Goal: Task Accomplishment & Management: Manage account settings

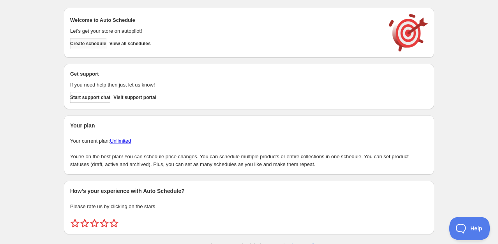
click at [97, 43] on span "Create schedule" at bounding box center [88, 43] width 36 height 6
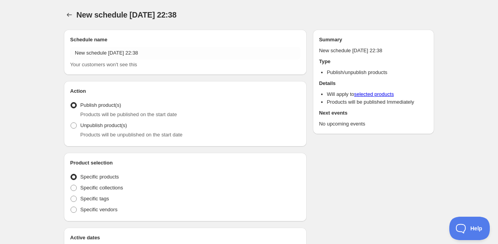
radio input "true"
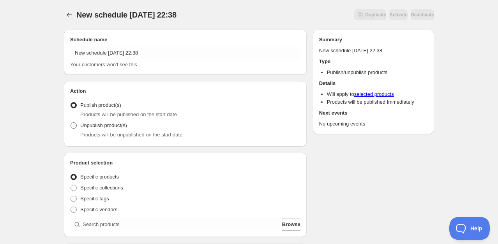
click at [103, 125] on span "Unpublish product(s)" at bounding box center [103, 125] width 47 height 6
click at [71, 123] on input "Unpublish product(s)" at bounding box center [70, 122] width 0 height 0
radio input "true"
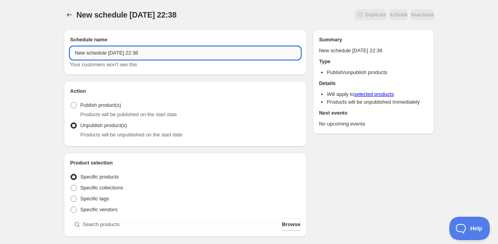
click at [95, 53] on input "New schedule [DATE] 22:38" at bounding box center [185, 53] width 230 height 12
click at [75, 53] on input "New schedule [DATE] 22:38" at bounding box center [185, 53] width 230 height 12
drag, startPoint x: 77, startPoint y: 54, endPoint x: 160, endPoint y: 55, distance: 83.0
click at [160, 55] on input "New schedule [DATE] 22:38" at bounding box center [185, 53] width 230 height 12
click at [95, 58] on input "New schedule [DATE] 22:38" at bounding box center [185, 53] width 230 height 12
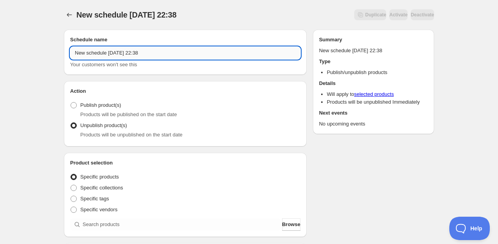
drag, startPoint x: 74, startPoint y: 53, endPoint x: 162, endPoint y: 50, distance: 88.8
click at [162, 50] on input "New schedule [DATE] 22:38" at bounding box center [185, 53] width 230 height 12
click at [150, 55] on input "New schedule [DATE] 22:38" at bounding box center [185, 53] width 230 height 12
drag, startPoint x: 154, startPoint y: 53, endPoint x: 58, endPoint y: 57, distance: 96.6
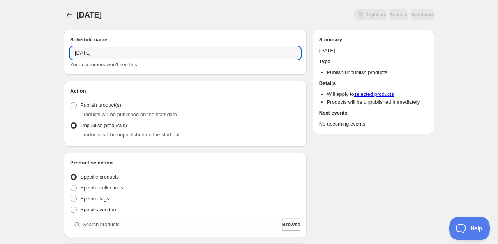
scroll to position [39, 0]
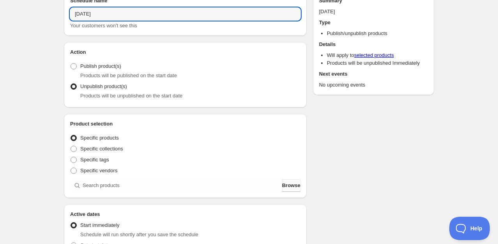
type input "[DATE]"
click at [282, 184] on span "Browse" at bounding box center [291, 185] width 18 height 8
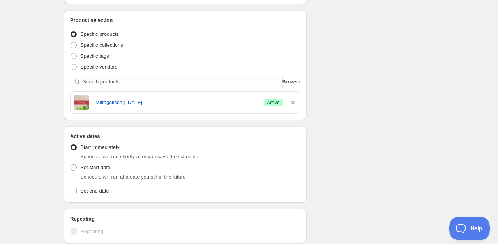
scroll to position [156, 0]
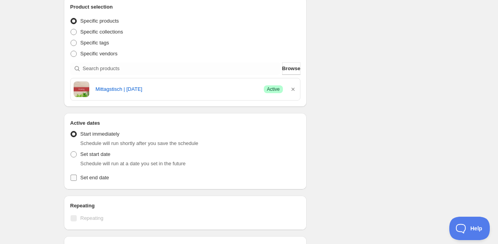
click at [74, 175] on input "Set end date" at bounding box center [73, 177] width 6 height 6
checkbox input "true"
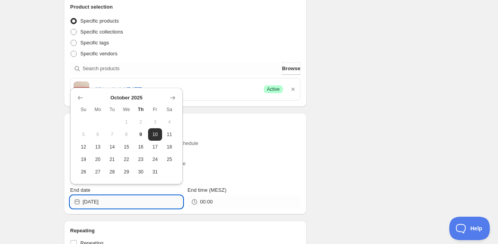
click at [109, 202] on input "[DATE]" at bounding box center [133, 201] width 100 height 12
click at [86, 160] on span "19" at bounding box center [83, 159] width 8 height 6
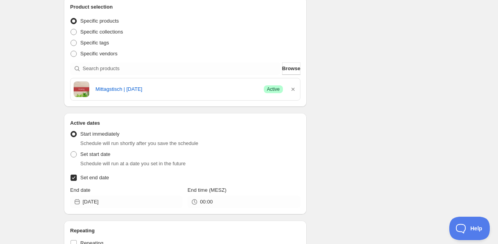
type input "[DATE]"
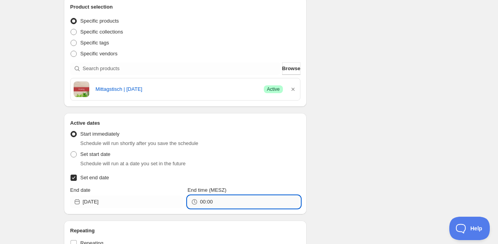
click at [219, 203] on input "00:00" at bounding box center [250, 201] width 100 height 12
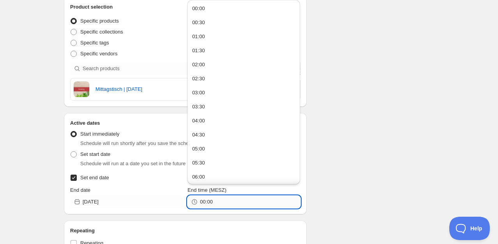
drag, startPoint x: 205, startPoint y: 202, endPoint x: 201, endPoint y: 203, distance: 4.9
click at [201, 203] on input "00:00" at bounding box center [250, 201] width 100 height 12
type input "23:00"
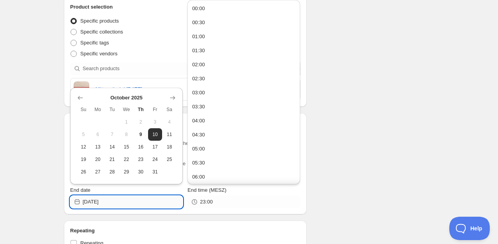
click at [118, 205] on input "[DATE]" at bounding box center [133, 201] width 100 height 12
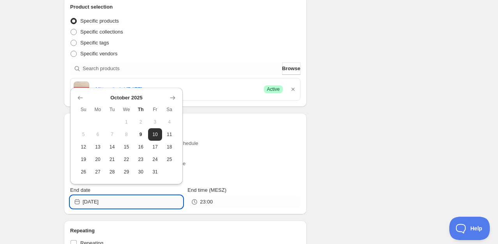
click at [105, 203] on input "[DATE]" at bounding box center [133, 201] width 100 height 12
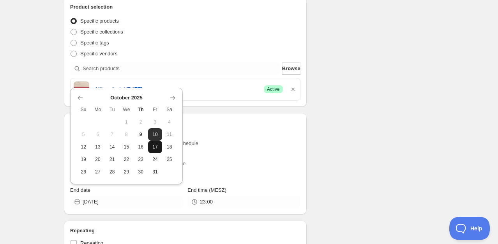
click at [158, 148] on span "17" at bounding box center [155, 147] width 8 height 6
type input "[DATE]"
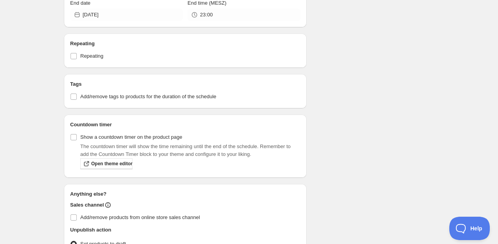
scroll to position [350, 0]
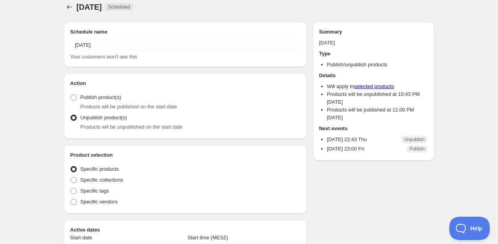
radio input "true"
checkbox input "true"
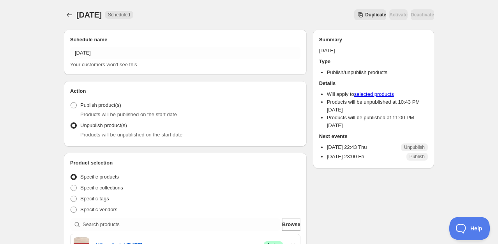
click at [335, 45] on div "Summary [DATE] Type Publish/unpublish products Details Will apply to selected p…" at bounding box center [373, 99] width 109 height 126
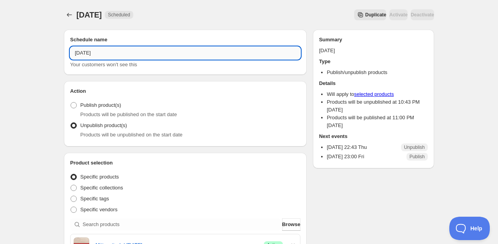
click at [109, 55] on input "[DATE]" at bounding box center [185, 53] width 230 height 12
drag, startPoint x: 79, startPoint y: 54, endPoint x: 74, endPoint y: 54, distance: 5.8
click at [74, 54] on input "[DATE]" at bounding box center [185, 53] width 230 height 12
type input "[DATE]"
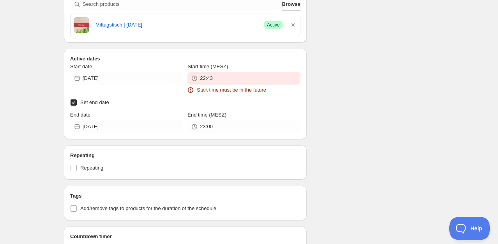
scroll to position [273, 0]
click at [75, 102] on input "Set end date" at bounding box center [73, 102] width 6 height 6
checkbox input "false"
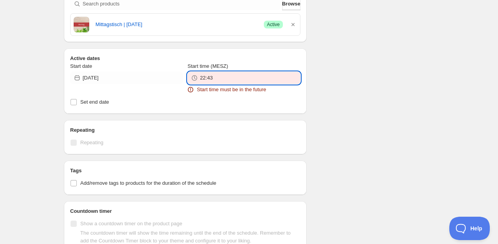
click at [201, 79] on input "22:43" at bounding box center [250, 78] width 100 height 12
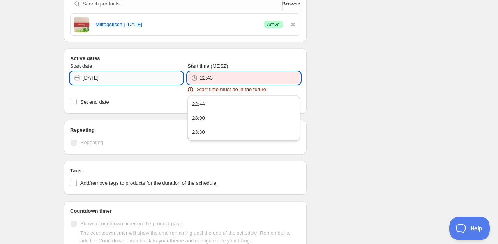
click at [136, 79] on input "[DATE]" at bounding box center [133, 78] width 100 height 12
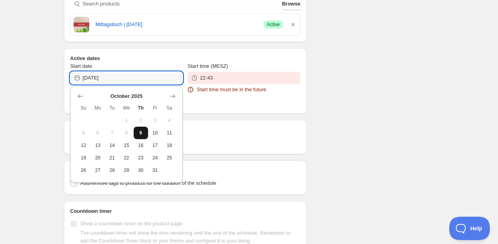
click at [144, 132] on span "9" at bounding box center [141, 133] width 8 height 6
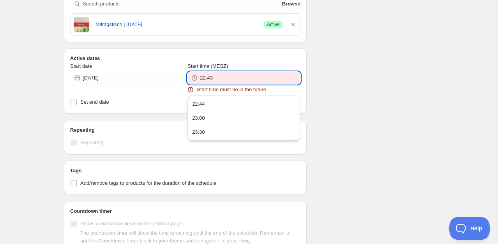
click at [212, 79] on input "22:43" at bounding box center [250, 78] width 100 height 12
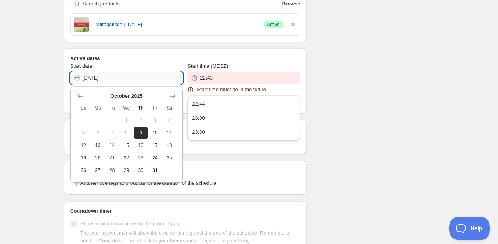
click at [125, 78] on input "[DATE]" at bounding box center [133, 78] width 100 height 12
click at [155, 134] on span "10" at bounding box center [155, 133] width 8 height 6
type input "[DATE]"
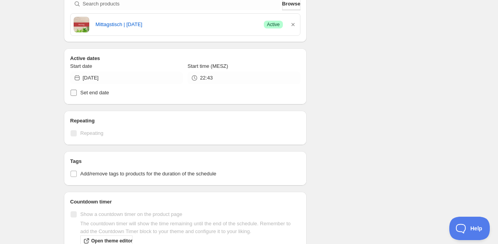
click at [74, 92] on input "Set end date" at bounding box center [73, 93] width 6 height 6
checkbox input "true"
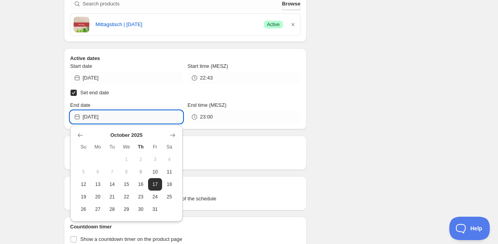
click at [111, 116] on input "[DATE]" at bounding box center [133, 117] width 100 height 12
click at [153, 186] on span "17" at bounding box center [155, 184] width 8 height 6
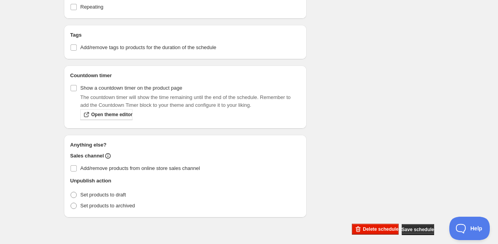
scroll to position [428, 0]
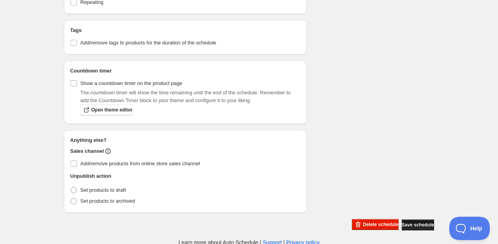
click at [414, 222] on span "Save schedule" at bounding box center [417, 225] width 32 height 6
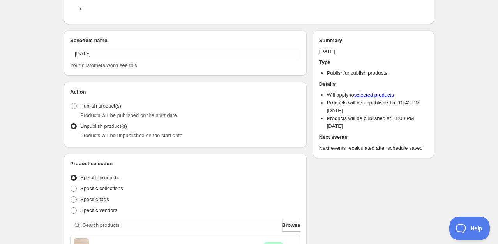
scroll to position [0, 0]
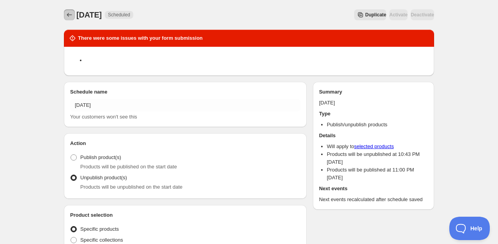
click at [70, 15] on icon "Schedules" at bounding box center [69, 15] width 8 height 8
click at [69, 15] on icon "Schedules" at bounding box center [69, 15] width 8 height 8
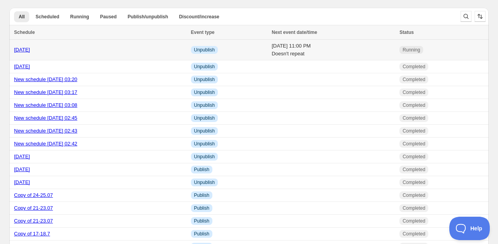
click at [28, 51] on link "[DATE]" at bounding box center [22, 50] width 16 height 6
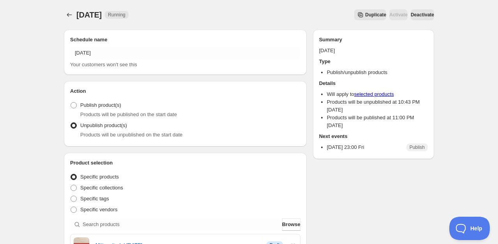
click at [415, 15] on span "Deactivate" at bounding box center [421, 15] width 23 height 6
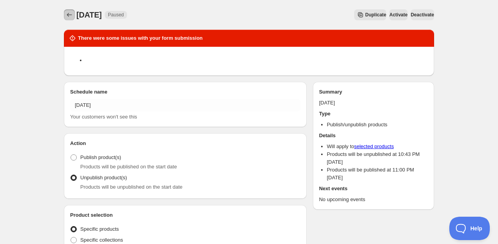
type input "[DATE]"
type input "00:00"
click at [71, 12] on icon "Schedules" at bounding box center [69, 15] width 8 height 8
click at [69, 14] on icon "Schedules" at bounding box center [69, 15] width 8 height 8
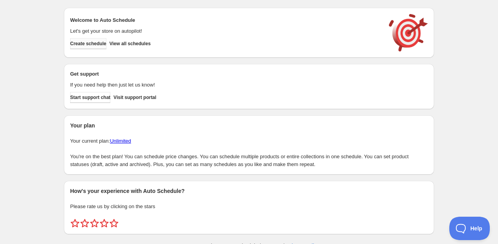
click at [98, 44] on span "Create schedule" at bounding box center [88, 43] width 36 height 6
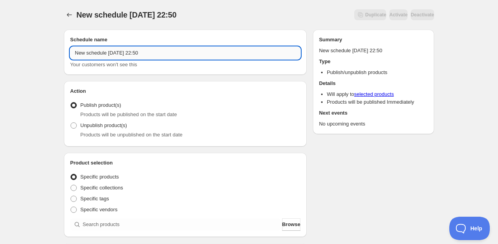
click at [74, 54] on input "New schedule [DATE] 22:50" at bounding box center [185, 53] width 230 height 12
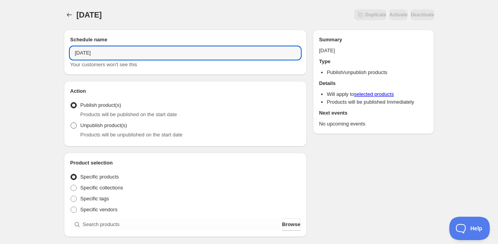
type input "[DATE]"
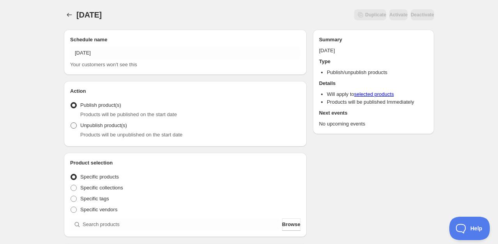
click at [87, 128] on span "Unpublish product(s)" at bounding box center [103, 125] width 47 height 6
click at [71, 123] on input "Unpublish product(s)" at bounding box center [70, 122] width 0 height 0
radio input "true"
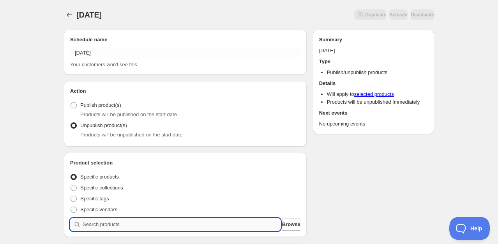
click at [112, 226] on input "search" at bounding box center [182, 224] width 198 height 12
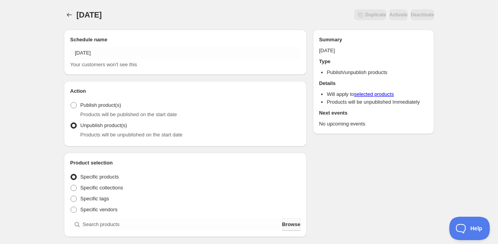
click at [287, 225] on span "Browse" at bounding box center [291, 224] width 18 height 8
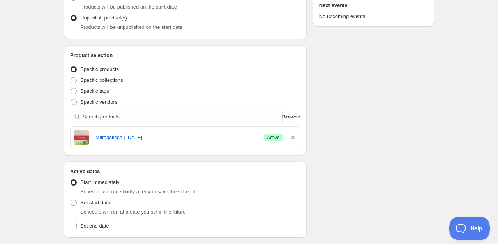
scroll to position [117, 0]
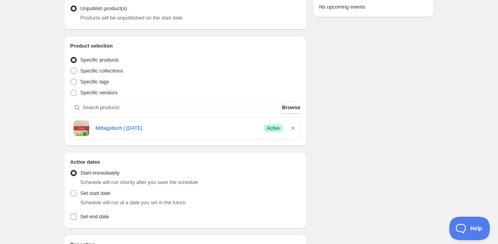
click at [75, 216] on input "Set end date" at bounding box center [73, 216] width 6 height 6
checkbox input "true"
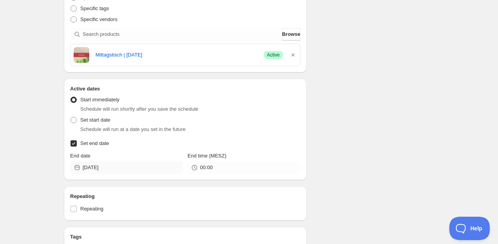
scroll to position [195, 0]
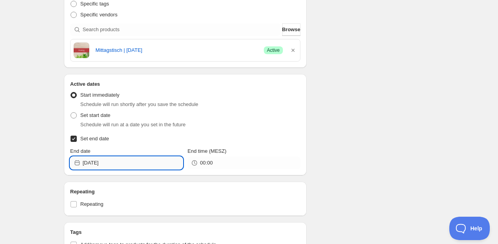
click at [114, 167] on input "[DATE]" at bounding box center [133, 163] width 100 height 12
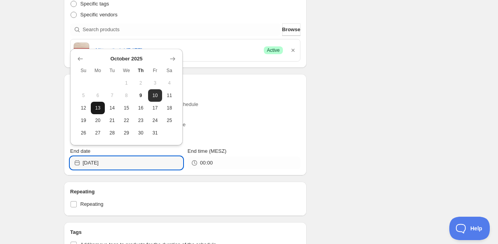
click at [98, 106] on span "13" at bounding box center [98, 108] width 8 height 6
type input "[DATE]"
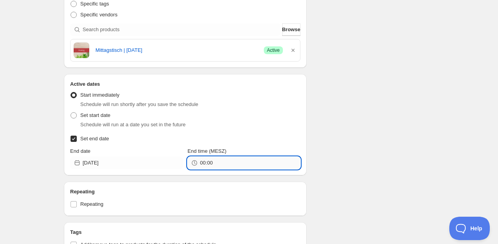
click at [219, 164] on input "00:00" at bounding box center [250, 163] width 100 height 12
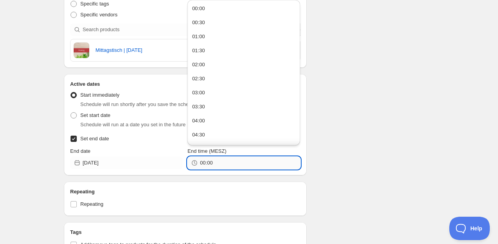
drag, startPoint x: 219, startPoint y: 164, endPoint x: 200, endPoint y: 166, distance: 18.8
click at [200, 166] on input "00:00" at bounding box center [250, 163] width 100 height 12
type input "23:00"
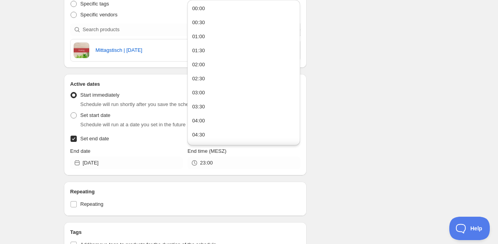
click at [325, 138] on div "Schedule name [DATE] Your customers won't see this Action Action Publish produc…" at bounding box center [246, 131] width 376 height 604
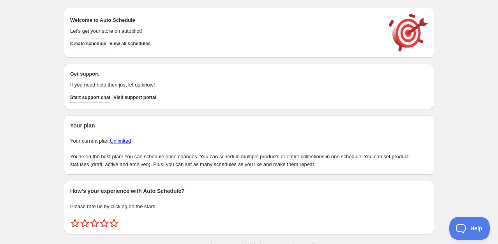
click at [90, 42] on span "Create schedule" at bounding box center [88, 43] width 36 height 6
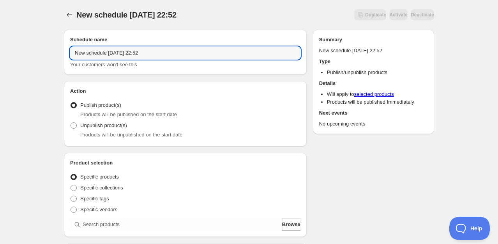
drag, startPoint x: 158, startPoint y: 54, endPoint x: 65, endPoint y: 58, distance: 93.1
click at [65, 58] on div "Schedule name New schedule [DATE] 22:52 Your customers won't see this" at bounding box center [185, 52] width 243 height 45
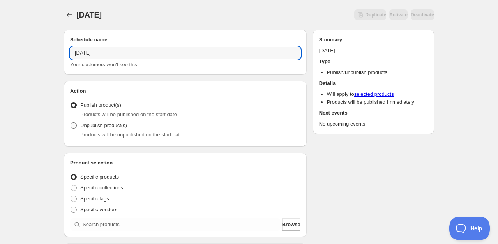
type input "[DATE]"
click at [98, 128] on span "Unpublish product(s)" at bounding box center [103, 125] width 47 height 6
click at [71, 123] on input "Unpublish product(s)" at bounding box center [70, 122] width 0 height 0
radio input "true"
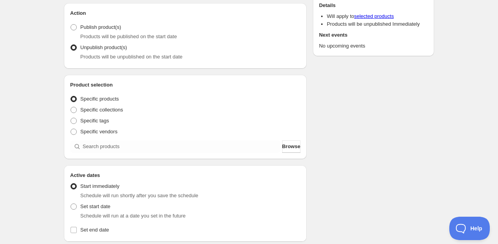
scroll to position [117, 0]
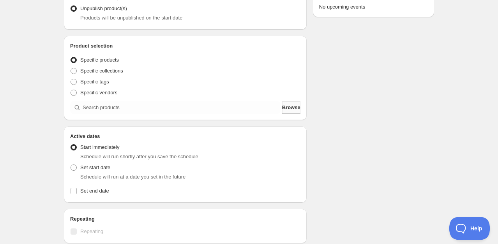
click at [287, 110] on span "Browse" at bounding box center [291, 108] width 18 height 8
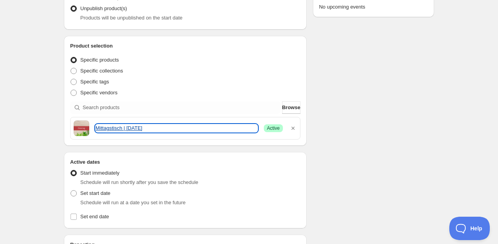
click at [100, 128] on link "Mittagstisch | [DATE]" at bounding box center [176, 128] width 162 height 8
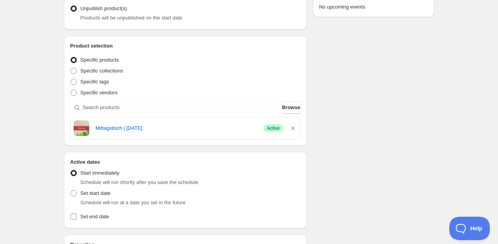
click at [97, 219] on span "Set end date" at bounding box center [94, 216] width 29 height 6
click at [77, 219] on input "Set end date" at bounding box center [73, 216] width 6 height 6
checkbox input "true"
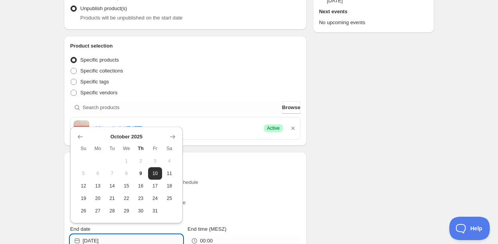
click at [106, 239] on input "[DATE]" at bounding box center [133, 240] width 100 height 12
click at [110, 188] on span "14" at bounding box center [112, 186] width 8 height 6
type input "[DATE]"
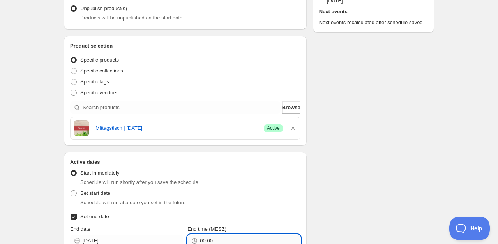
click at [213, 239] on input "00:00" at bounding box center [250, 240] width 100 height 12
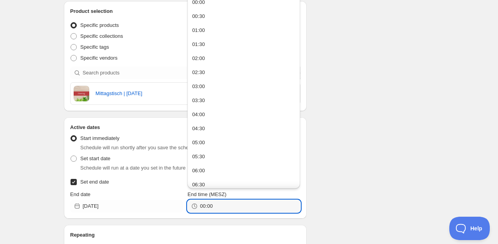
drag, startPoint x: 216, startPoint y: 241, endPoint x: 203, endPoint y: 239, distance: 13.3
click at [203, 239] on div "Schedule name [DATE] Your customers won't see this Action Action Publish produc…" at bounding box center [185, 167] width 243 height 579
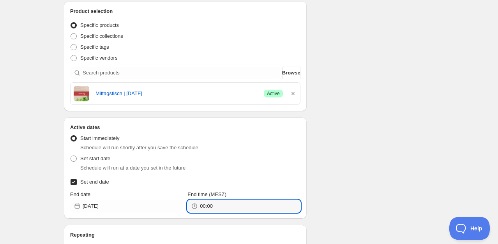
scroll to position [159, 0]
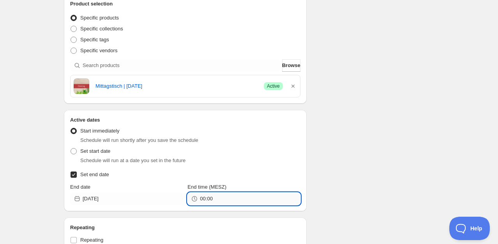
click at [213, 203] on input "00:00" at bounding box center [250, 198] width 100 height 12
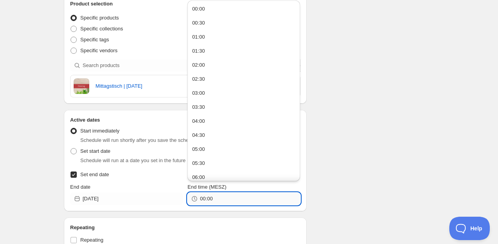
drag, startPoint x: 218, startPoint y: 202, endPoint x: 200, endPoint y: 201, distance: 17.5
click at [200, 201] on input "00:00" at bounding box center [250, 198] width 100 height 12
type input "23:00"
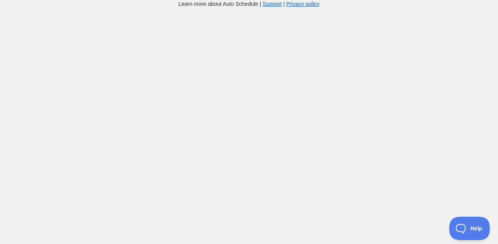
scroll to position [159, 0]
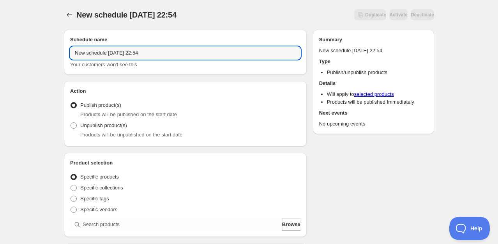
drag, startPoint x: 167, startPoint y: 56, endPoint x: 53, endPoint y: 62, distance: 113.5
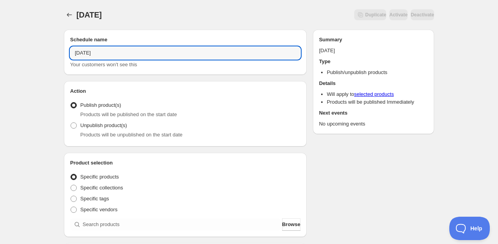
type input "[DATE]"
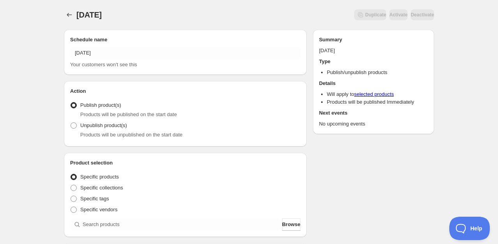
click at [107, 132] on span "Products will be unpublished on the start date" at bounding box center [131, 135] width 102 height 6
click at [74, 126] on span at bounding box center [73, 125] width 6 height 6
click at [71, 123] on input "Unpublish product(s)" at bounding box center [70, 122] width 0 height 0
radio input "true"
click at [288, 224] on span "Browse" at bounding box center [291, 224] width 18 height 8
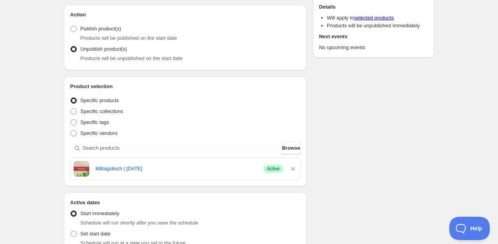
scroll to position [117, 0]
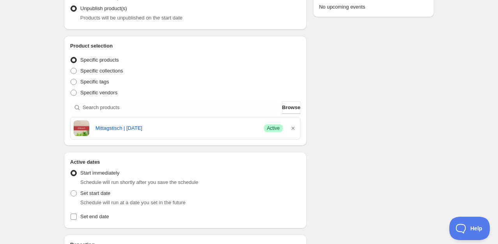
click at [97, 217] on span "Set end date" at bounding box center [94, 216] width 29 height 6
click at [77, 217] on input "Set end date" at bounding box center [73, 216] width 6 height 6
checkbox input "true"
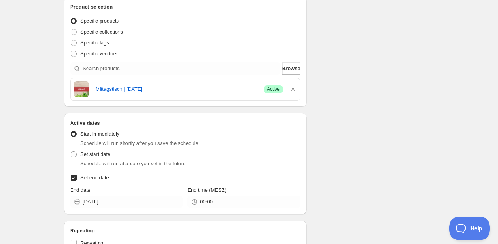
scroll to position [195, 0]
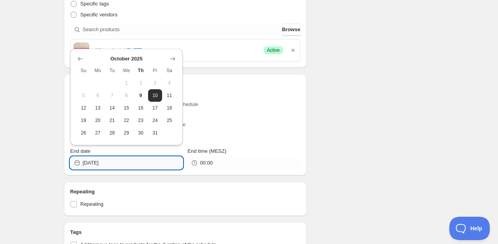
click at [117, 164] on input "[DATE]" at bounding box center [133, 163] width 100 height 12
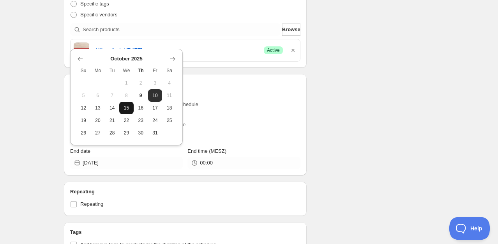
click at [127, 108] on span "15" at bounding box center [126, 108] width 8 height 6
type input "[DATE]"
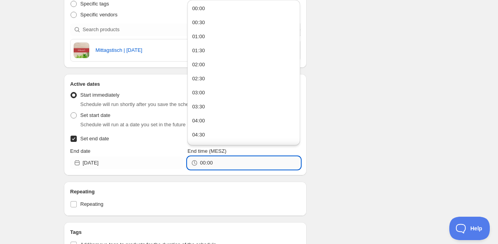
click at [220, 163] on input "00:00" at bounding box center [250, 163] width 100 height 12
click at [201, 163] on input "00:00" at bounding box center [250, 163] width 100 height 12
type input "23:00"
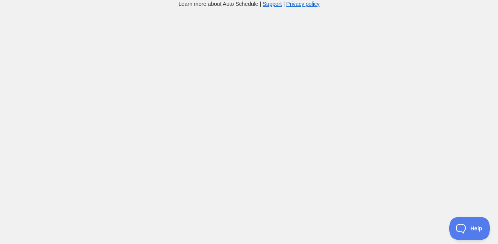
scroll to position [195, 0]
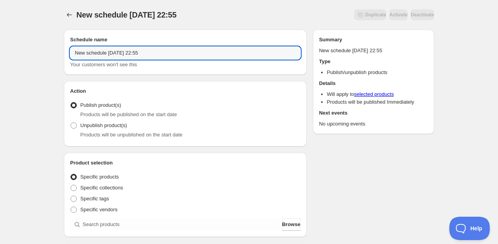
drag, startPoint x: 160, startPoint y: 56, endPoint x: 55, endPoint y: 51, distance: 105.3
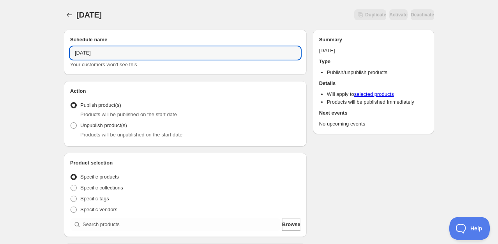
type input "[DATE]"
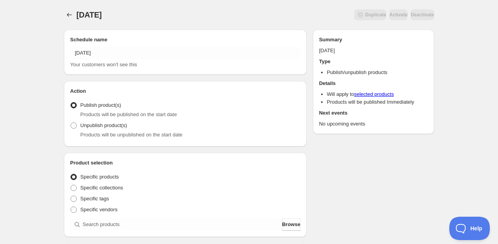
click at [123, 132] on span "Products will be unpublished on the start date" at bounding box center [131, 135] width 102 height 6
click at [75, 126] on span at bounding box center [73, 125] width 6 height 6
click at [71, 123] on input "Unpublish product(s)" at bounding box center [70, 122] width 0 height 0
radio input "true"
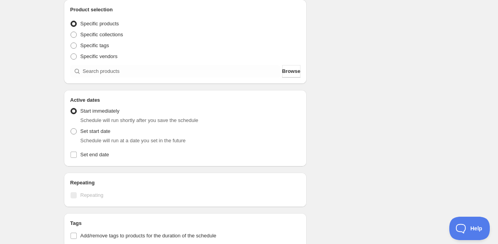
scroll to position [156, 0]
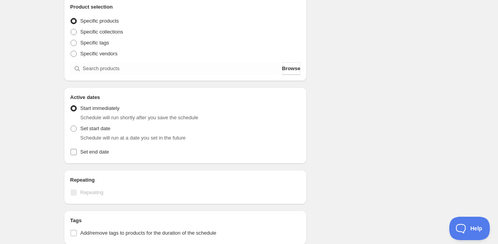
click at [95, 153] on span "Set end date" at bounding box center [94, 152] width 29 height 6
click at [77, 153] on input "Set end date" at bounding box center [73, 152] width 6 height 6
checkbox input "true"
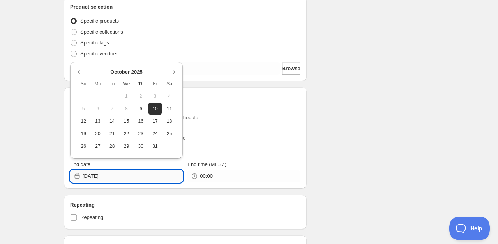
click at [111, 176] on input "[DATE]" at bounding box center [133, 176] width 100 height 12
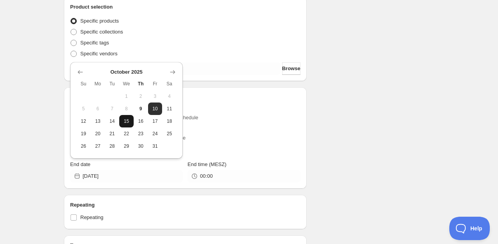
click at [128, 122] on span "15" at bounding box center [126, 121] width 8 height 6
type input "[DATE]"
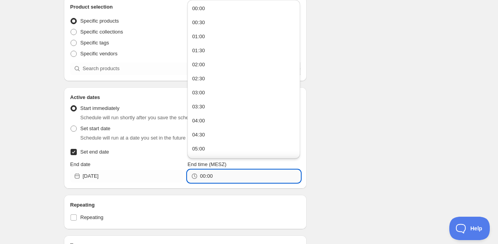
click at [204, 174] on input "00:00" at bounding box center [250, 176] width 100 height 12
drag, startPoint x: 205, startPoint y: 175, endPoint x: 201, endPoint y: 178, distance: 5.5
click at [201, 178] on input "00:00" at bounding box center [250, 176] width 100 height 12
type input "23:00"
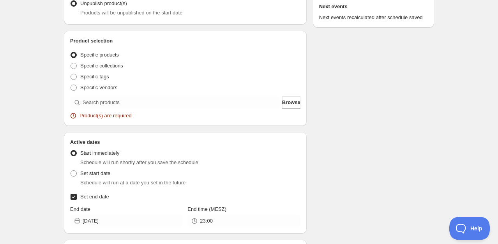
scroll to position [195, 0]
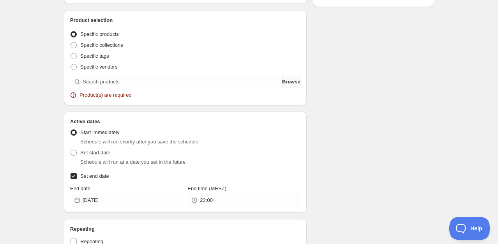
click at [287, 82] on span "Browse" at bounding box center [291, 82] width 18 height 8
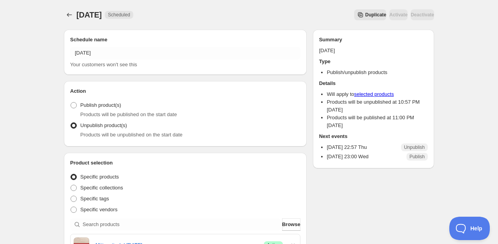
click at [365, 12] on span "Duplicate" at bounding box center [375, 15] width 21 height 6
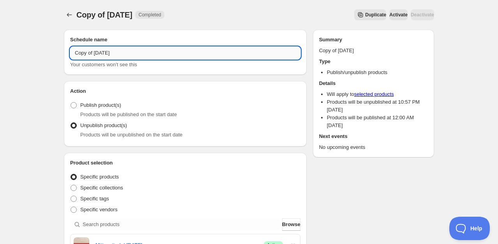
drag, startPoint x: 125, startPoint y: 53, endPoint x: 72, endPoint y: 57, distance: 53.1
click at [72, 57] on input "Copy of [DATE]" at bounding box center [185, 53] width 230 height 12
type input "[DATE]"
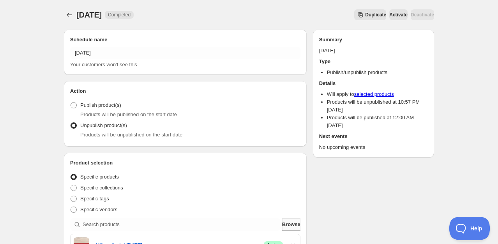
click at [287, 227] on span "Browse" at bounding box center [291, 224] width 18 height 8
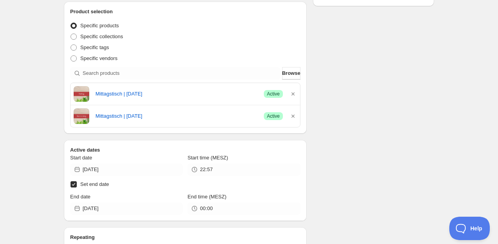
scroll to position [156, 0]
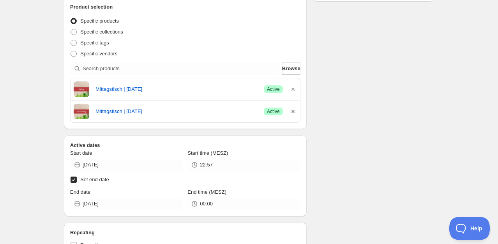
click at [291, 112] on icon "button" at bounding box center [293, 111] width 8 height 8
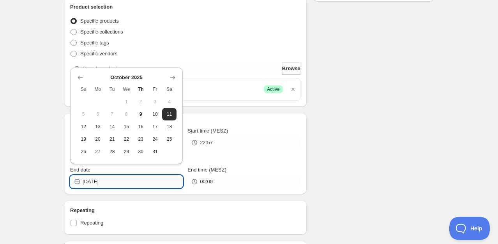
click at [111, 182] on input "[DATE]" at bounding box center [133, 181] width 100 height 12
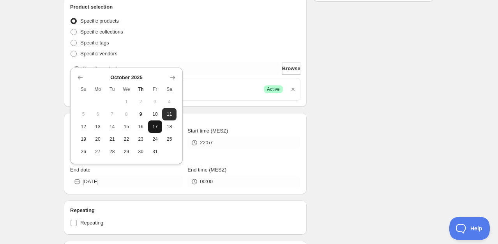
click at [158, 128] on span "17" at bounding box center [155, 126] width 8 height 6
type input "[DATE]"
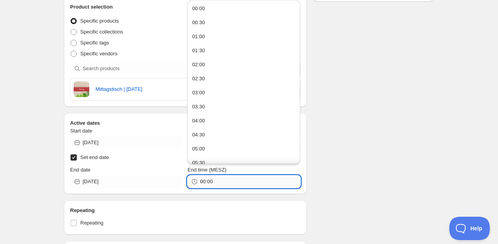
drag, startPoint x: 206, startPoint y: 181, endPoint x: 201, endPoint y: 183, distance: 5.4
click at [201, 183] on input "00:00" at bounding box center [250, 181] width 100 height 12
type input "23:00"
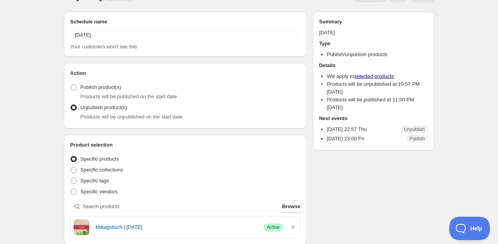
scroll to position [0, 0]
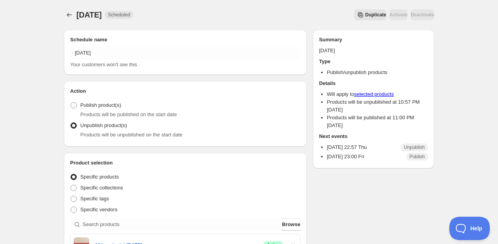
click at [365, 16] on span "Duplicate" at bounding box center [375, 15] width 21 height 6
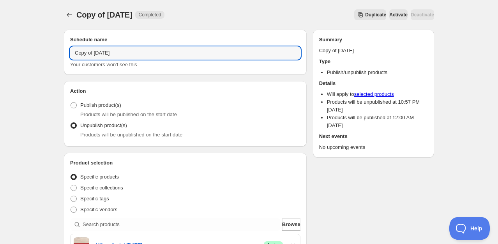
drag, startPoint x: 132, startPoint y: 55, endPoint x: 74, endPoint y: 60, distance: 57.9
click at [74, 60] on div "Copy of [DATE] Your customers won't see this" at bounding box center [185, 58] width 230 height 22
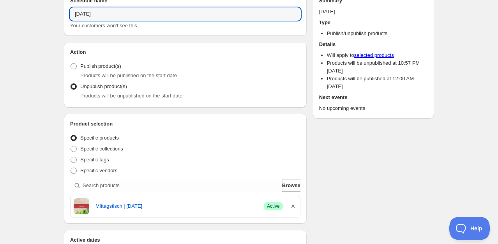
type input "[DATE]"
click at [294, 208] on icon "button" at bounding box center [293, 206] width 8 height 8
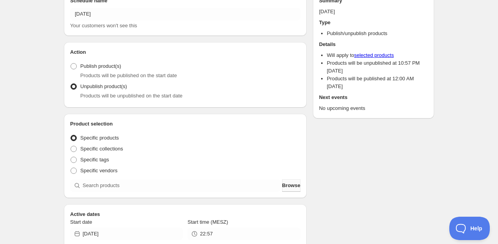
click at [285, 188] on span "Browse" at bounding box center [291, 185] width 18 height 8
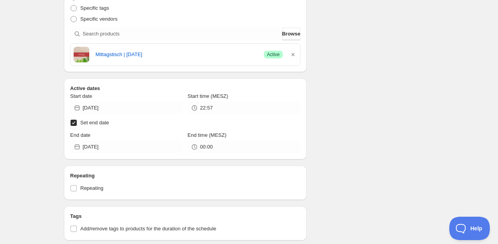
scroll to position [195, 0]
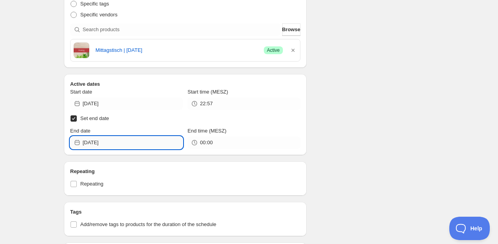
click at [120, 142] on input "[DATE]" at bounding box center [133, 142] width 100 height 12
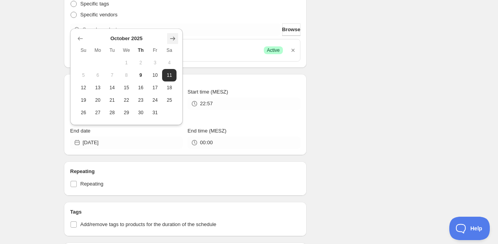
click at [171, 39] on icon "Show next month, November 2025" at bounding box center [173, 39] width 8 height 8
click at [79, 29] on icon "Show previous month, October 2025" at bounding box center [80, 26] width 8 height 8
click at [98, 115] on span "27" at bounding box center [98, 112] width 8 height 6
type input "[DATE]"
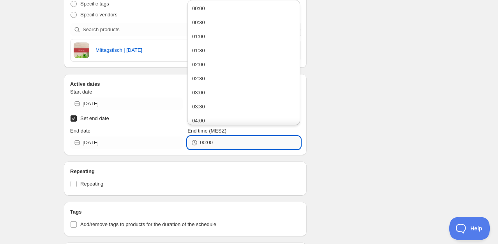
drag, startPoint x: 204, startPoint y: 143, endPoint x: 199, endPoint y: 144, distance: 4.7
click at [200, 144] on input "00:00" at bounding box center [250, 142] width 100 height 12
type input "23:00"
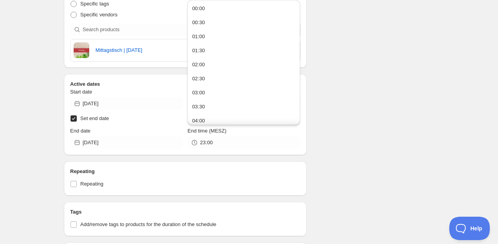
scroll to position [247, 0]
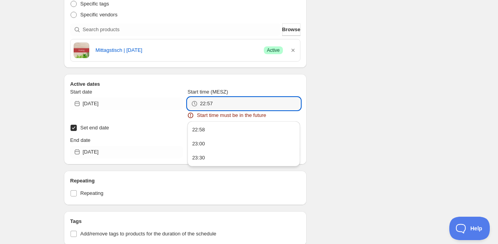
drag, startPoint x: 234, startPoint y: 103, endPoint x: 196, endPoint y: 106, distance: 37.9
click at [196, 106] on div "22:57" at bounding box center [243, 103] width 113 height 12
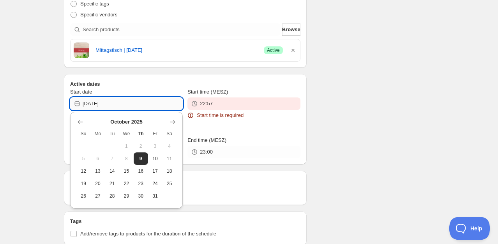
click at [124, 104] on input "[DATE]" at bounding box center [133, 103] width 100 height 12
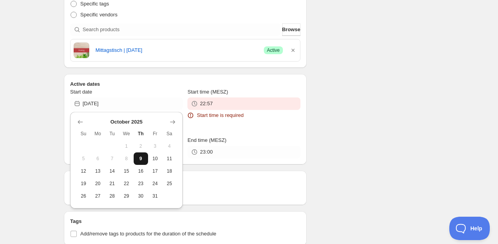
click at [141, 158] on span "9" at bounding box center [141, 158] width 8 height 6
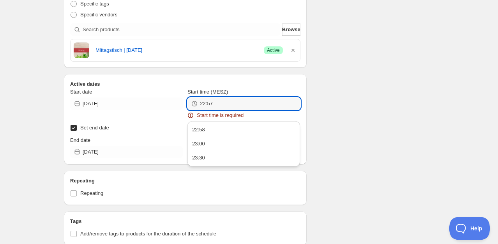
drag, startPoint x: 217, startPoint y: 104, endPoint x: 199, endPoint y: 104, distance: 17.9
click at [199, 104] on div "22:57" at bounding box center [243, 103] width 113 height 12
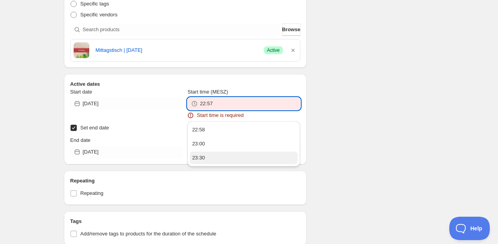
click at [202, 158] on div "23:30" at bounding box center [198, 158] width 13 height 8
type input "23:30"
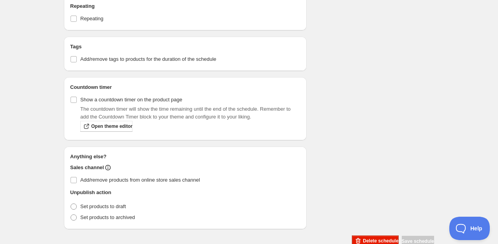
scroll to position [377, 0]
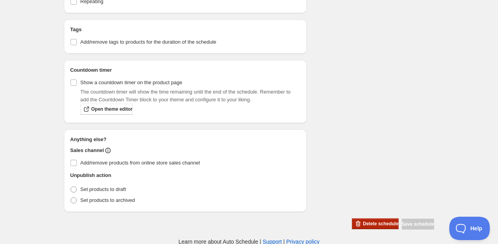
click at [363, 224] on span "Delete schedule" at bounding box center [380, 223] width 35 height 6
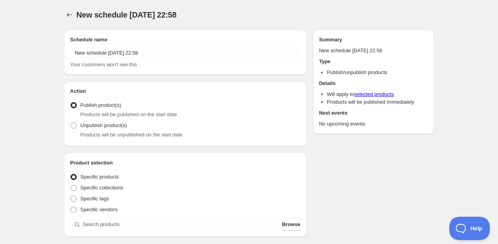
radio input "true"
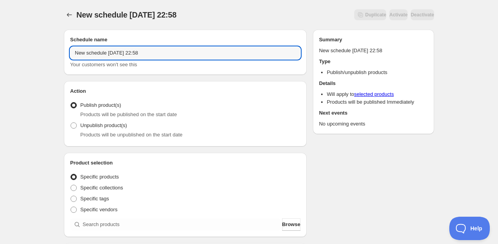
drag, startPoint x: 162, startPoint y: 52, endPoint x: 44, endPoint y: 55, distance: 118.0
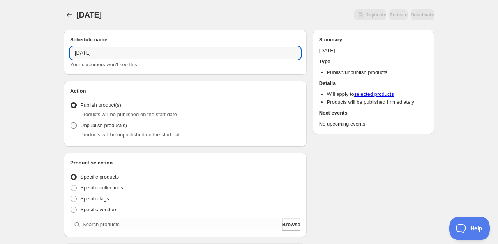
type input "[DATE]"
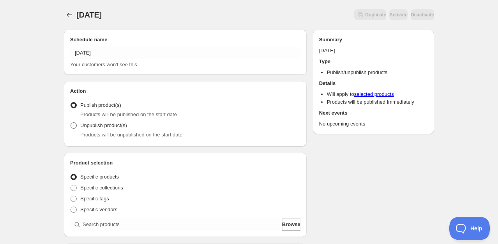
click at [125, 128] on span "Unpublish product(s)" at bounding box center [103, 125] width 47 height 6
click at [71, 123] on input "Unpublish product(s)" at bounding box center [70, 122] width 0 height 0
radio input "true"
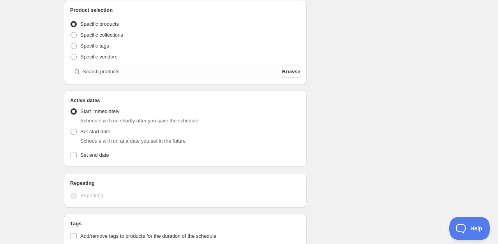
scroll to position [156, 0]
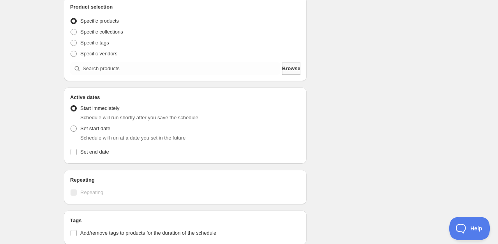
click at [282, 69] on span "Browse" at bounding box center [291, 69] width 18 height 8
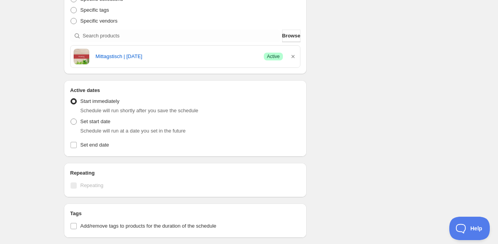
scroll to position [195, 0]
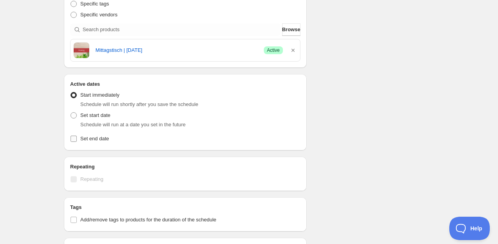
click at [92, 140] on span "Set end date" at bounding box center [94, 139] width 29 height 6
click at [77, 140] on input "Set end date" at bounding box center [73, 139] width 6 height 6
checkbox input "true"
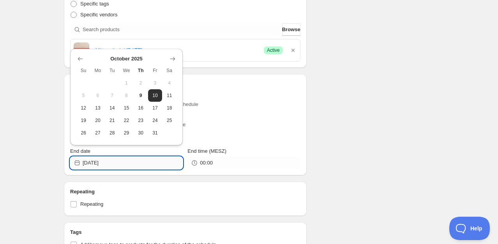
click at [114, 163] on input "[DATE]" at bounding box center [133, 163] width 100 height 12
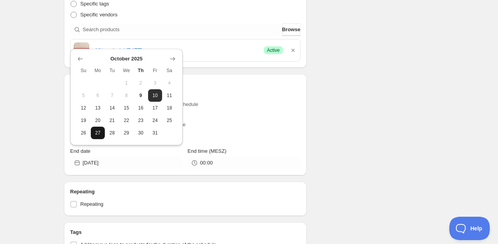
click at [100, 136] on span "27" at bounding box center [98, 133] width 8 height 6
type input "[DATE]"
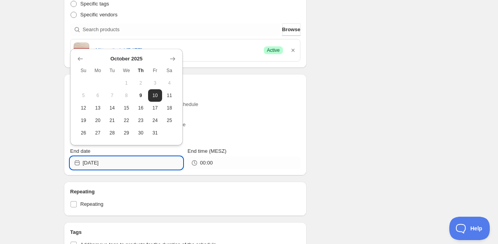
click at [115, 160] on input "[DATE]" at bounding box center [133, 163] width 100 height 12
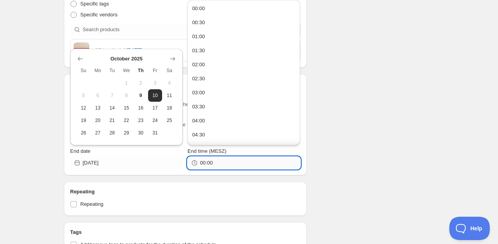
click at [209, 162] on input "00:00" at bounding box center [250, 163] width 100 height 12
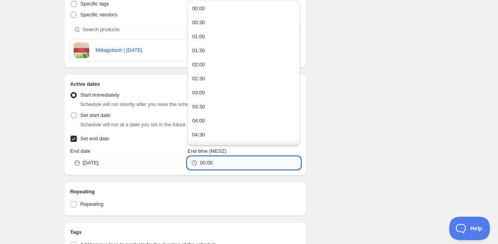
drag, startPoint x: 204, startPoint y: 162, endPoint x: 200, endPoint y: 164, distance: 4.4
click at [200, 164] on input "00:00" at bounding box center [250, 163] width 100 height 12
type input "23:00"
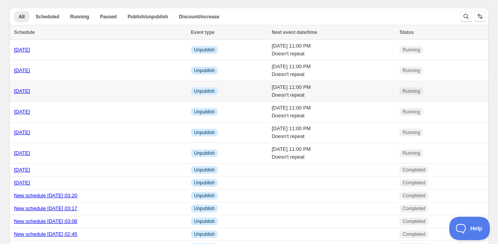
click at [29, 89] on link "[DATE]" at bounding box center [22, 91] width 16 height 6
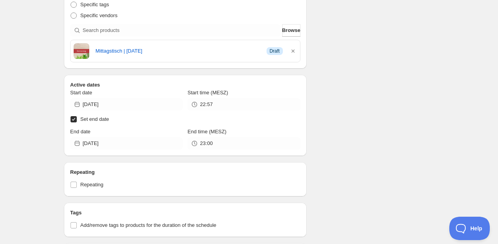
scroll to position [195, 0]
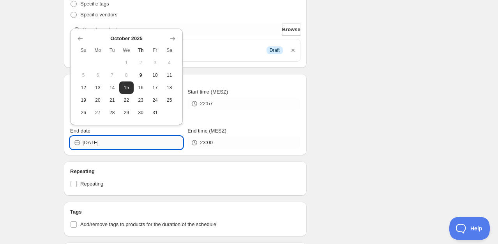
click at [112, 139] on input "[DATE]" at bounding box center [133, 142] width 100 height 12
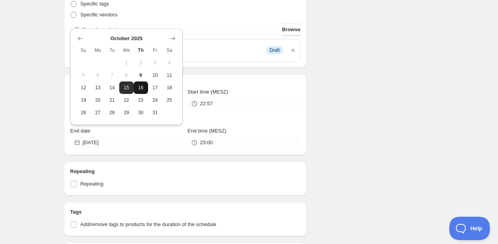
click at [143, 88] on span "16" at bounding box center [141, 87] width 8 height 6
type input "[DATE]"
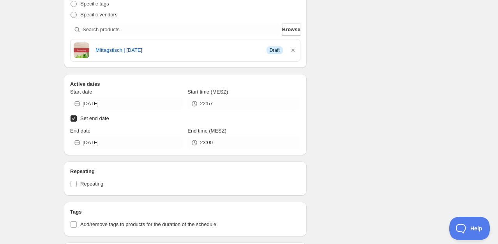
scroll to position [247, 0]
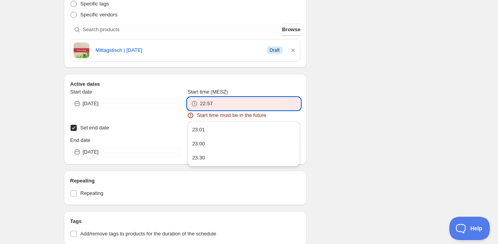
click at [212, 107] on input "22:57" at bounding box center [250, 103] width 100 height 12
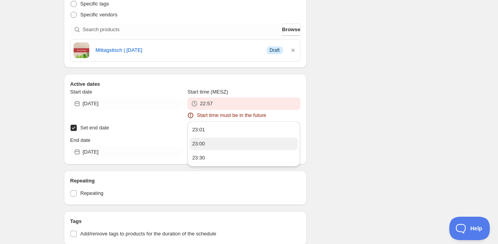
click at [200, 141] on div "23:00" at bounding box center [198, 144] width 13 height 8
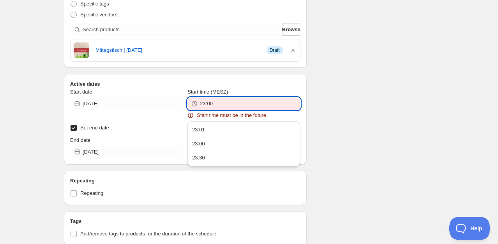
click at [218, 102] on input "23:00" at bounding box center [250, 103] width 100 height 12
click at [199, 157] on div "23:30" at bounding box center [198, 158] width 13 height 8
type input "23:30"
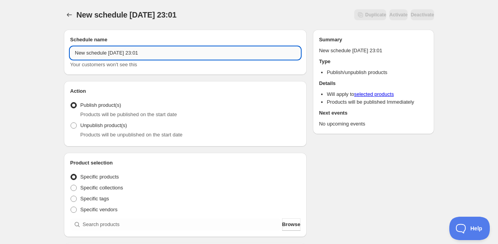
click at [104, 52] on input "New schedule [DATE] 23:01" at bounding box center [185, 53] width 230 height 12
drag, startPoint x: 157, startPoint y: 49, endPoint x: 37, endPoint y: 74, distance: 122.3
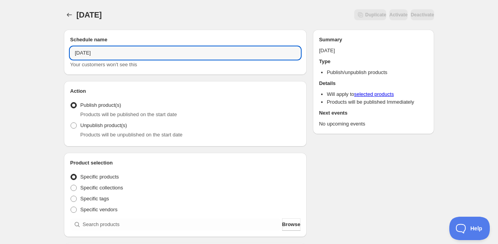
type input "[DATE]"
click at [97, 141] on div "Action Action Publish product(s) Products will be published on the start date U…" at bounding box center [185, 113] width 243 height 65
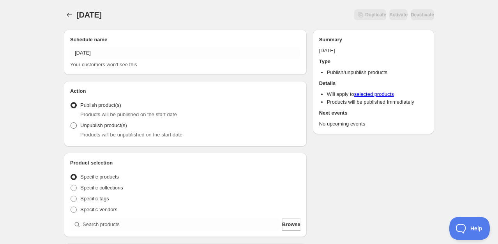
click at [97, 128] on span "Unpublish product(s)" at bounding box center [103, 125] width 47 height 8
click at [71, 123] on input "Unpublish product(s)" at bounding box center [70, 122] width 0 height 0
radio input "true"
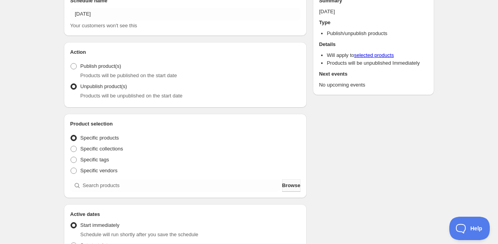
click at [284, 185] on span "Browse" at bounding box center [291, 185] width 18 height 8
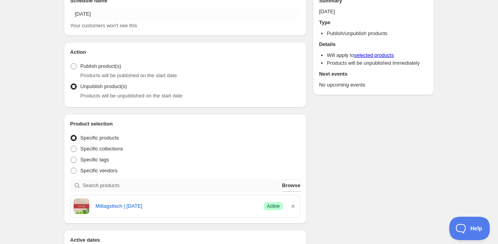
scroll to position [117, 0]
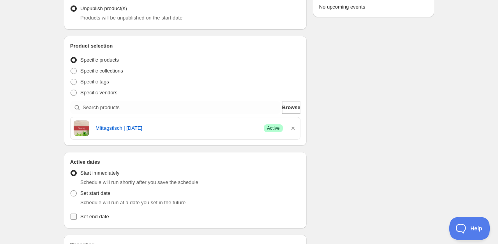
click at [100, 214] on span "Set end date" at bounding box center [94, 216] width 29 height 6
click at [77, 214] on input "Set end date" at bounding box center [73, 216] width 6 height 6
checkbox input "true"
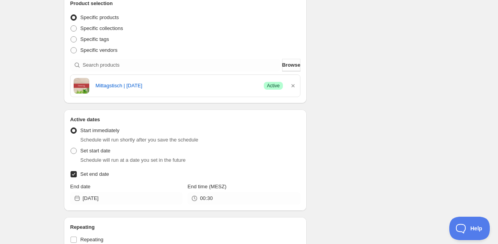
scroll to position [195, 0]
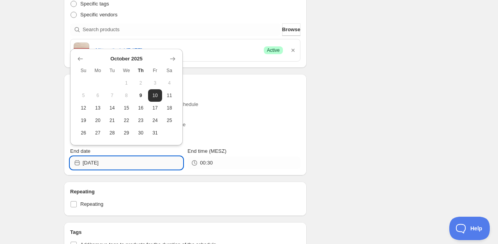
click at [98, 160] on input "[DATE]" at bounding box center [133, 163] width 100 height 12
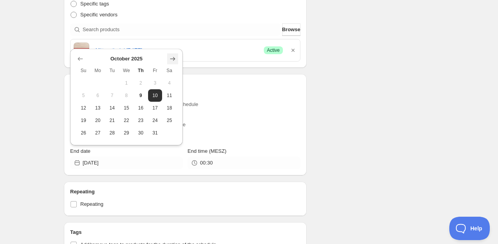
click at [176, 57] on icon "Show next month, November 2025" at bounding box center [173, 59] width 8 height 8
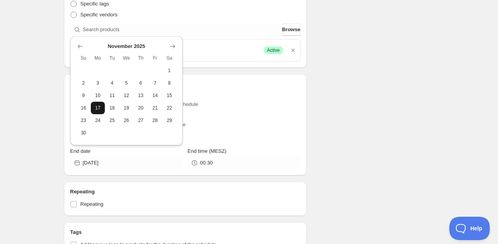
click at [103, 109] on button "17" at bounding box center [98, 108] width 14 height 12
type input "[DATE]"
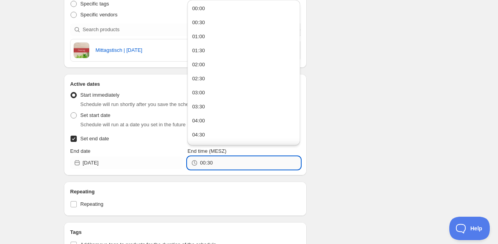
drag, startPoint x: 215, startPoint y: 164, endPoint x: 201, endPoint y: 165, distance: 14.5
click at [201, 165] on input "00:30" at bounding box center [250, 163] width 100 height 12
type input "23:00"
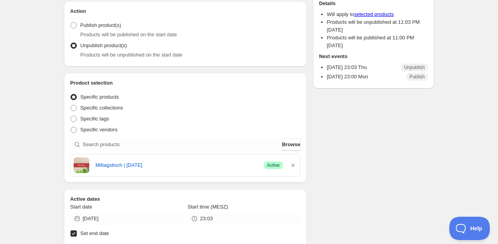
scroll to position [78, 0]
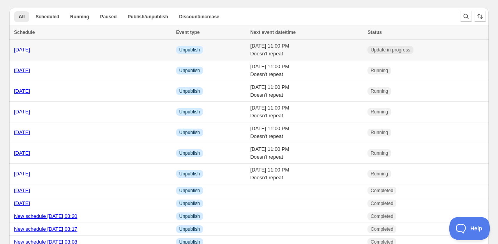
drag, startPoint x: 20, startPoint y: 51, endPoint x: 95, endPoint y: 44, distance: 75.4
click at [95, 44] on td "[DATE]" at bounding box center [91, 50] width 164 height 21
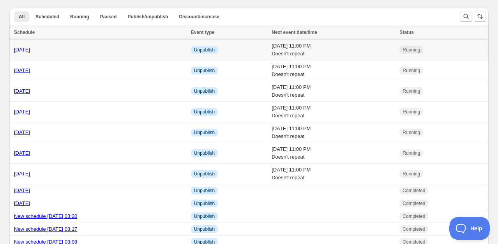
drag, startPoint x: 458, startPoint y: 50, endPoint x: 148, endPoint y: 47, distance: 310.0
click at [148, 47] on div "[DATE]" at bounding box center [100, 50] width 172 height 8
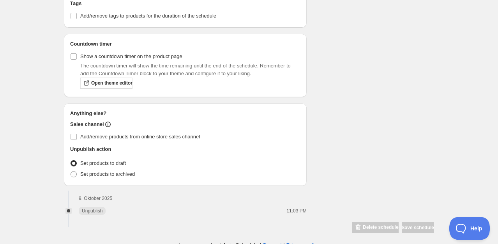
scroll to position [407, 0]
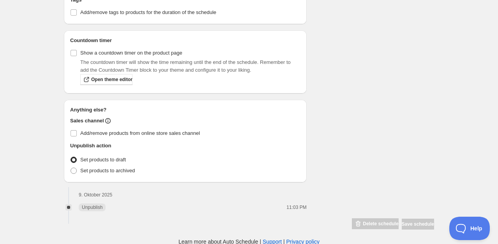
click at [361, 223] on div "Delete schedule" at bounding box center [375, 224] width 46 height 12
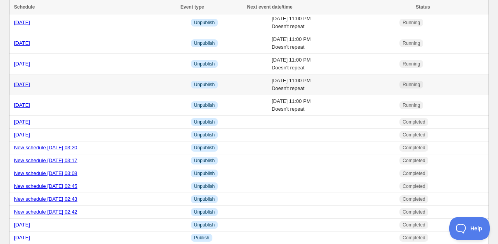
scroll to position [78, 0]
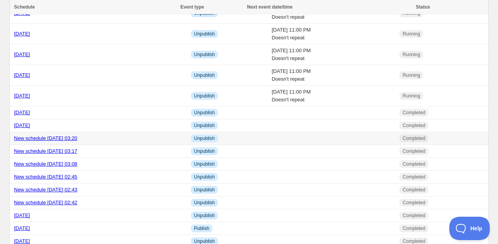
click at [52, 135] on link "New schedule [DATE] 03:20" at bounding box center [45, 138] width 63 height 6
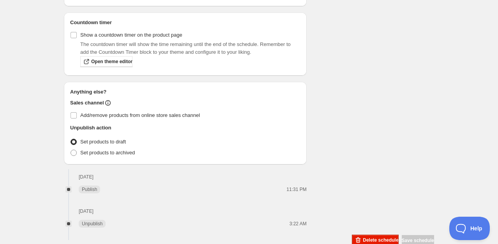
scroll to position [428, 0]
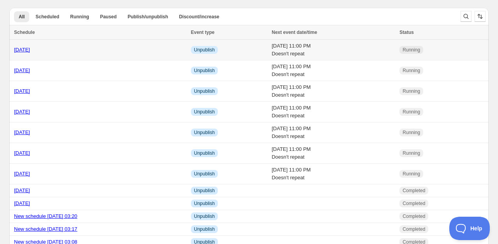
click at [30, 51] on link "[DATE]" at bounding box center [22, 50] width 16 height 6
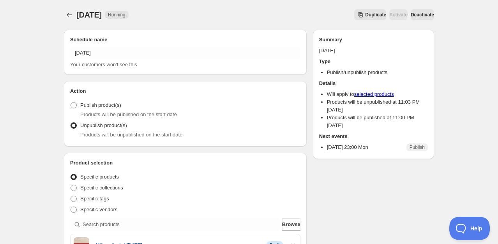
click at [414, 16] on span "Deactivate" at bounding box center [421, 15] width 23 height 6
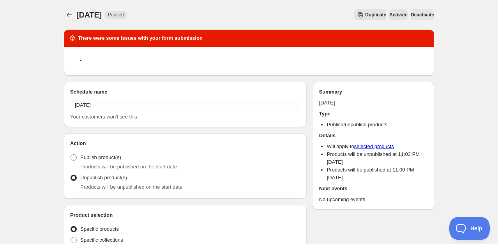
type input "[DATE]"
type input "00:30"
click at [71, 13] on icon "Schedules" at bounding box center [69, 15] width 8 height 8
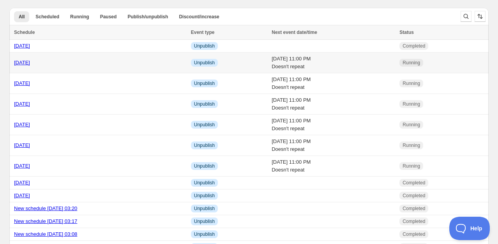
click at [30, 65] on link "[DATE]" at bounding box center [22, 63] width 16 height 6
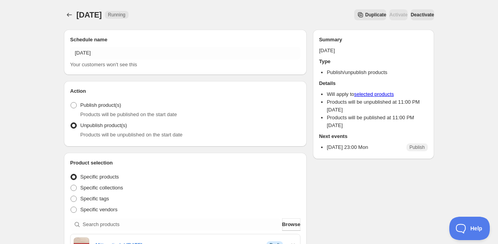
click at [412, 17] on span "Deactivate" at bounding box center [421, 15] width 23 height 6
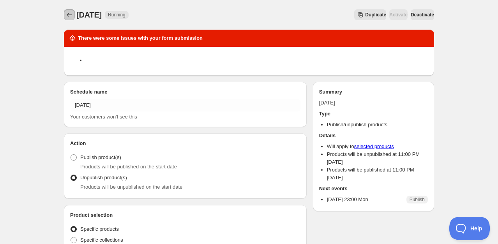
click at [70, 14] on icon "Schedules" at bounding box center [69, 15] width 8 height 8
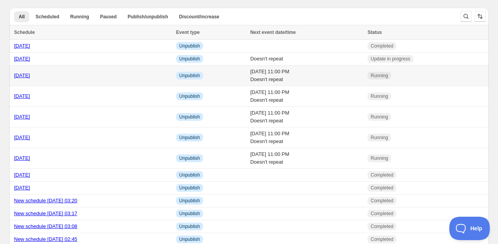
click at [21, 77] on link "[DATE]" at bounding box center [22, 75] width 16 height 6
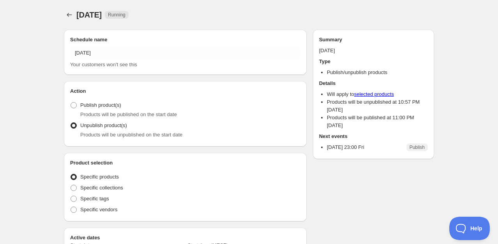
radio input "true"
checkbox input "true"
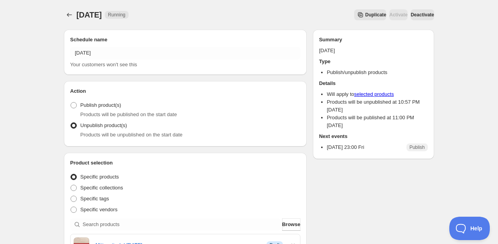
click at [411, 15] on span "Deactivate" at bounding box center [421, 15] width 23 height 6
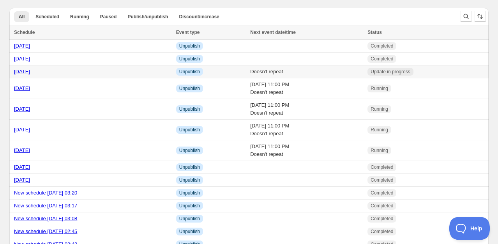
click at [30, 72] on link "[DATE]" at bounding box center [22, 72] width 16 height 6
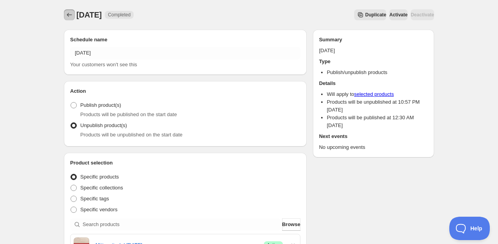
click at [66, 16] on icon "Schedules" at bounding box center [69, 15] width 8 height 8
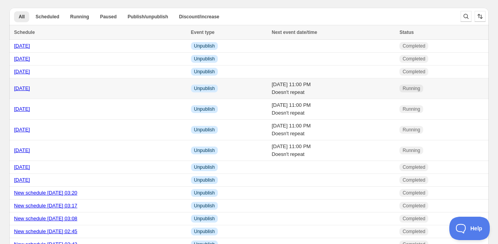
click at [25, 90] on link "[DATE]" at bounding box center [22, 88] width 16 height 6
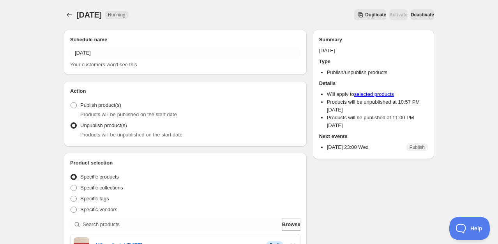
click at [426, 12] on button "Deactivate" at bounding box center [421, 14] width 23 height 11
click at [413, 18] on button "Deactivate" at bounding box center [421, 14] width 23 height 11
click at [69, 18] on icon "Schedules" at bounding box center [69, 15] width 8 height 8
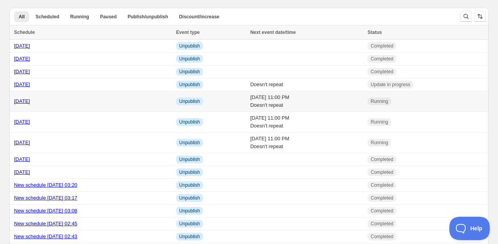
click at [23, 99] on link "[DATE]" at bounding box center [22, 101] width 16 height 6
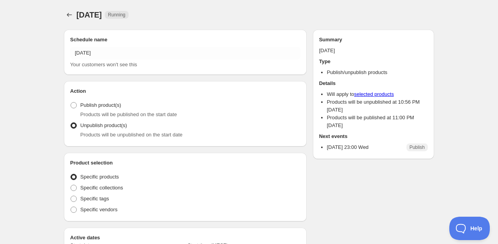
radio input "true"
checkbox input "true"
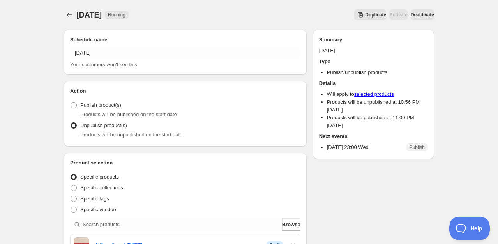
click at [416, 15] on span "Deactivate" at bounding box center [421, 15] width 23 height 6
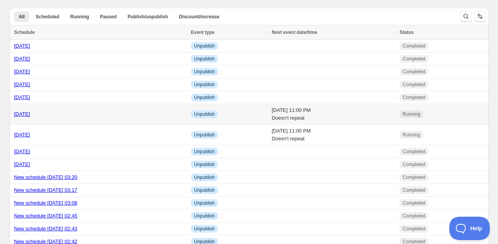
click at [22, 113] on link "[DATE]" at bounding box center [22, 114] width 16 height 6
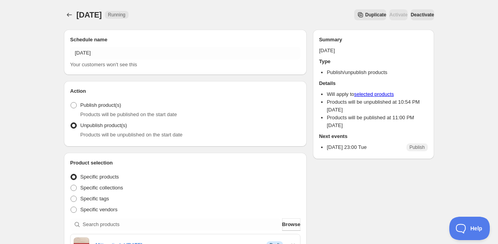
click at [415, 16] on span "Deactivate" at bounding box center [421, 15] width 23 height 6
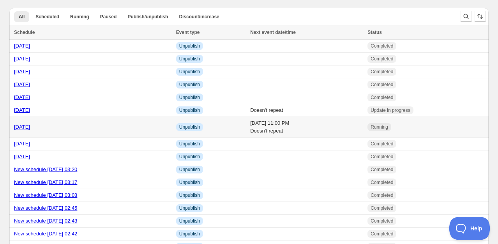
click at [27, 127] on link "[DATE]" at bounding box center [22, 127] width 16 height 6
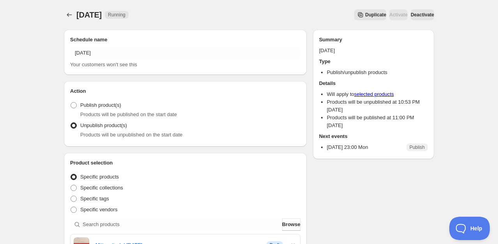
click at [417, 16] on span "Deactivate" at bounding box center [421, 15] width 23 height 6
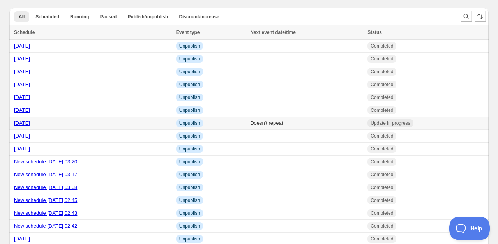
click at [27, 123] on link "[DATE]" at bounding box center [22, 123] width 16 height 6
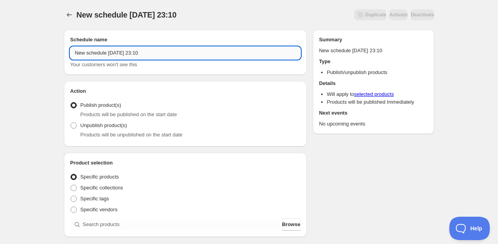
click at [76, 54] on input "New schedule [DATE] 23:10" at bounding box center [185, 53] width 230 height 12
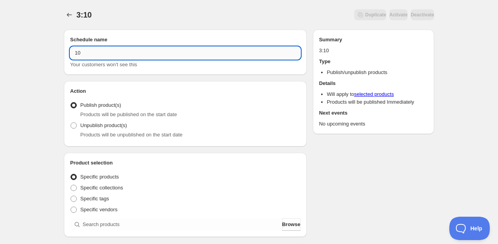
type input "0"
type input "[DATE]"
click at [100, 127] on span "Unpublish product(s)" at bounding box center [103, 125] width 47 height 6
click at [71, 123] on input "Unpublish product(s)" at bounding box center [70, 122] width 0 height 0
radio input "true"
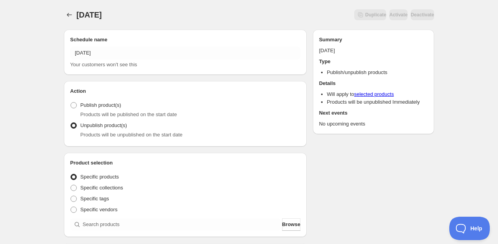
scroll to position [78, 0]
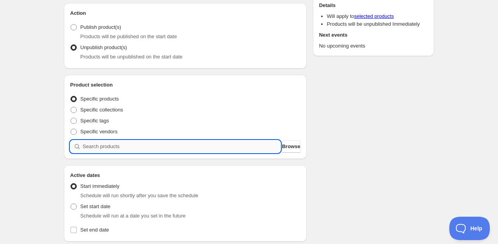
click at [120, 147] on input "search" at bounding box center [182, 146] width 198 height 12
click at [285, 145] on span "Browse" at bounding box center [291, 147] width 18 height 8
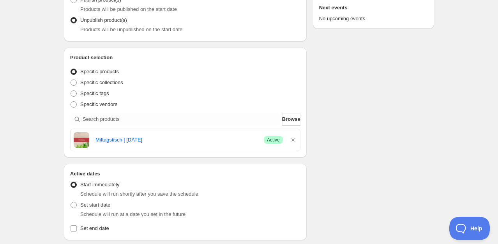
scroll to position [117, 0]
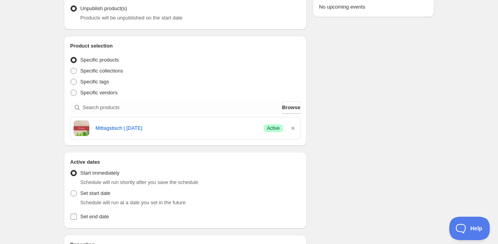
click at [97, 216] on span "Set end date" at bounding box center [94, 216] width 29 height 6
click at [77, 216] on input "Set end date" at bounding box center [73, 216] width 6 height 6
checkbox input "true"
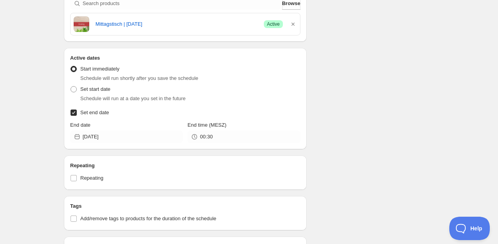
scroll to position [234, 0]
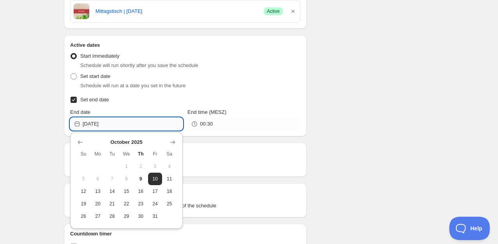
click at [117, 124] on input "[DATE]" at bounding box center [133, 124] width 100 height 12
click at [97, 192] on span "13" at bounding box center [98, 191] width 8 height 6
type input "[DATE]"
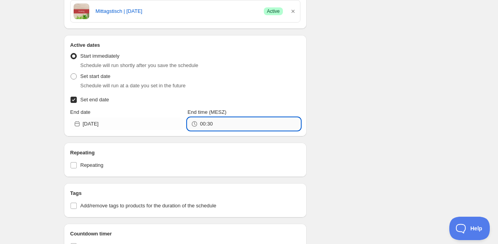
click at [211, 123] on input "00:30" at bounding box center [250, 124] width 100 height 12
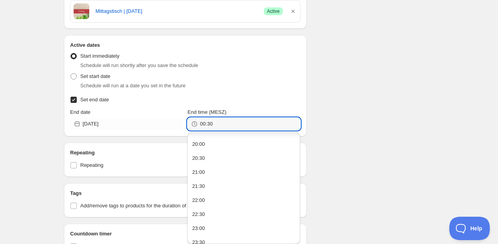
scroll to position [564, 0]
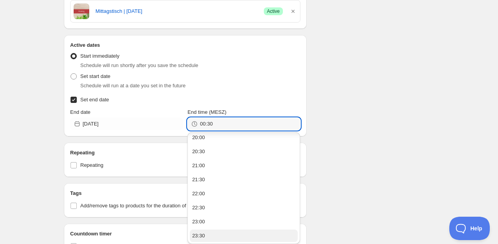
click at [201, 234] on div "23:30" at bounding box center [198, 236] width 13 height 8
type input "23:30"
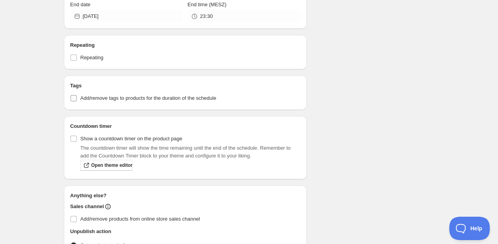
scroll to position [389, 0]
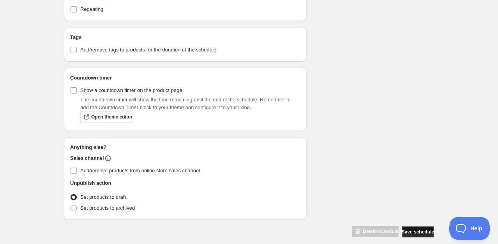
click at [416, 231] on span "Save schedule" at bounding box center [417, 232] width 32 height 6
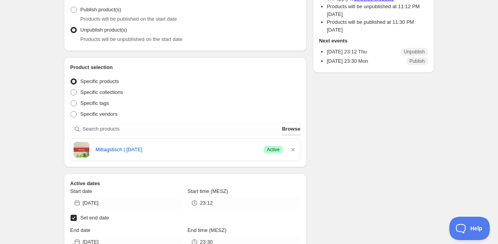
scroll to position [58, 0]
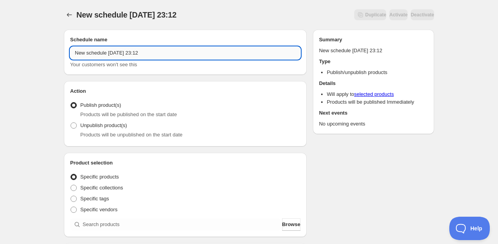
drag, startPoint x: 75, startPoint y: 55, endPoint x: 180, endPoint y: 59, distance: 105.2
click at [180, 59] on input "New schedule [DATE] 23:12" at bounding box center [185, 53] width 230 height 12
type input "[DATE]"
click at [109, 132] on span "Products will be unpublished on the start date" at bounding box center [131, 135] width 102 height 6
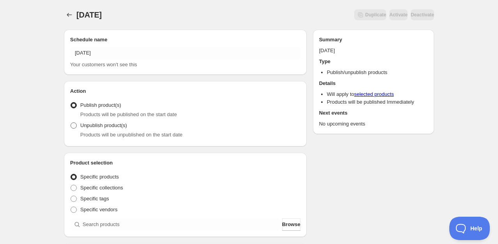
click at [106, 124] on span "Unpublish product(s)" at bounding box center [103, 125] width 47 height 6
click at [71, 123] on input "Unpublish product(s)" at bounding box center [70, 122] width 0 height 0
radio input "true"
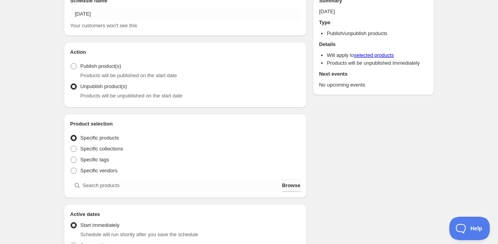
click at [287, 187] on span "Browse" at bounding box center [291, 185] width 18 height 8
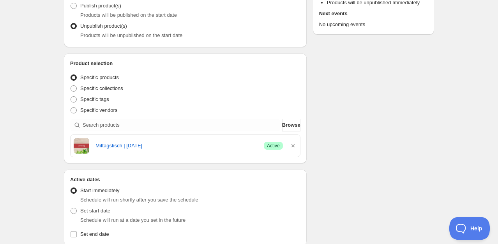
scroll to position [117, 0]
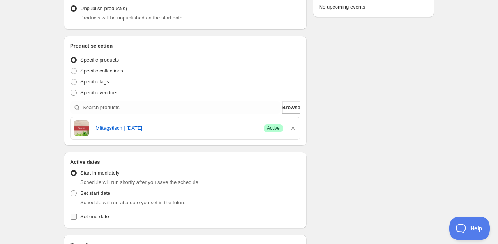
click at [106, 217] on span "Set end date" at bounding box center [94, 216] width 29 height 6
click at [77, 217] on input "Set end date" at bounding box center [73, 216] width 6 height 6
checkbox input "true"
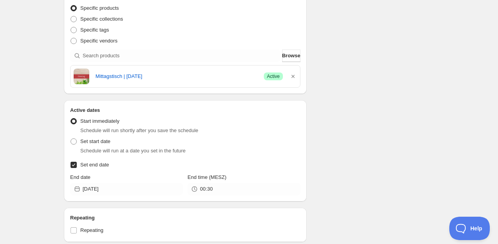
scroll to position [195, 0]
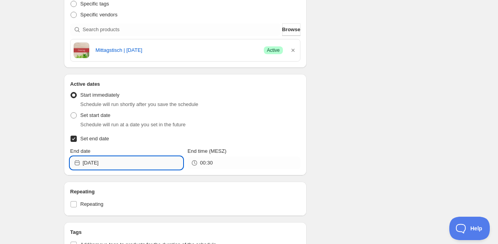
click at [97, 164] on input "[DATE]" at bounding box center [133, 163] width 100 height 12
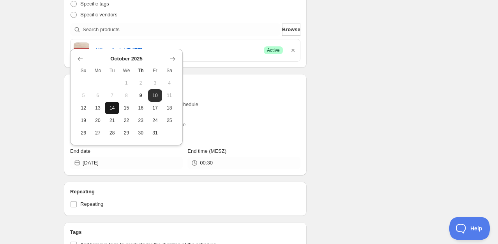
click at [114, 109] on span "14" at bounding box center [112, 108] width 8 height 6
type input "[DATE]"
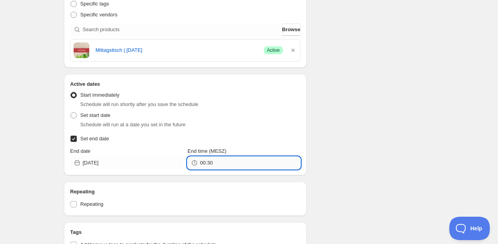
click at [222, 161] on input "00:30" at bounding box center [250, 163] width 100 height 12
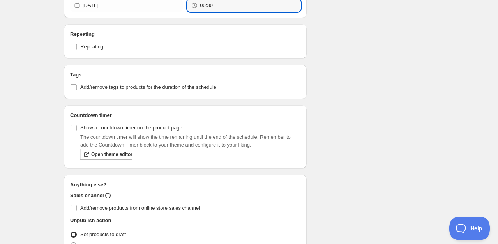
scroll to position [319, 0]
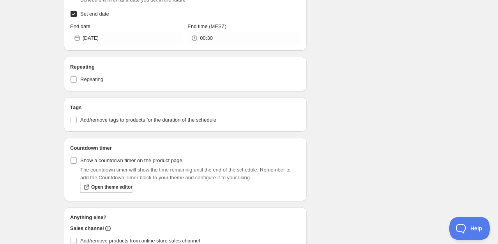
click at [198, 38] on div "00:30" at bounding box center [243, 38] width 113 height 12
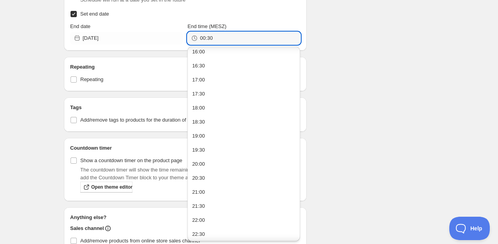
scroll to position [481, 0]
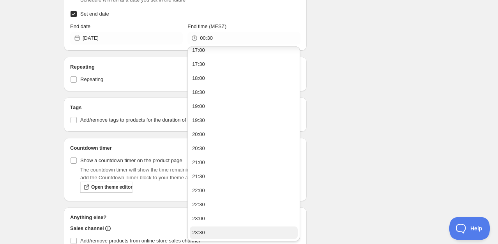
click at [199, 232] on div "23:30" at bounding box center [198, 233] width 13 height 8
type input "23:30"
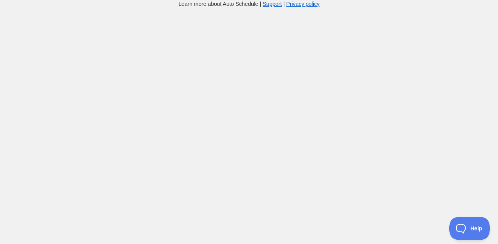
scroll to position [319, 0]
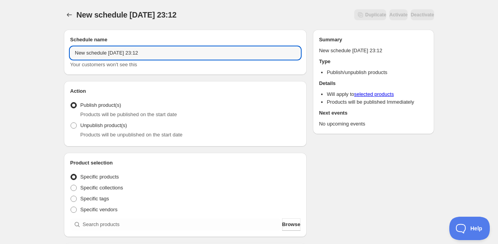
drag, startPoint x: 170, startPoint y: 57, endPoint x: 66, endPoint y: 58, distance: 104.0
click at [67, 58] on div "Schedule name New schedule [DATE] 23:12 Your customers won't see this" at bounding box center [185, 52] width 243 height 45
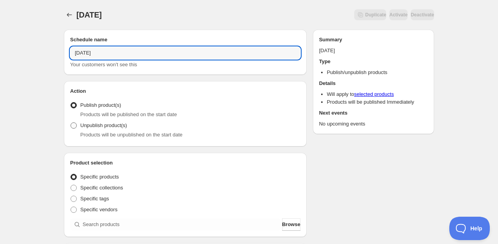
type input "[DATE]"
click at [98, 126] on span "Unpublish product(s)" at bounding box center [103, 125] width 47 height 6
click at [71, 123] on input "Unpublish product(s)" at bounding box center [70, 122] width 0 height 0
radio input "true"
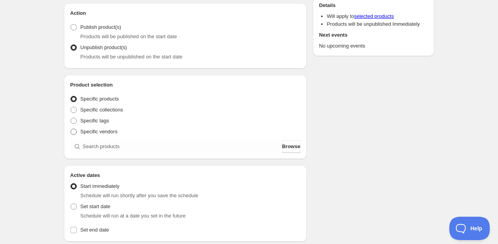
scroll to position [156, 0]
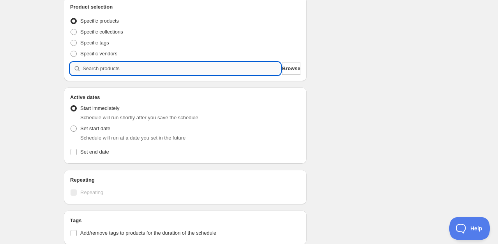
click at [244, 68] on input "search" at bounding box center [182, 68] width 198 height 12
click at [290, 69] on span "Browse" at bounding box center [291, 69] width 18 height 8
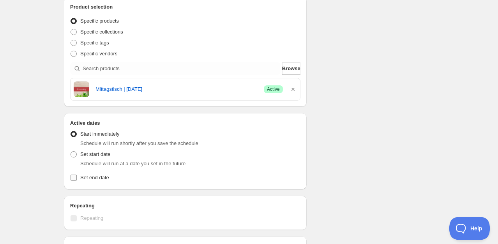
click at [98, 177] on span "Set end date" at bounding box center [94, 177] width 29 height 6
click at [77, 177] on input "Set end date" at bounding box center [73, 177] width 6 height 6
checkbox input "true"
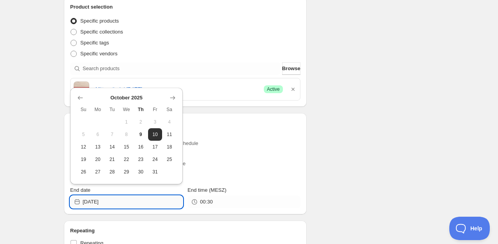
click at [112, 204] on input "[DATE]" at bounding box center [133, 201] width 100 height 12
click at [143, 149] on span "16" at bounding box center [141, 147] width 8 height 6
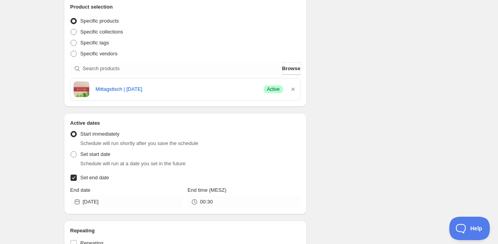
type input "[DATE]"
click at [193, 200] on icon at bounding box center [194, 202] width 8 height 8
click at [199, 199] on div "00:30" at bounding box center [243, 201] width 113 height 12
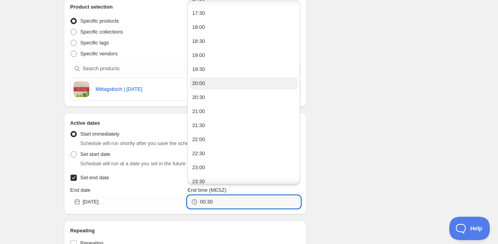
scroll to position [492, 0]
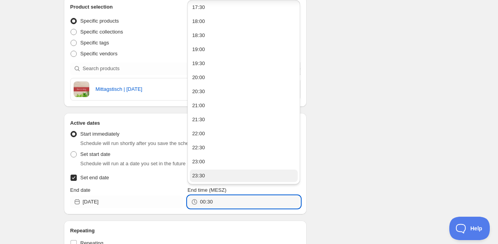
click at [206, 176] on button "23:30" at bounding box center [244, 175] width 108 height 12
type input "23:30"
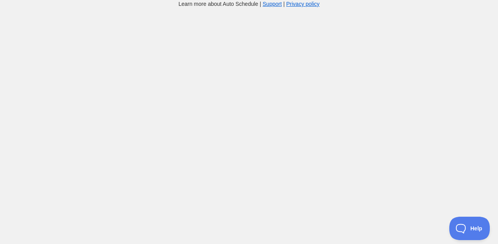
scroll to position [156, 0]
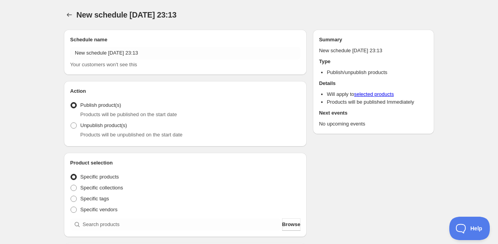
radio input "true"
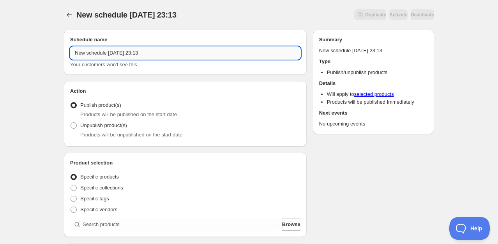
click at [127, 52] on input "New schedule [DATE] 23:13" at bounding box center [185, 53] width 230 height 12
drag, startPoint x: 171, startPoint y: 58, endPoint x: 70, endPoint y: 54, distance: 100.1
click at [70, 54] on input "New schedule [DATE] 23:13" at bounding box center [185, 53] width 230 height 12
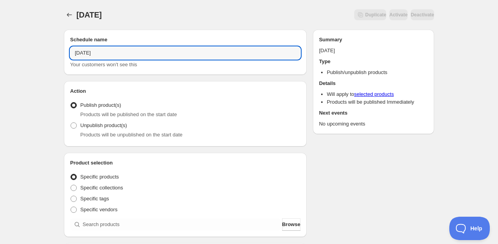
type input "[DATE]"
click at [125, 132] on span "Products will be unpublished on the start date" at bounding box center [131, 135] width 102 height 6
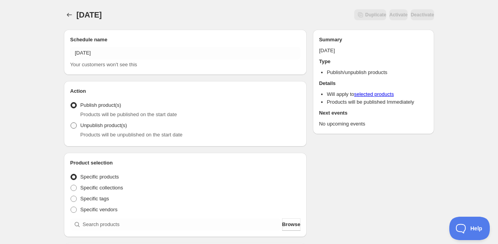
click at [83, 125] on span "Unpublish product(s)" at bounding box center [103, 125] width 47 height 6
click at [71, 123] on input "Unpublish product(s)" at bounding box center [70, 122] width 0 height 0
radio input "true"
click at [288, 225] on span "Browse" at bounding box center [291, 224] width 18 height 8
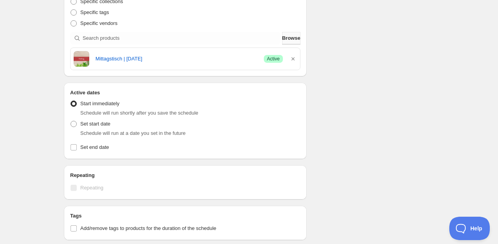
scroll to position [195, 0]
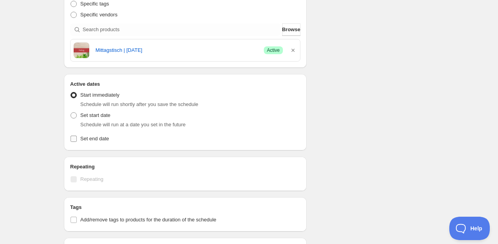
click at [107, 137] on span "Set end date" at bounding box center [94, 139] width 29 height 6
click at [77, 137] on input "Set end date" at bounding box center [73, 139] width 6 height 6
checkbox input "true"
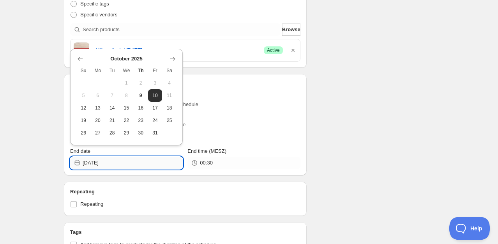
click at [125, 164] on input "[DATE]" at bounding box center [133, 163] width 100 height 12
click at [157, 111] on button "17" at bounding box center [155, 108] width 14 height 12
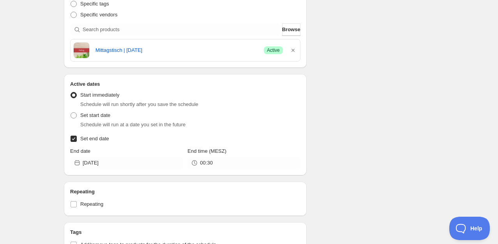
type input "[DATE]"
click at [198, 163] on icon at bounding box center [194, 163] width 8 height 8
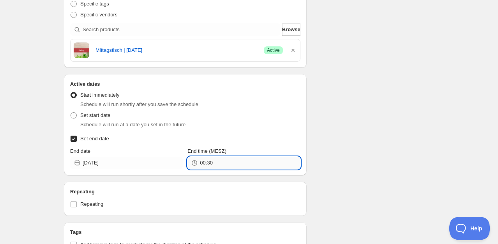
click at [201, 163] on input "00:30" at bounding box center [250, 163] width 100 height 12
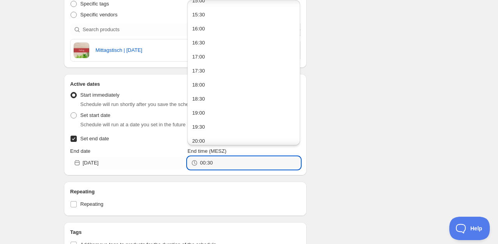
scroll to position [531, 0]
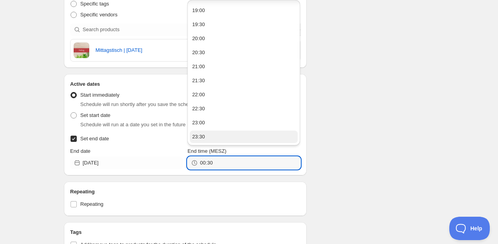
click at [204, 136] on button "23:30" at bounding box center [244, 136] width 108 height 12
type input "23:30"
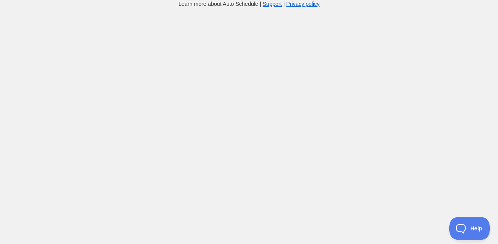
scroll to position [195, 0]
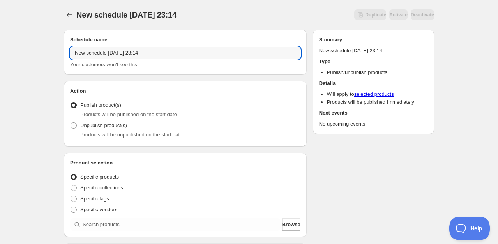
drag, startPoint x: 153, startPoint y: 55, endPoint x: 62, endPoint y: 62, distance: 90.9
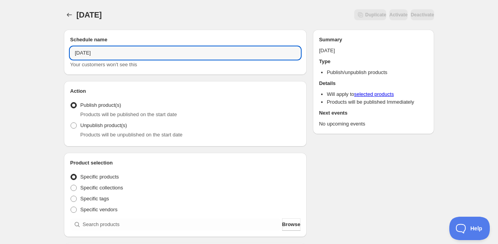
type input "[DATE]"
click at [113, 132] on span "Products will be unpublished on the start date" at bounding box center [131, 135] width 102 height 6
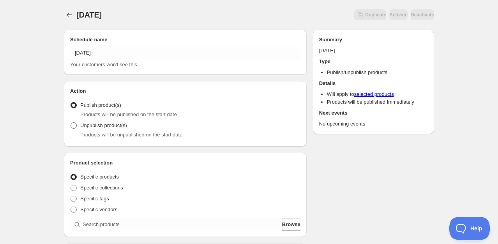
click at [77, 124] on span at bounding box center [73, 125] width 7 height 7
click at [71, 123] on input "Unpublish product(s)" at bounding box center [70, 122] width 0 height 0
radio input "true"
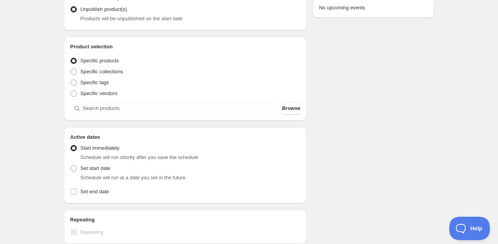
scroll to position [117, 0]
click at [101, 192] on span "Set end date" at bounding box center [94, 191] width 29 height 6
click at [77, 192] on input "Set end date" at bounding box center [73, 191] width 6 height 6
checkbox input "true"
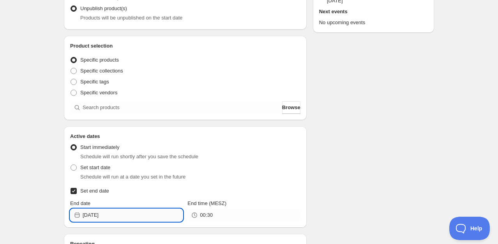
click at [123, 213] on input "[DATE]" at bounding box center [133, 215] width 100 height 12
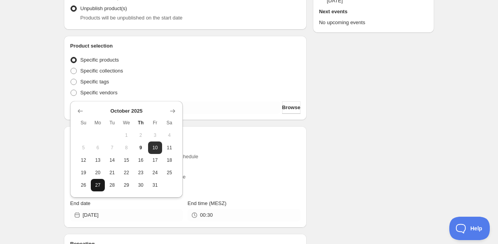
click at [98, 185] on span "27" at bounding box center [98, 185] width 8 height 6
type input "[DATE]"
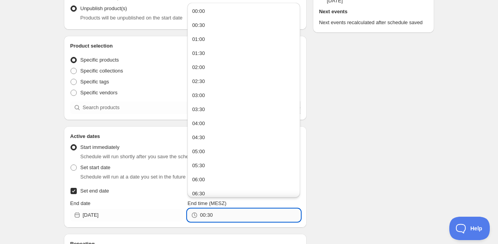
click at [201, 214] on input "00:30" at bounding box center [250, 215] width 100 height 12
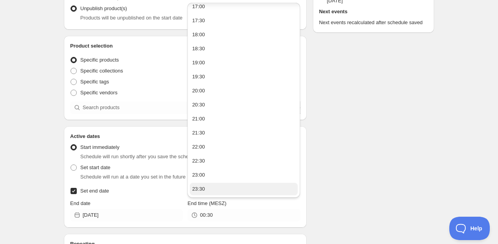
click at [199, 191] on div "23:30" at bounding box center [198, 189] width 13 height 8
type input "23:30"
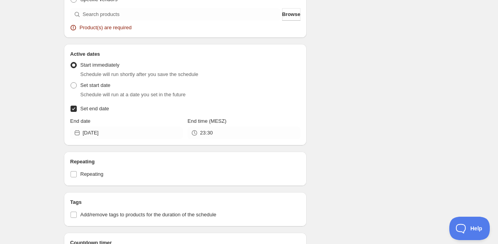
scroll to position [247, 0]
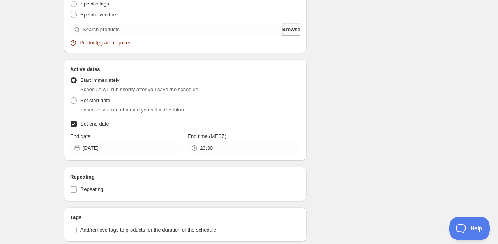
click at [282, 28] on span "Browse" at bounding box center [291, 30] width 18 height 8
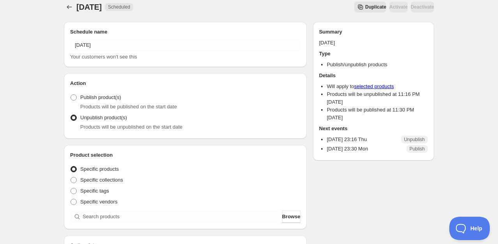
scroll to position [195, 0]
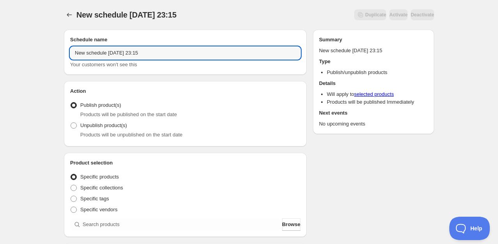
drag, startPoint x: 160, startPoint y: 54, endPoint x: 56, endPoint y: 52, distance: 104.0
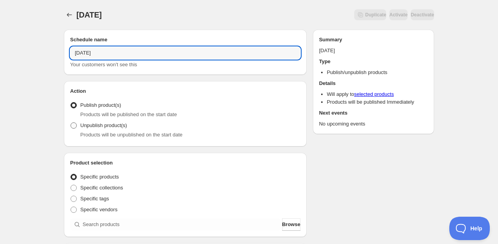
type input "[DATE]"
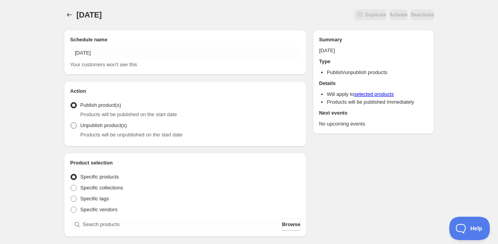
click at [90, 127] on span "Unpublish product(s)" at bounding box center [103, 125] width 47 height 6
click at [71, 123] on input "Unpublish product(s)" at bounding box center [70, 122] width 0 height 0
radio input "true"
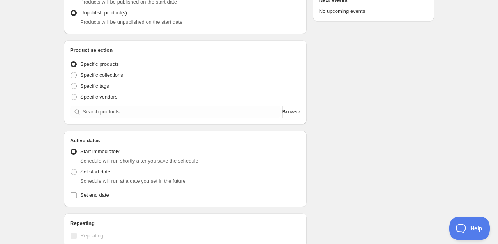
scroll to position [117, 0]
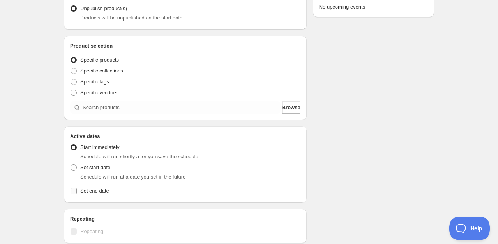
click at [99, 191] on span "Set end date" at bounding box center [94, 191] width 29 height 6
click at [77, 191] on input "Set end date" at bounding box center [73, 191] width 6 height 6
checkbox input "true"
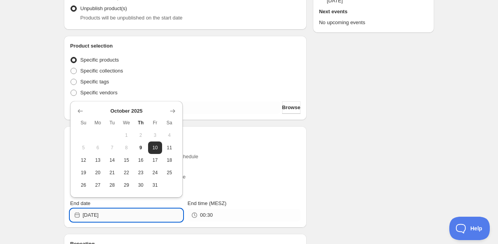
click at [110, 215] on input "[DATE]" at bounding box center [133, 215] width 100 height 12
click at [112, 187] on span "28" at bounding box center [112, 185] width 8 height 6
type input "[DATE]"
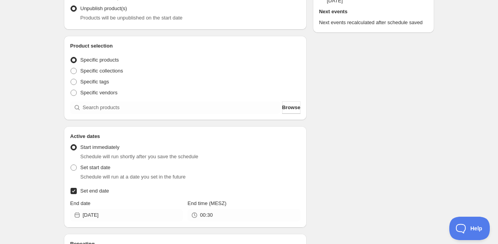
click at [196, 215] on icon at bounding box center [194, 215] width 8 height 8
click at [195, 216] on icon at bounding box center [194, 215] width 8 height 8
click at [194, 213] on icon at bounding box center [194, 215] width 8 height 8
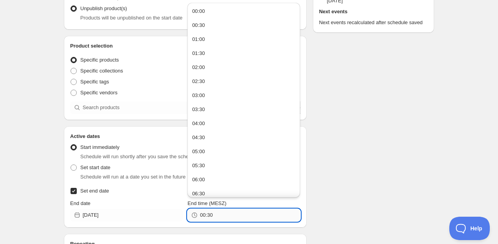
click at [210, 212] on input "00:30" at bounding box center [250, 215] width 100 height 12
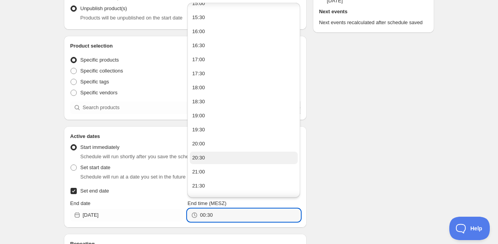
scroll to position [481, 0]
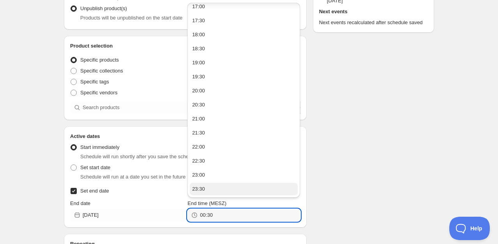
click at [206, 192] on button "23:30" at bounding box center [244, 189] width 108 height 12
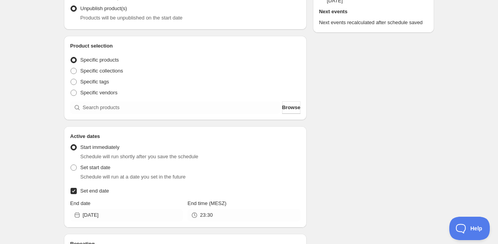
type input "23:30"
click at [290, 109] on span "Browse" at bounding box center [291, 108] width 18 height 8
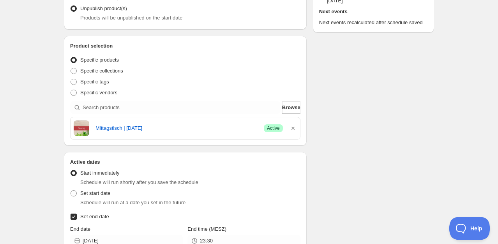
scroll to position [195, 0]
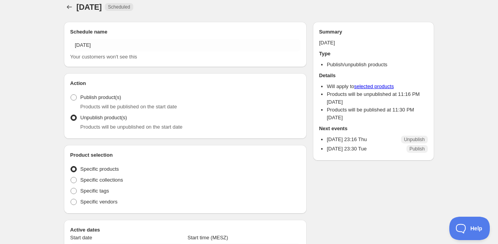
radio input "true"
checkbox input "true"
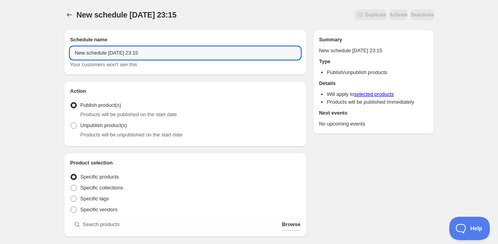
drag, startPoint x: 154, startPoint y: 56, endPoint x: 62, endPoint y: 60, distance: 91.6
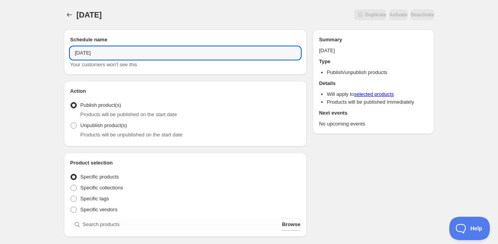
scroll to position [39, 0]
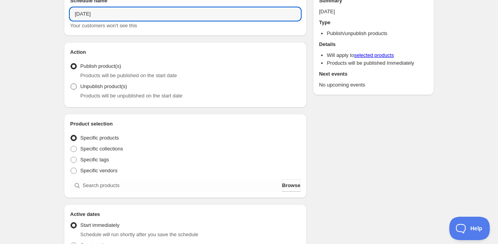
type input "[DATE]"
click at [100, 86] on span "Unpublish product(s)" at bounding box center [103, 86] width 47 height 6
click at [71, 84] on input "Unpublish product(s)" at bounding box center [70, 83] width 0 height 0
radio input "true"
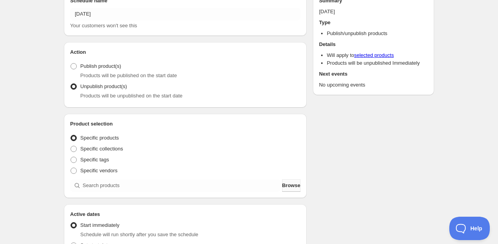
click at [291, 185] on span "Browse" at bounding box center [291, 185] width 18 height 8
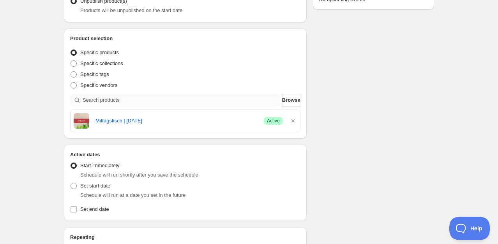
scroll to position [156, 0]
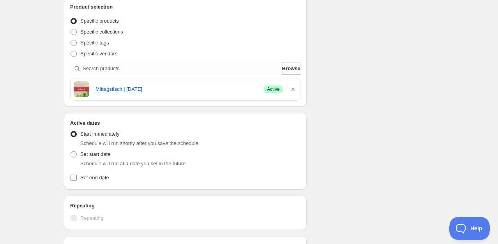
click at [101, 180] on span "Set end date" at bounding box center [94, 177] width 29 height 6
click at [77, 180] on input "Set end date" at bounding box center [73, 177] width 6 height 6
checkbox input "true"
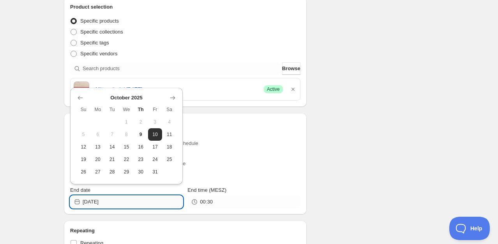
click at [122, 201] on input "[DATE]" at bounding box center [133, 201] width 100 height 12
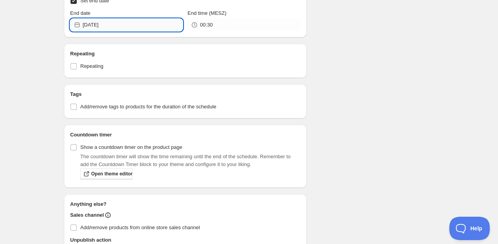
scroll to position [280, 0]
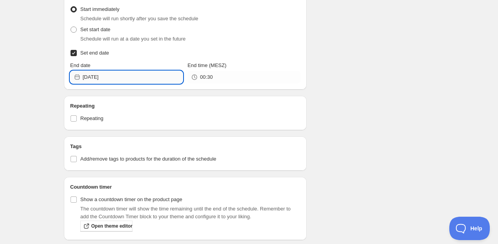
click at [124, 78] on input "[DATE]" at bounding box center [133, 77] width 100 height 12
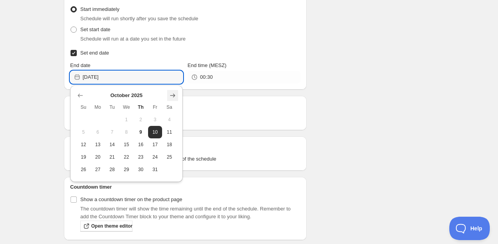
click at [176, 96] on icon "Show next month, November 2025" at bounding box center [173, 96] width 8 height 8
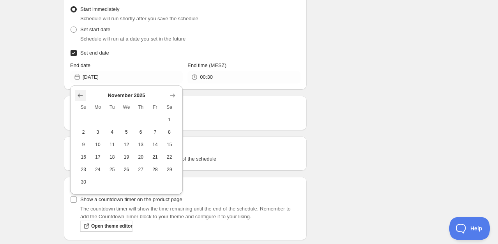
click at [79, 96] on icon "Show previous month, October 2025" at bounding box center [80, 96] width 8 height 8
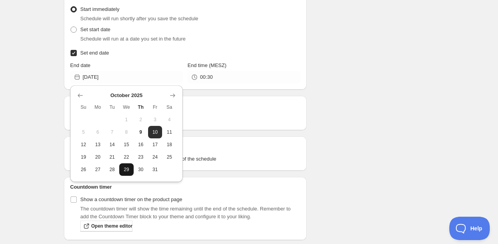
click at [127, 169] on span "29" at bounding box center [126, 169] width 8 height 6
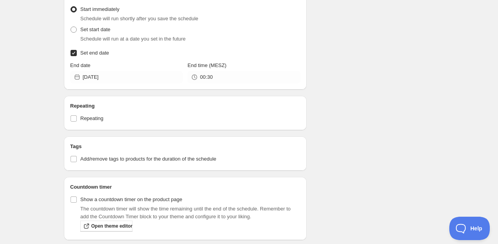
type input "[DATE]"
click at [193, 75] on icon at bounding box center [194, 77] width 8 height 8
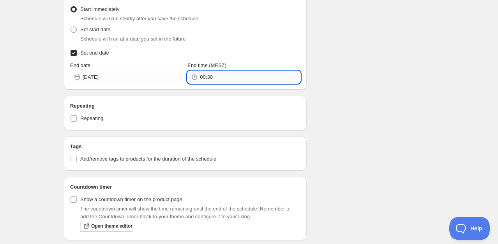
click at [200, 75] on input "00:30" at bounding box center [250, 77] width 100 height 12
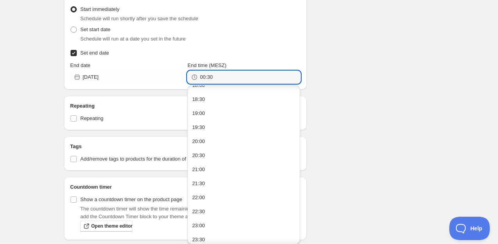
scroll to position [517, 0]
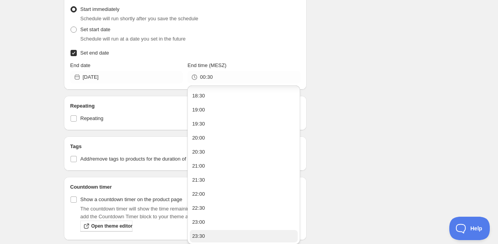
click at [215, 238] on button "23:30" at bounding box center [244, 236] width 108 height 12
type input "23:30"
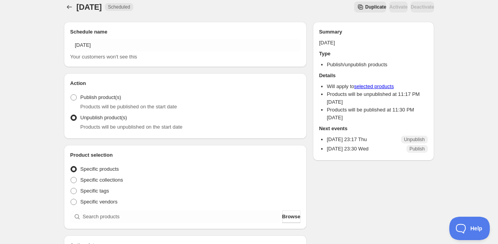
scroll to position [280, 0]
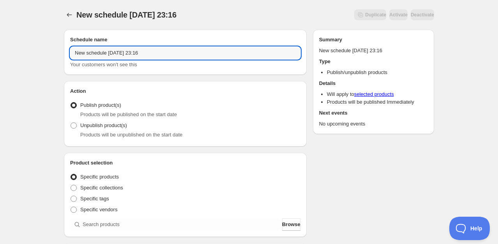
drag, startPoint x: 154, startPoint y: 51, endPoint x: 63, endPoint y: 56, distance: 91.6
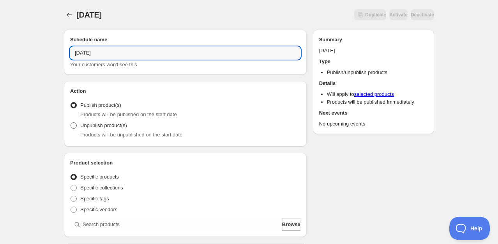
type input "[DATE]"
click at [106, 122] on span "Unpublish product(s)" at bounding box center [103, 125] width 47 height 6
click at [71, 122] on input "Unpublish product(s)" at bounding box center [70, 122] width 0 height 0
radio input "true"
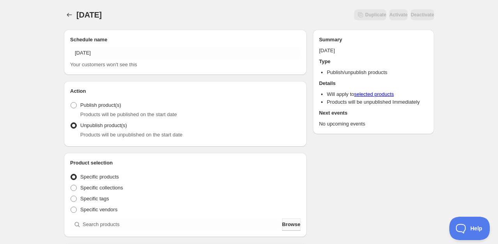
click at [287, 224] on span "Browse" at bounding box center [291, 224] width 18 height 8
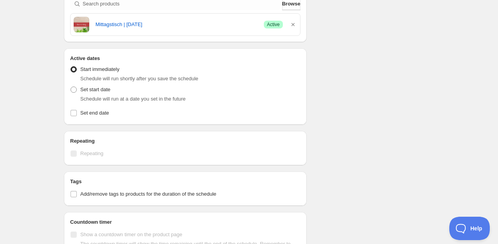
scroll to position [234, 0]
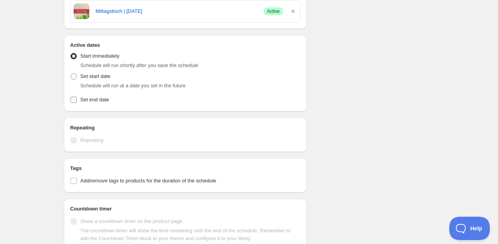
click at [81, 100] on span "Set end date" at bounding box center [94, 100] width 29 height 6
click at [77, 100] on input "Set end date" at bounding box center [73, 100] width 6 height 6
checkbox input "true"
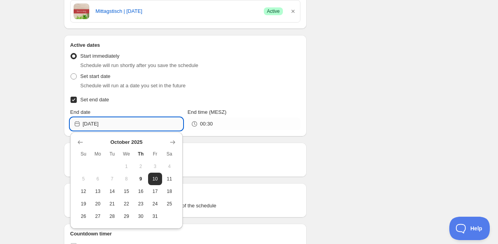
click at [95, 122] on input "[DATE]" at bounding box center [133, 124] width 100 height 12
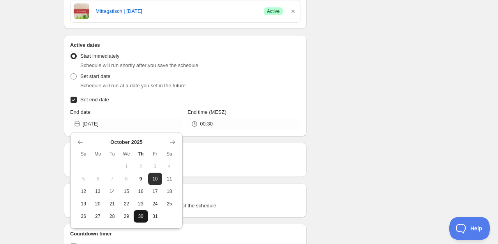
click at [142, 217] on span "30" at bounding box center [141, 216] width 8 height 6
type input "[DATE]"
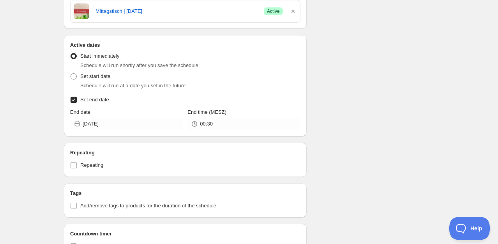
click at [190, 123] on icon at bounding box center [194, 124] width 8 height 8
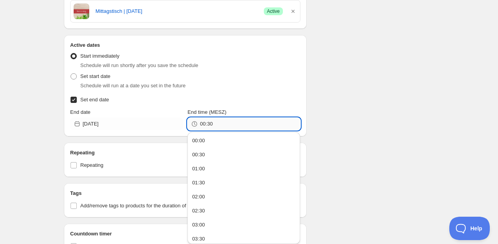
click at [202, 123] on input "00:30" at bounding box center [250, 124] width 100 height 12
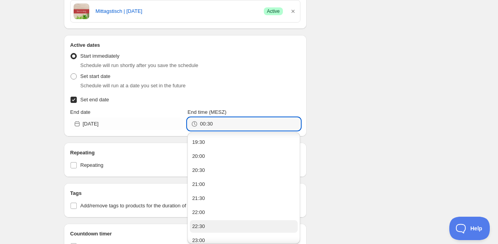
scroll to position [564, 0]
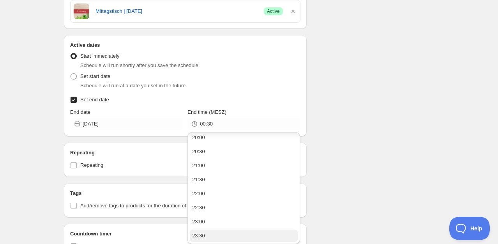
click at [205, 235] on button "23:30" at bounding box center [244, 235] width 108 height 12
type input "23:30"
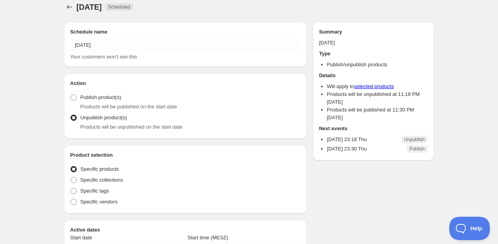
radio input "true"
checkbox input "true"
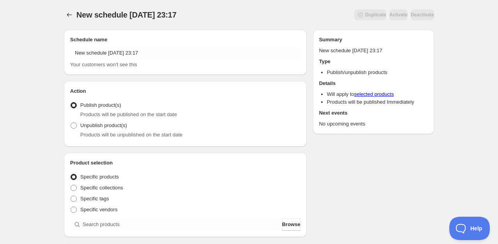
click at [109, 132] on span "Products will be unpublished on the start date" at bounding box center [131, 135] width 102 height 6
click at [84, 125] on span "Unpublish product(s)" at bounding box center [103, 125] width 47 height 6
click at [71, 123] on input "Unpublish product(s)" at bounding box center [70, 122] width 0 height 0
radio input "true"
click at [287, 226] on span "Browse" at bounding box center [291, 224] width 18 height 8
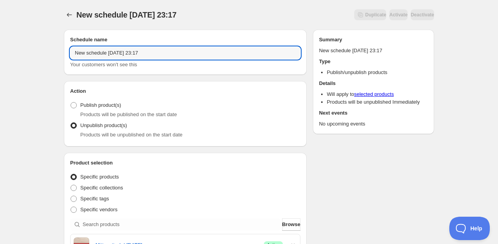
drag, startPoint x: 153, startPoint y: 54, endPoint x: 47, endPoint y: 51, distance: 106.7
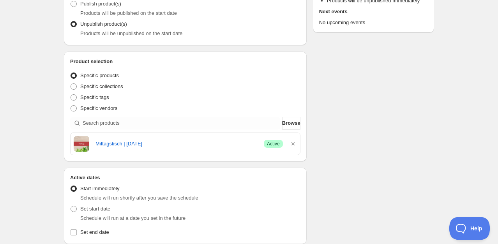
scroll to position [117, 0]
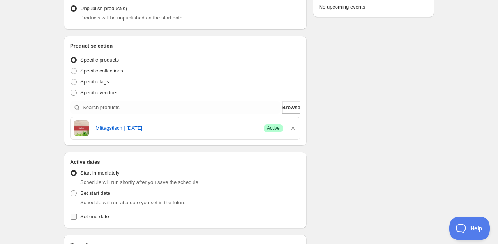
type input "[DATE]"
click at [98, 218] on span "Set end date" at bounding box center [94, 216] width 29 height 6
click at [77, 218] on input "Set end date" at bounding box center [73, 216] width 6 height 6
checkbox input "true"
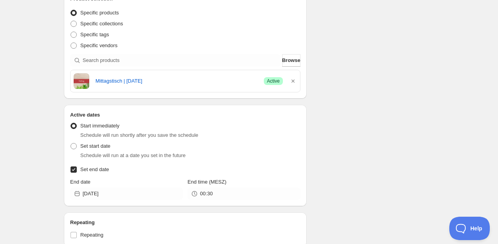
scroll to position [195, 0]
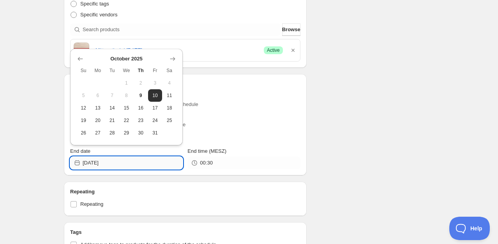
click at [111, 165] on input "[DATE]" at bounding box center [133, 163] width 100 height 12
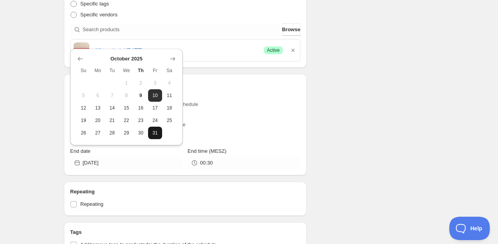
click at [152, 132] on span "31" at bounding box center [155, 133] width 8 height 6
type input "[DATE]"
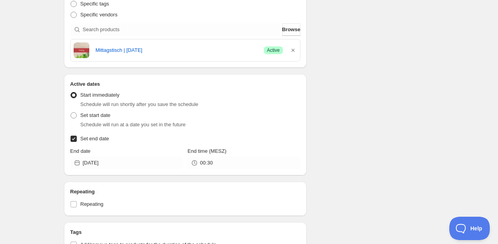
click at [196, 163] on icon at bounding box center [194, 163] width 8 height 8
click at [193, 162] on icon at bounding box center [194, 163] width 8 height 8
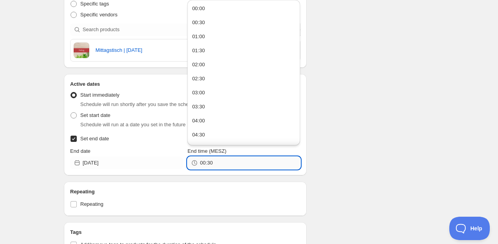
click at [201, 160] on input "00:30" at bounding box center [250, 163] width 100 height 12
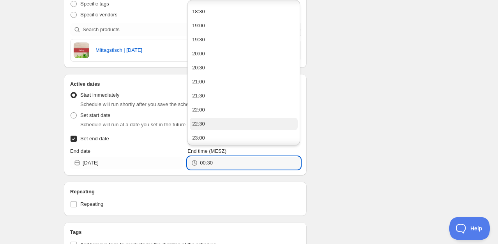
scroll to position [531, 0]
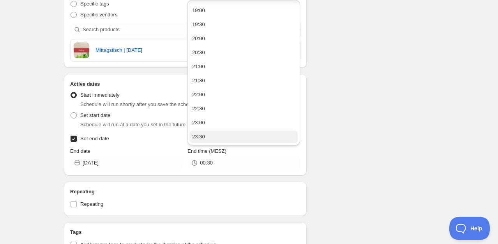
click at [210, 140] on button "23:30" at bounding box center [244, 136] width 108 height 12
type input "23:30"
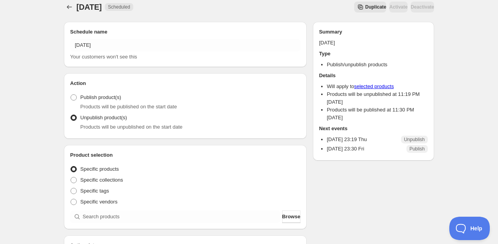
scroll to position [195, 0]
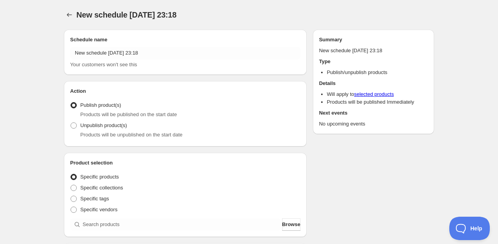
radio input "true"
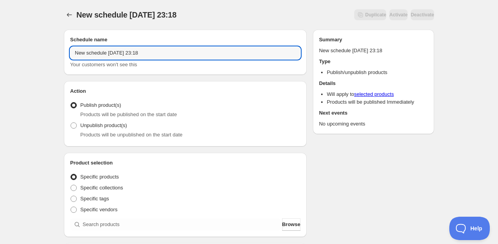
drag, startPoint x: 153, startPoint y: 51, endPoint x: 64, endPoint y: 59, distance: 88.7
click at [64, 59] on div "Schedule name New schedule [DATE] 23:18 Your customers won't see this" at bounding box center [185, 52] width 243 height 45
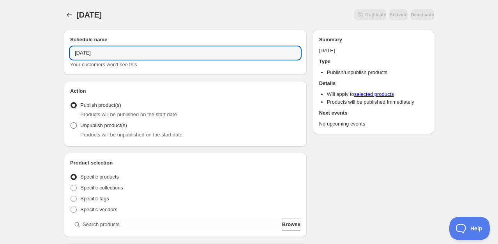
type input "[DATE]"
click at [94, 130] on label "Unpublish product(s)" at bounding box center [98, 125] width 57 height 11
click at [71, 123] on input "Unpublish product(s)" at bounding box center [70, 122] width 0 height 0
radio input "true"
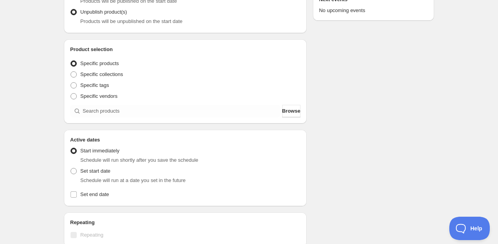
scroll to position [117, 0]
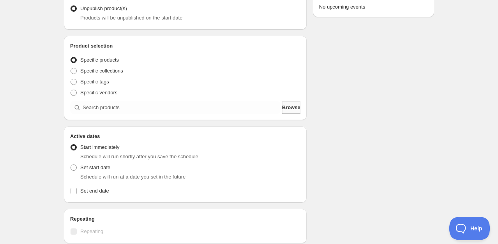
click at [283, 108] on span "Browse" at bounding box center [291, 108] width 18 height 8
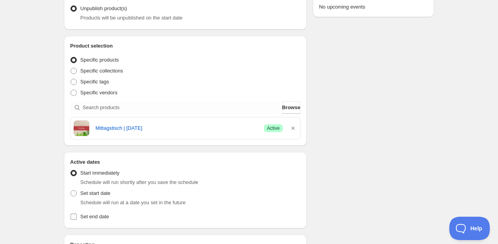
click at [95, 217] on span "Set end date" at bounding box center [94, 216] width 29 height 6
click at [77, 217] on input "Set end date" at bounding box center [73, 216] width 6 height 6
checkbox input "true"
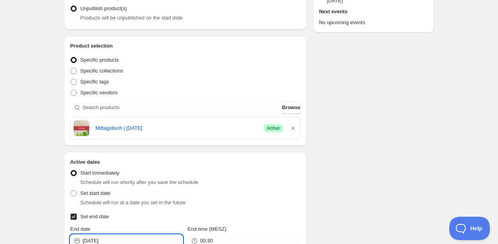
click at [114, 240] on input "[DATE]" at bounding box center [133, 240] width 100 height 12
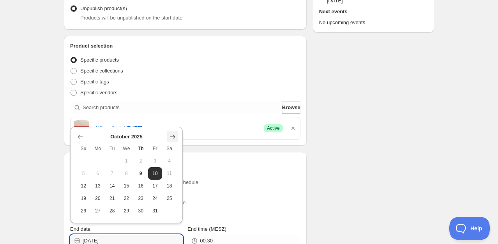
click at [171, 136] on icon "Show next month, November 2025" at bounding box center [173, 137] width 8 height 8
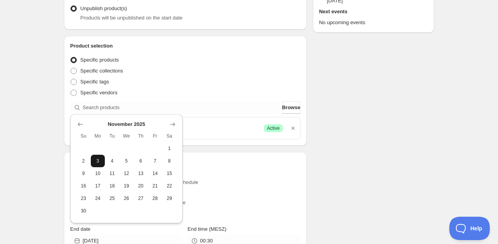
click at [97, 164] on button "3" at bounding box center [98, 161] width 14 height 12
type input "[DATE]"
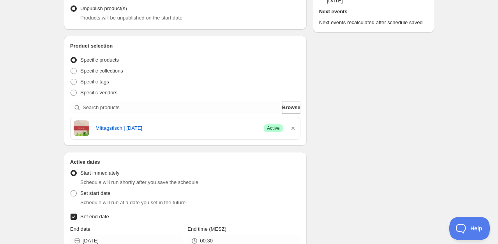
click at [198, 239] on icon at bounding box center [194, 241] width 8 height 8
click at [192, 241] on icon at bounding box center [194, 240] width 5 height 5
click at [202, 240] on input "00:30" at bounding box center [250, 240] width 100 height 12
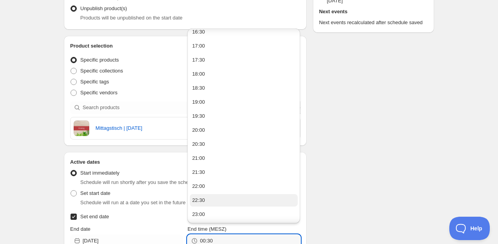
scroll to position [481, 0]
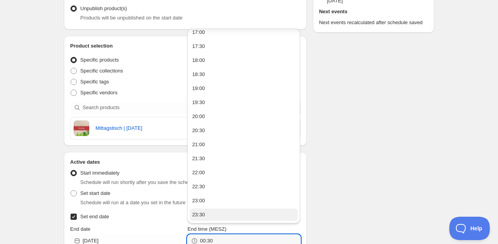
click at [219, 214] on button "23:30" at bounding box center [244, 214] width 108 height 12
type input "23:30"
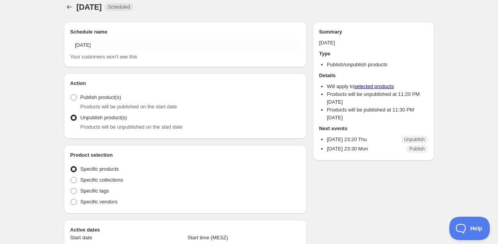
radio input "true"
checkbox input "true"
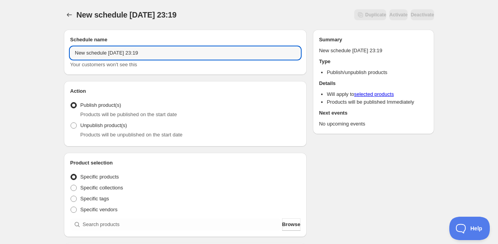
drag, startPoint x: 156, startPoint y: 55, endPoint x: 46, endPoint y: 55, distance: 109.4
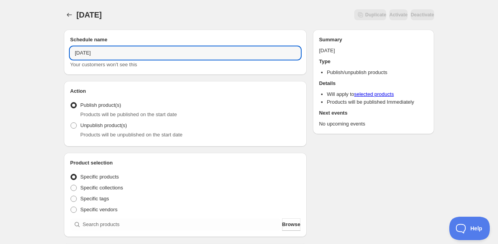
type input "[DATE]"
click at [91, 132] on span "Products will be unpublished on the start date" at bounding box center [131, 135] width 102 height 6
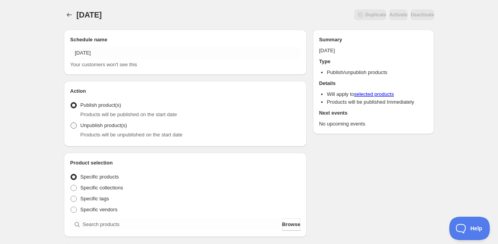
click at [75, 126] on span at bounding box center [73, 125] width 6 height 6
click at [71, 123] on input "Unpublish product(s)" at bounding box center [70, 122] width 0 height 0
radio input "true"
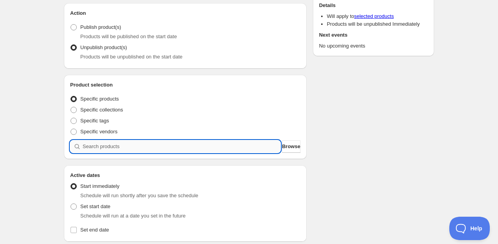
click at [147, 150] on input "search" at bounding box center [182, 146] width 198 height 12
click at [282, 148] on span "Browse" at bounding box center [291, 147] width 18 height 8
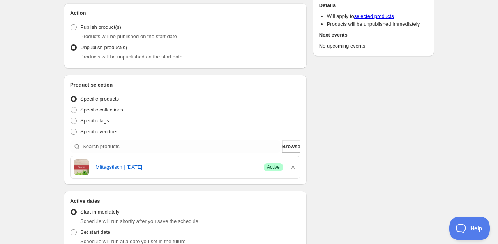
scroll to position [156, 0]
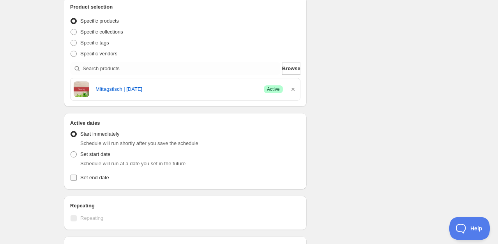
click at [92, 178] on span "Set end date" at bounding box center [94, 177] width 29 height 6
click at [77, 178] on input "Set end date" at bounding box center [73, 177] width 6 height 6
checkbox input "true"
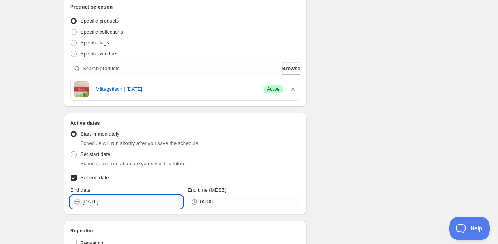
click at [100, 203] on input "[DATE]" at bounding box center [133, 201] width 100 height 12
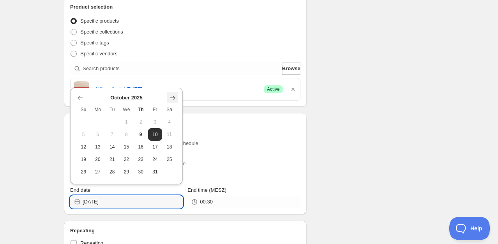
click at [174, 97] on icon "Show next month, November 2025" at bounding box center [172, 98] width 5 height 4
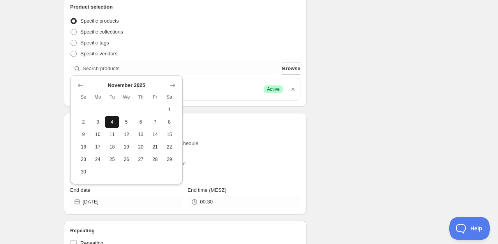
click at [113, 125] on span "4" at bounding box center [112, 122] width 8 height 6
type input "[DATE]"
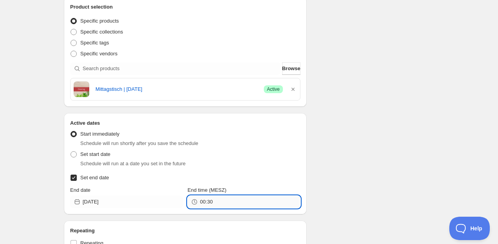
click at [200, 201] on input "00:30" at bounding box center [250, 201] width 100 height 12
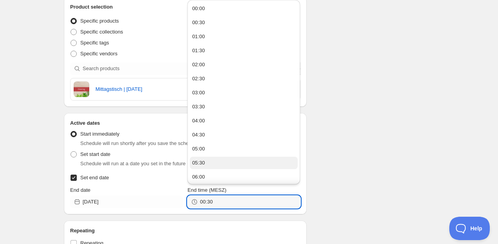
click at [213, 165] on button "05:30" at bounding box center [244, 163] width 108 height 12
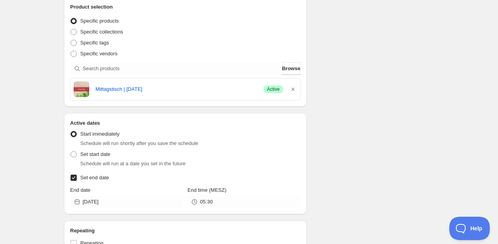
click at [198, 203] on icon at bounding box center [194, 202] width 8 height 8
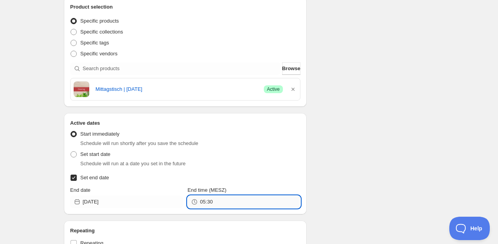
click at [204, 204] on input "05:30" at bounding box center [250, 201] width 100 height 12
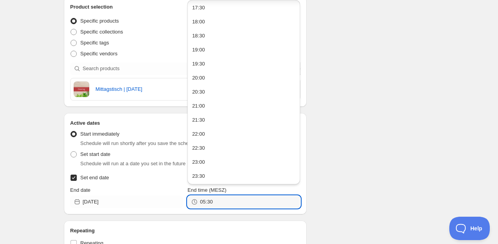
scroll to position [492, 0]
click at [217, 177] on button "23:30" at bounding box center [244, 175] width 108 height 12
type input "23:30"
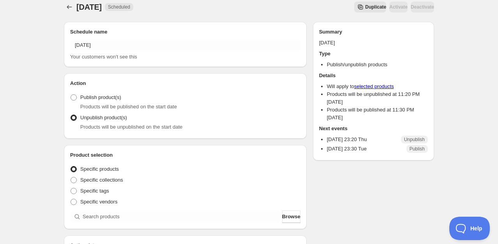
scroll to position [156, 0]
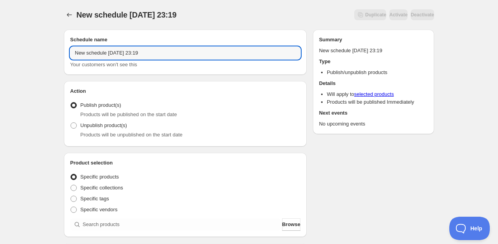
drag, startPoint x: 157, startPoint y: 52, endPoint x: 49, endPoint y: 55, distance: 107.5
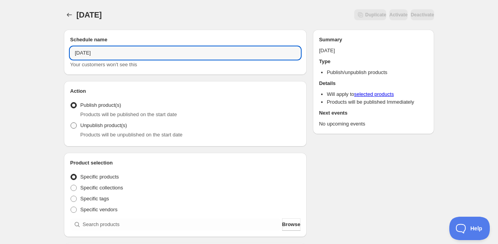
type input "[DATE]"
click at [101, 127] on span "Unpublish product(s)" at bounding box center [103, 125] width 47 height 6
click at [71, 123] on input "Unpublish product(s)" at bounding box center [70, 122] width 0 height 0
radio input "true"
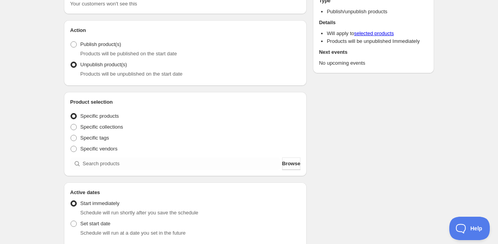
scroll to position [117, 0]
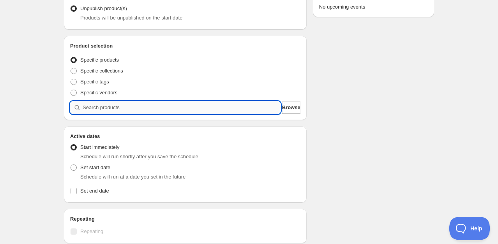
click at [249, 107] on input "search" at bounding box center [182, 107] width 198 height 12
click at [282, 105] on span "Browse" at bounding box center [291, 108] width 18 height 8
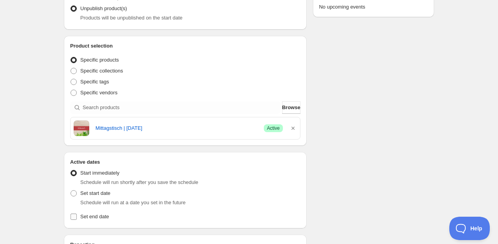
click at [100, 215] on span "Set end date" at bounding box center [94, 216] width 29 height 6
click at [77, 215] on input "Set end date" at bounding box center [73, 216] width 6 height 6
checkbox input "true"
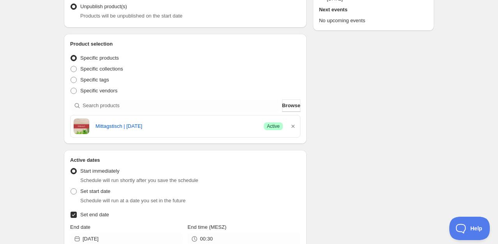
scroll to position [195, 0]
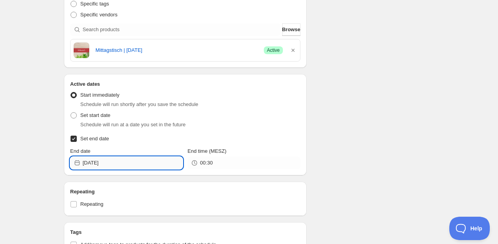
click at [109, 164] on input "[DATE]" at bounding box center [133, 163] width 100 height 12
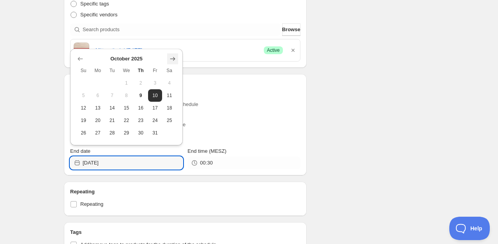
click at [175, 60] on icon "Show next month, November 2025" at bounding box center [173, 59] width 8 height 8
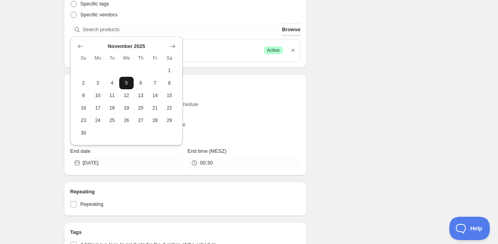
click at [127, 82] on span "5" at bounding box center [126, 83] width 8 height 6
type input "[DATE]"
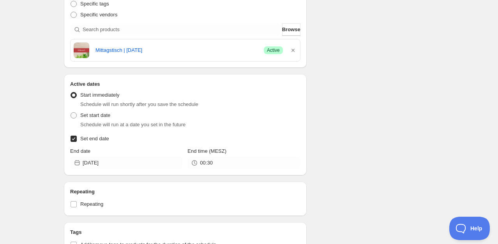
click at [196, 160] on icon at bounding box center [194, 163] width 8 height 8
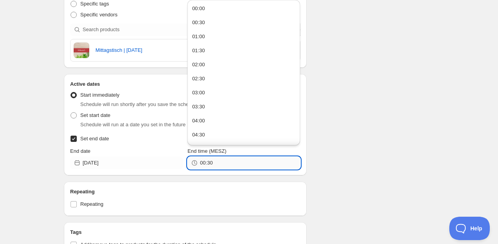
click at [202, 162] on input "00:30" at bounding box center [250, 163] width 100 height 12
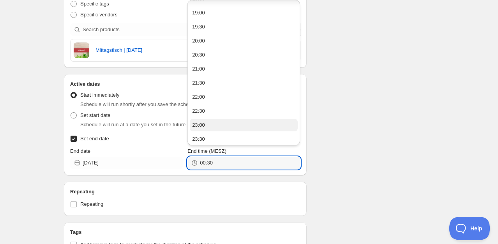
scroll to position [531, 0]
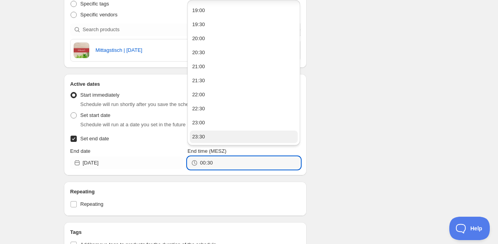
click at [210, 136] on button "23:30" at bounding box center [244, 136] width 108 height 12
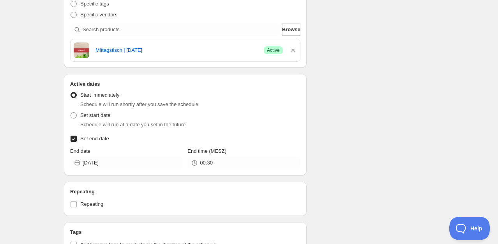
type input "23:30"
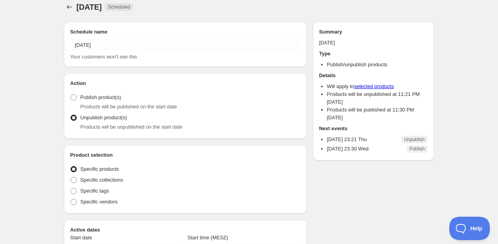
radio input "true"
checkbox input "true"
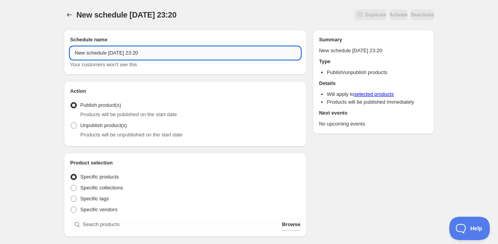
drag, startPoint x: 151, startPoint y: 49, endPoint x: 72, endPoint y: 58, distance: 79.6
click at [72, 58] on input "New schedule [DATE] 23:20" at bounding box center [185, 53] width 230 height 12
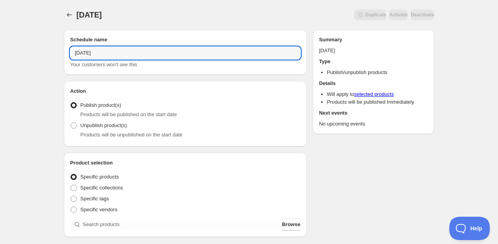
scroll to position [78, 0]
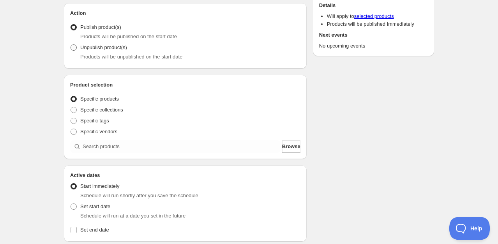
type input "[DATE]"
click at [115, 49] on span "Unpublish product(s)" at bounding box center [103, 47] width 47 height 6
click at [71, 45] on input "Unpublish product(s)" at bounding box center [70, 44] width 0 height 0
radio input "true"
click at [283, 148] on span "Browse" at bounding box center [291, 147] width 18 height 8
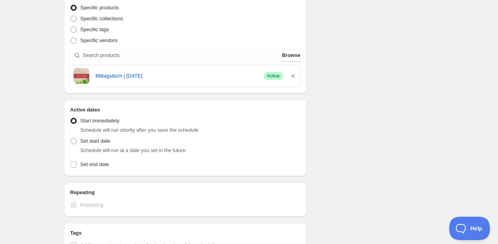
scroll to position [195, 0]
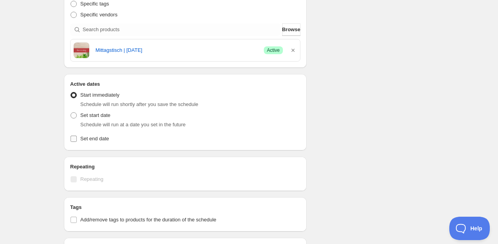
click at [96, 141] on span "Set end date" at bounding box center [94, 139] width 29 height 6
click at [77, 141] on input "Set end date" at bounding box center [73, 139] width 6 height 6
checkbox input "true"
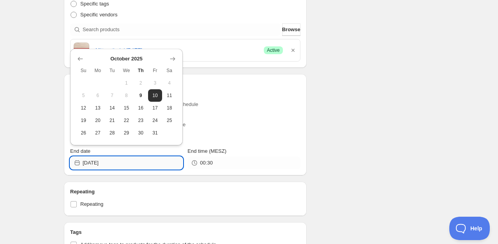
click at [111, 163] on input "[DATE]" at bounding box center [133, 163] width 100 height 12
click at [174, 62] on icon "Show next month, November 2025" at bounding box center [173, 59] width 8 height 8
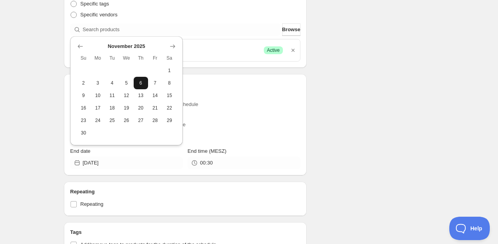
click at [146, 84] on button "6" at bounding box center [141, 83] width 14 height 12
type input "[DATE]"
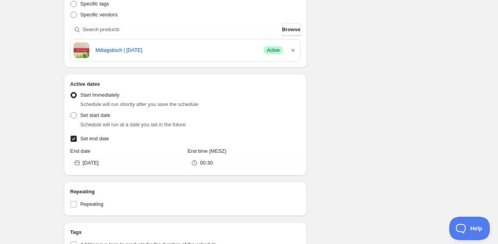
click at [197, 165] on icon at bounding box center [194, 163] width 8 height 8
click at [194, 162] on icon at bounding box center [194, 163] width 8 height 8
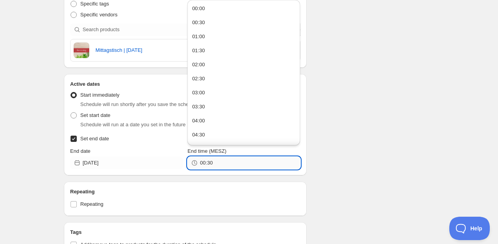
click at [202, 161] on input "00:30" at bounding box center [250, 163] width 100 height 12
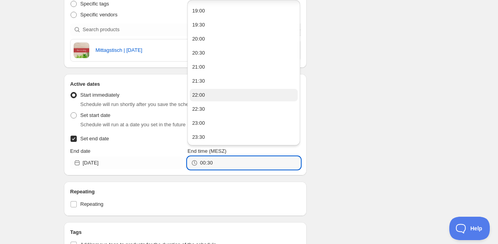
scroll to position [531, 0]
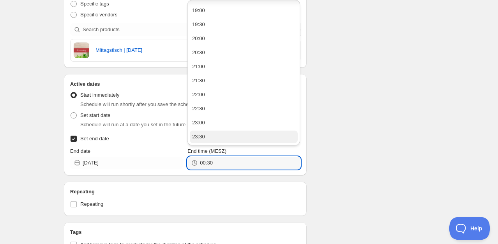
click at [203, 139] on div "23:30" at bounding box center [198, 137] width 13 height 8
type input "23:30"
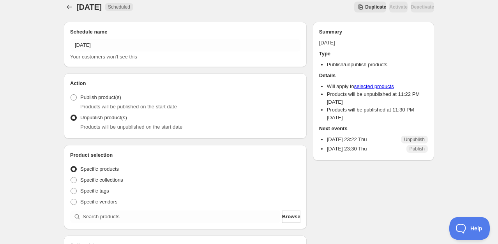
scroll to position [195, 0]
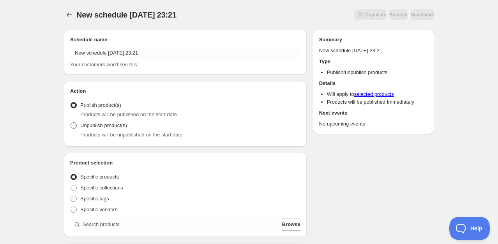
click at [104, 127] on span "Unpublish product(s)" at bounding box center [103, 125] width 47 height 6
click at [71, 123] on input "Unpublish product(s)" at bounding box center [70, 122] width 0 height 0
radio input "true"
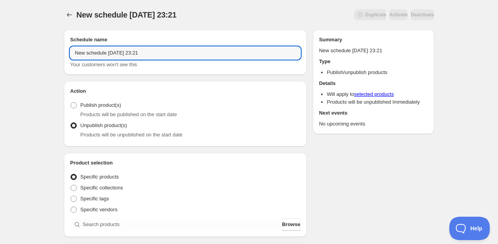
drag, startPoint x: 156, startPoint y: 53, endPoint x: 62, endPoint y: 55, distance: 93.9
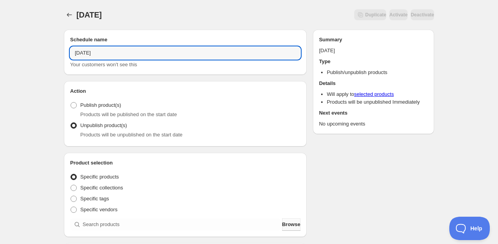
type input "[DATE]"
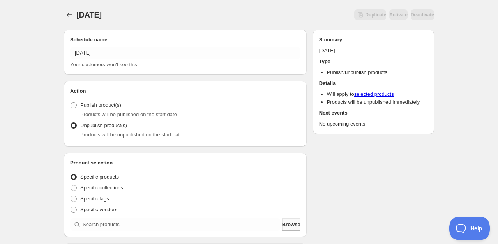
click at [282, 222] on span "Browse" at bounding box center [291, 224] width 18 height 8
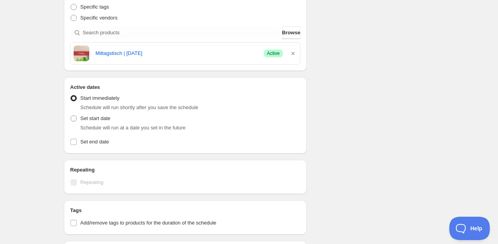
scroll to position [195, 0]
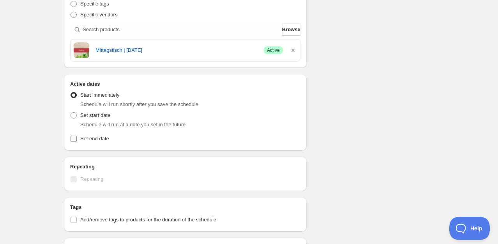
click at [90, 141] on span "Set end date" at bounding box center [94, 139] width 29 height 6
click at [77, 141] on input "Set end date" at bounding box center [73, 139] width 6 height 6
checkbox input "true"
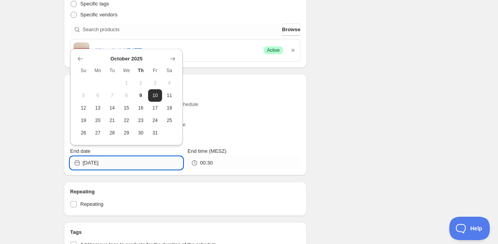
click at [121, 164] on input "[DATE]" at bounding box center [133, 163] width 100 height 12
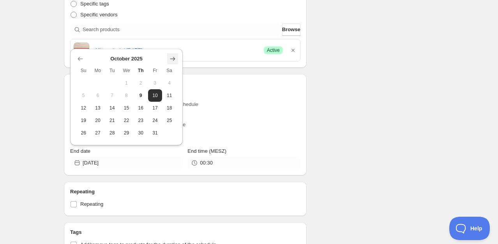
click at [171, 56] on icon "Show next month, November 2025" at bounding box center [173, 59] width 8 height 8
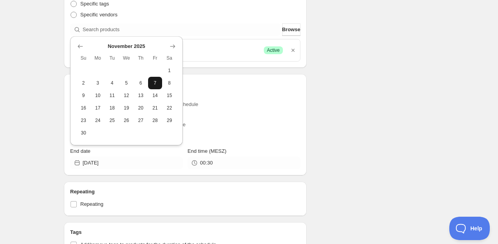
click at [153, 83] on span "7" at bounding box center [155, 83] width 8 height 6
type input "[DATE]"
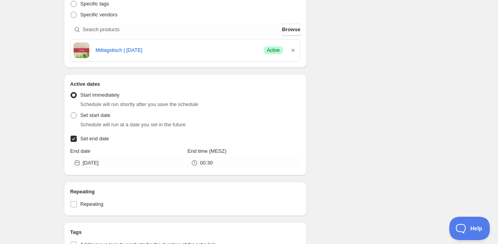
click at [194, 166] on div "00:30" at bounding box center [243, 163] width 113 height 12
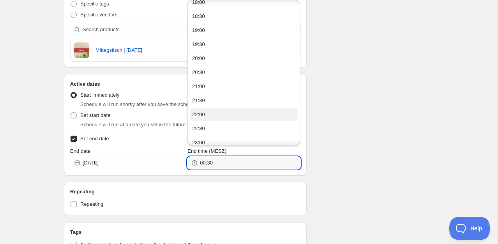
scroll to position [531, 0]
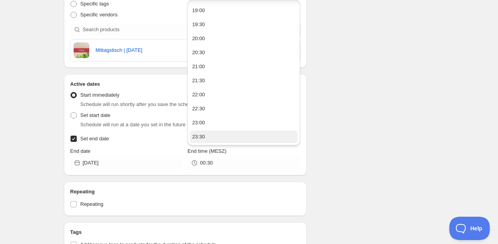
click at [206, 139] on button "23:30" at bounding box center [244, 136] width 108 height 12
type input "23:30"
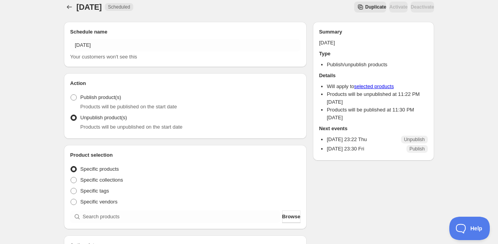
scroll to position [195, 0]
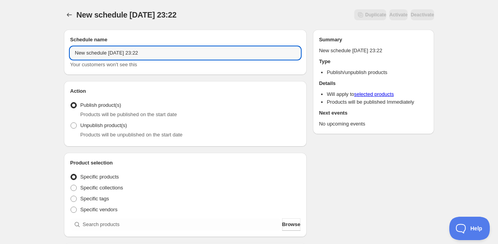
drag, startPoint x: 156, startPoint y: 50, endPoint x: 56, endPoint y: 58, distance: 99.7
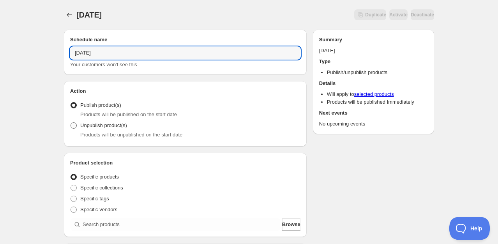
type input "[DATE]"
click at [84, 127] on span "Unpublish product(s)" at bounding box center [103, 125] width 47 height 6
click at [71, 123] on input "Unpublish product(s)" at bounding box center [70, 122] width 0 height 0
radio input "true"
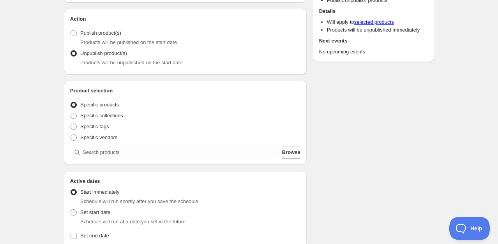
scroll to position [117, 0]
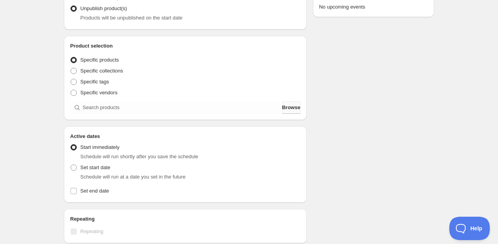
click at [285, 109] on span "Browse" at bounding box center [291, 108] width 18 height 8
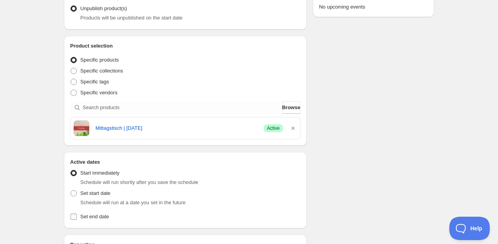
click at [81, 216] on span "Set end date" at bounding box center [94, 216] width 29 height 6
click at [77, 216] on input "Set end date" at bounding box center [73, 216] width 6 height 6
checkbox input "true"
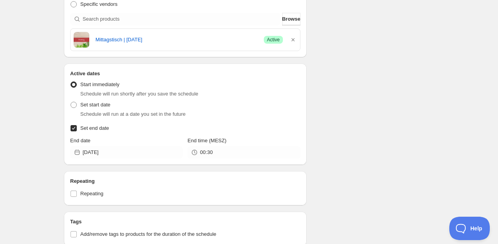
scroll to position [234, 0]
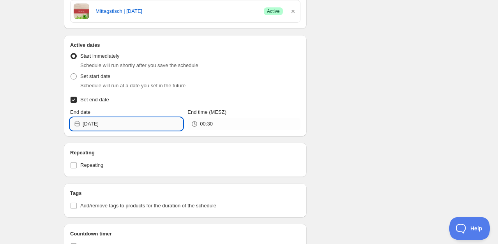
click at [111, 121] on input "[DATE]" at bounding box center [133, 124] width 100 height 12
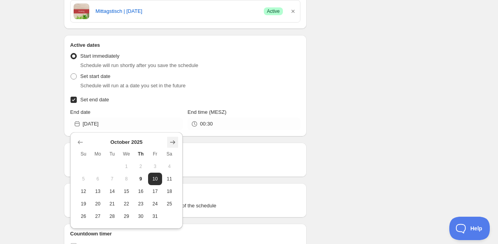
click at [174, 143] on icon "Show next month, November 2025" at bounding box center [173, 142] width 8 height 8
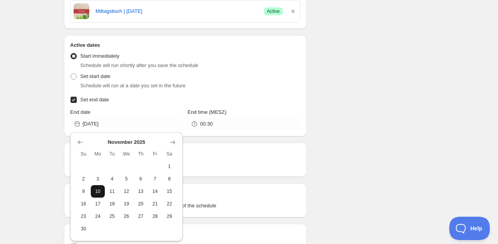
click at [101, 193] on span "10" at bounding box center [98, 191] width 8 height 6
type input "[DATE]"
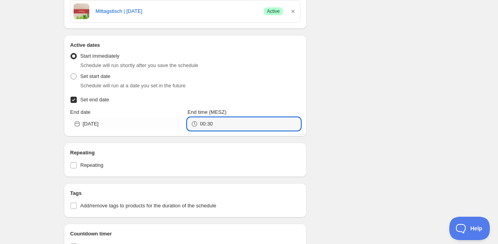
click at [200, 123] on input "00:30" at bounding box center [250, 124] width 100 height 12
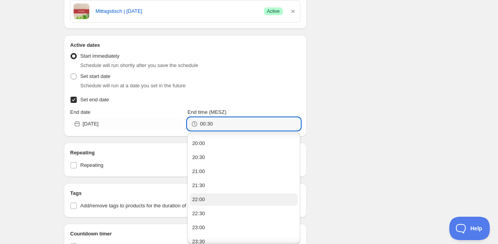
scroll to position [564, 0]
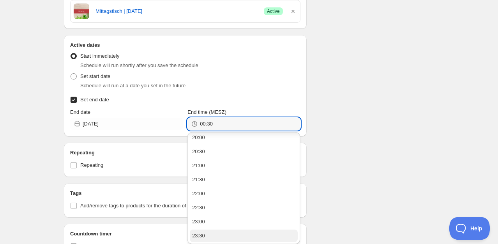
click at [213, 237] on button "23:30" at bounding box center [244, 235] width 108 height 12
type input "23:30"
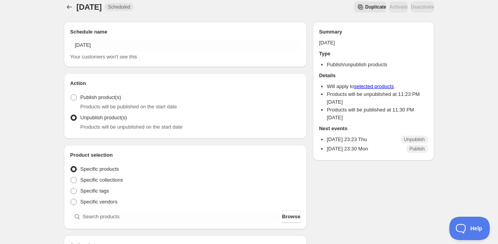
scroll to position [234, 0]
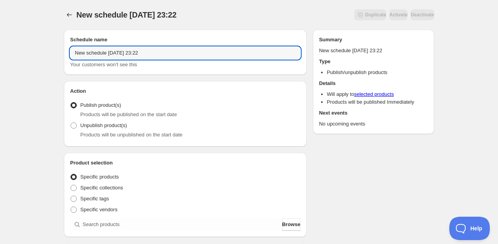
drag, startPoint x: 158, startPoint y: 49, endPoint x: 66, endPoint y: 55, distance: 91.7
click at [66, 55] on div "Schedule name New schedule [DATE] 23:22 Your customers won't see this" at bounding box center [185, 52] width 243 height 45
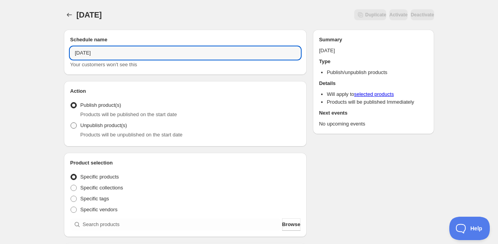
type input "[DATE]"
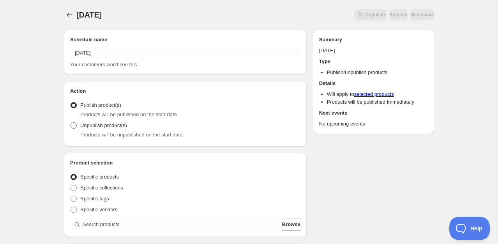
click at [96, 127] on span "Unpublish product(s)" at bounding box center [103, 125] width 47 height 6
click at [71, 123] on input "Unpublish product(s)" at bounding box center [70, 122] width 0 height 0
radio input "true"
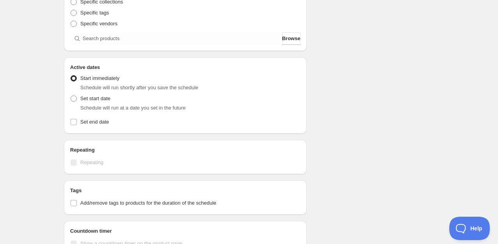
scroll to position [195, 0]
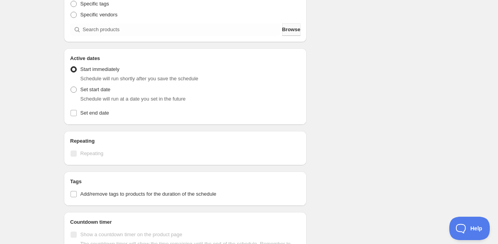
click at [283, 27] on span "Browse" at bounding box center [291, 30] width 18 height 8
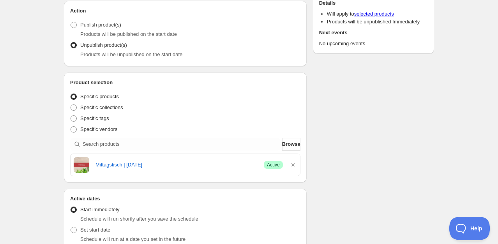
scroll to position [156, 0]
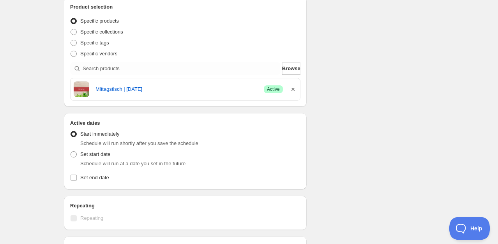
click at [294, 88] on icon "button" at bounding box center [293, 89] width 8 height 8
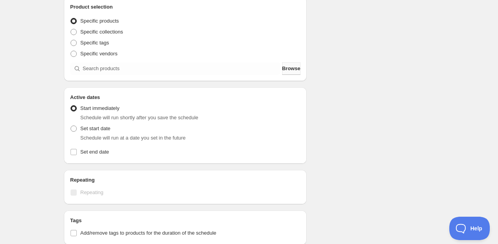
click at [286, 69] on span "Browse" at bounding box center [291, 69] width 18 height 8
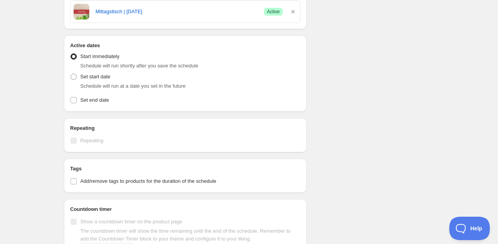
scroll to position [234, 0]
click at [102, 103] on span "Set end date" at bounding box center [94, 100] width 29 height 8
click at [77, 103] on input "Set end date" at bounding box center [73, 100] width 6 height 6
checkbox input "true"
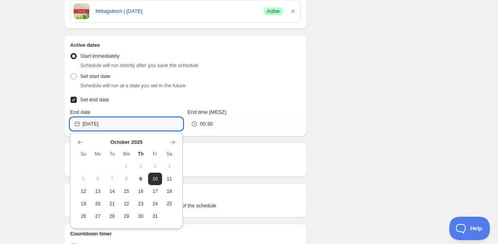
click at [134, 122] on input "[DATE]" at bounding box center [133, 124] width 100 height 12
click at [172, 143] on icon "Show next month, November 2025" at bounding box center [173, 142] width 8 height 8
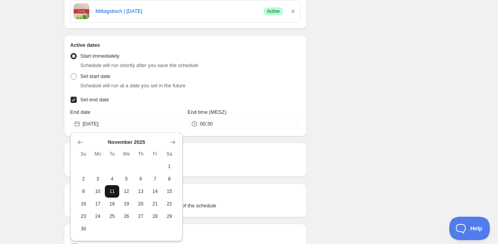
click at [115, 193] on span "11" at bounding box center [112, 191] width 8 height 6
type input "[DATE]"
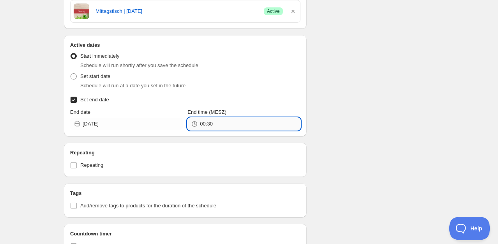
click at [208, 123] on input "00:30" at bounding box center [250, 124] width 100 height 12
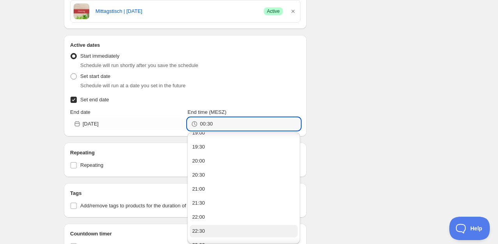
scroll to position [545, 0]
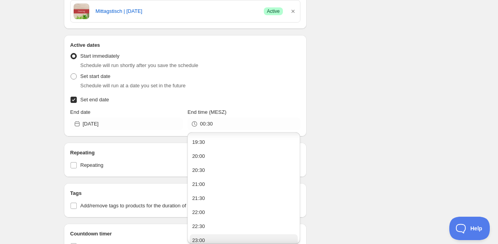
click at [214, 238] on button "23:00" at bounding box center [244, 240] width 108 height 12
type input "23:00"
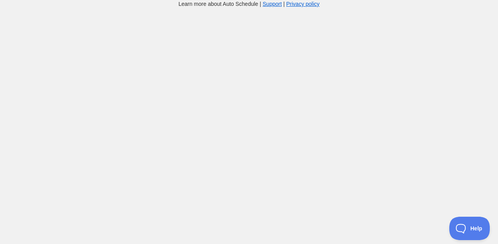
scroll to position [234, 0]
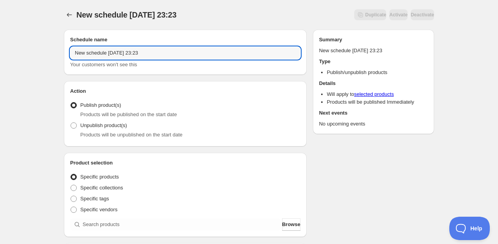
drag, startPoint x: 163, startPoint y: 56, endPoint x: 47, endPoint y: 54, distance: 116.1
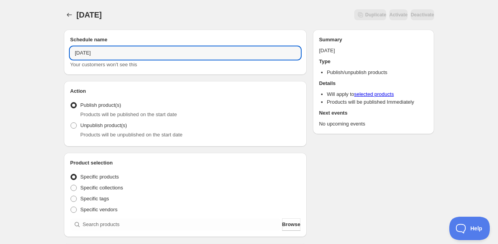
type input "[DATE]"
click at [96, 135] on span "Products will be unpublished on the start date" at bounding box center [131, 135] width 102 height 6
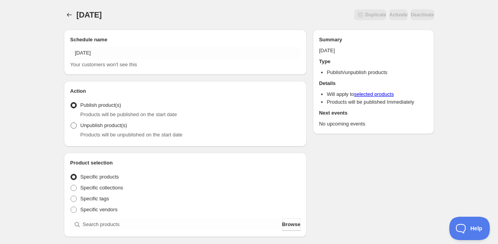
click at [108, 124] on span "Unpublish product(s)" at bounding box center [103, 125] width 47 height 6
click at [71, 123] on input "Unpublish product(s)" at bounding box center [70, 122] width 0 height 0
radio input "true"
click at [288, 227] on span "Browse" at bounding box center [291, 224] width 18 height 8
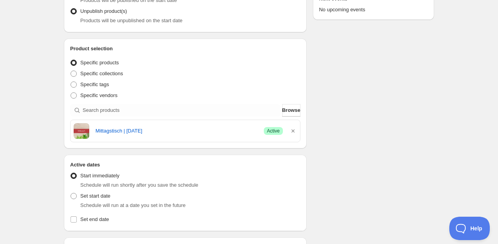
scroll to position [117, 0]
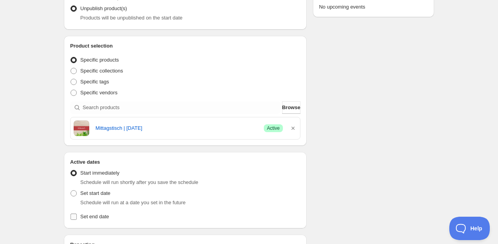
click at [106, 218] on span "Set end date" at bounding box center [94, 216] width 29 height 6
click at [77, 218] on input "Set end date" at bounding box center [73, 216] width 6 height 6
checkbox input "true"
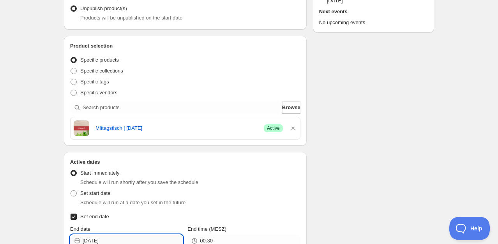
click at [111, 239] on input "[DATE]" at bounding box center [133, 240] width 100 height 12
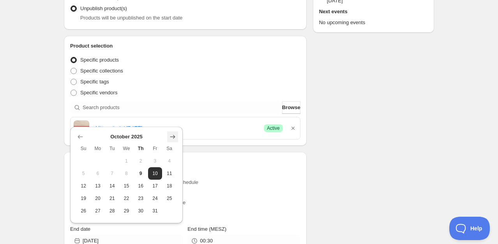
click at [170, 136] on icon "Show next month, November 2025" at bounding box center [172, 137] width 5 height 4
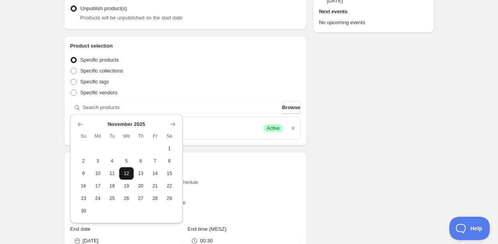
click at [129, 177] on button "12" at bounding box center [126, 173] width 14 height 12
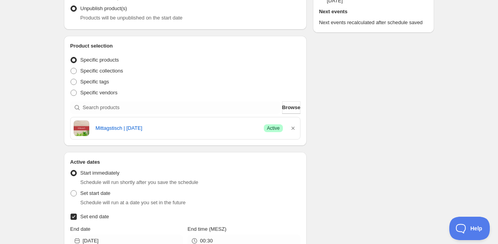
type input "[DATE]"
click at [196, 238] on icon at bounding box center [194, 241] width 8 height 8
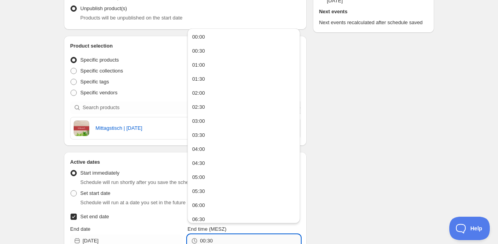
click at [202, 241] on input "00:30" at bounding box center [250, 240] width 100 height 12
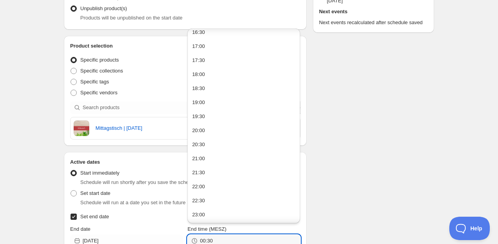
scroll to position [481, 0]
click at [207, 214] on button "23:30" at bounding box center [244, 214] width 108 height 12
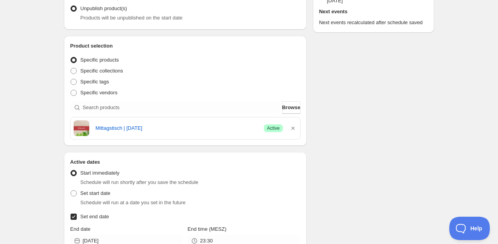
type input "23:30"
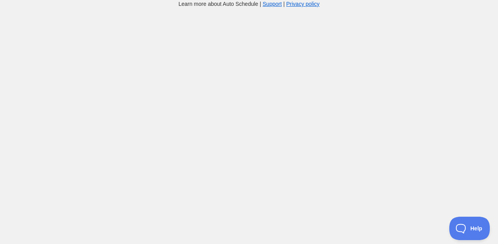
scroll to position [117, 0]
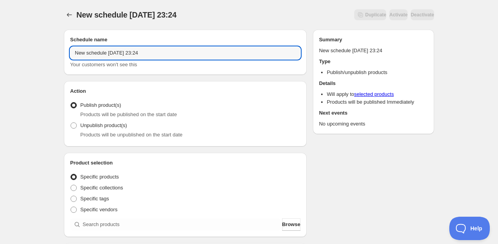
drag, startPoint x: 156, startPoint y: 55, endPoint x: 60, endPoint y: 59, distance: 95.9
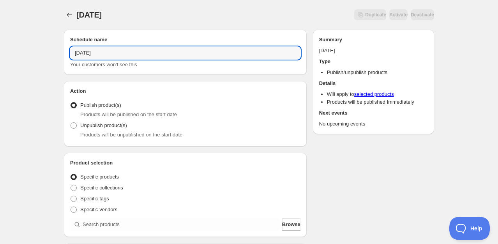
type input "[DATE]"
click at [98, 132] on span "Products will be unpublished on the start date" at bounding box center [131, 135] width 102 height 6
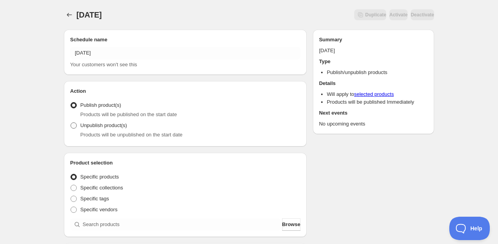
click at [80, 127] on span "Unpublish product(s)" at bounding box center [103, 125] width 47 height 6
click at [71, 123] on input "Unpublish product(s)" at bounding box center [70, 122] width 0 height 0
radio input "true"
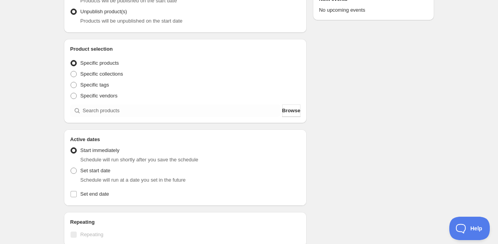
scroll to position [117, 0]
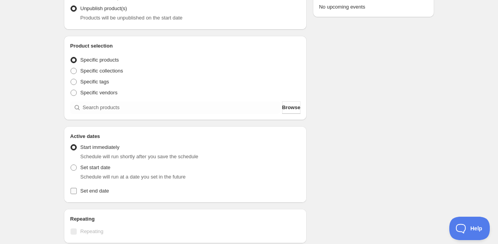
click at [115, 189] on label "Set end date" at bounding box center [185, 190] width 230 height 11
click at [77, 189] on input "Set end date" at bounding box center [73, 191] width 6 height 6
checkbox input "true"
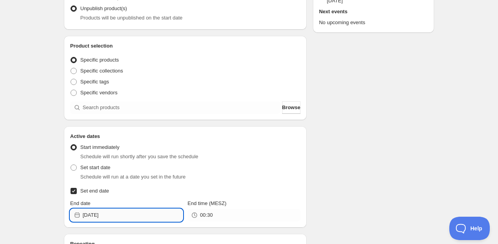
click at [119, 213] on input "[DATE]" at bounding box center [133, 215] width 100 height 12
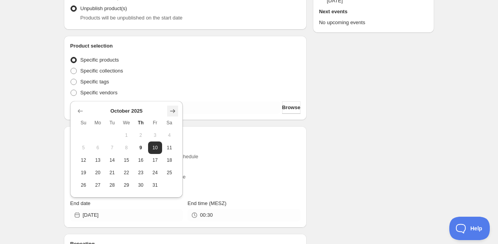
click at [174, 110] on icon "Show next month, November 2025" at bounding box center [173, 111] width 8 height 8
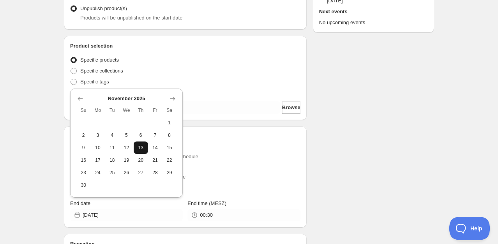
click at [142, 150] on span "13" at bounding box center [141, 147] width 8 height 6
type input "[DATE]"
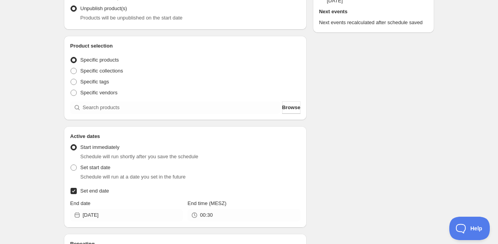
click at [198, 213] on div "00:30" at bounding box center [243, 215] width 113 height 12
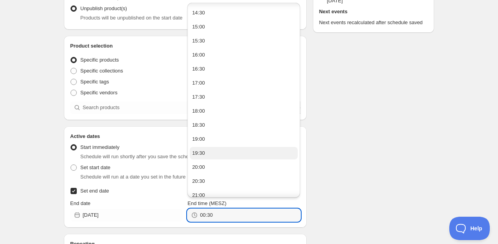
scroll to position [481, 0]
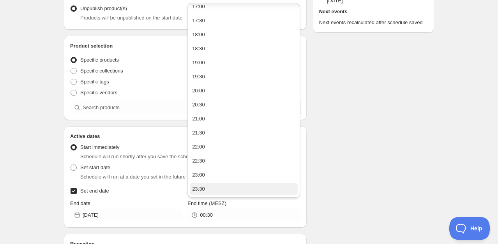
click at [210, 192] on button "23:30" at bounding box center [244, 189] width 108 height 12
type input "23:30"
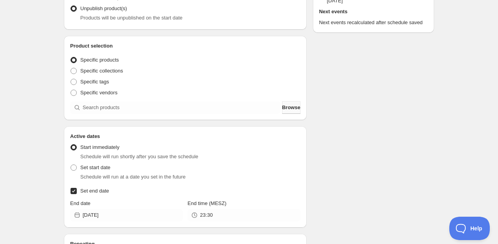
click at [283, 108] on span "Browse" at bounding box center [291, 108] width 18 height 8
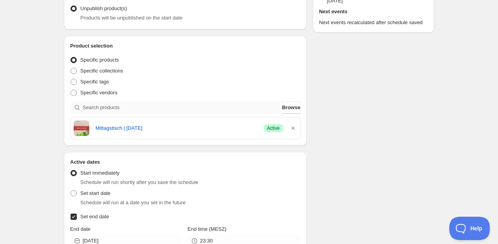
scroll to position [0, 0]
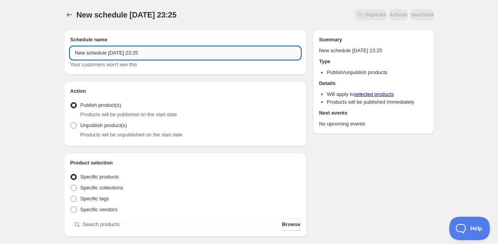
click at [156, 52] on input "New schedule [DATE] 23:25" at bounding box center [185, 53] width 230 height 12
drag, startPoint x: 156, startPoint y: 52, endPoint x: 60, endPoint y: 56, distance: 96.3
type input "[DATE]"
click at [107, 128] on span "Unpublish product(s)" at bounding box center [103, 125] width 47 height 6
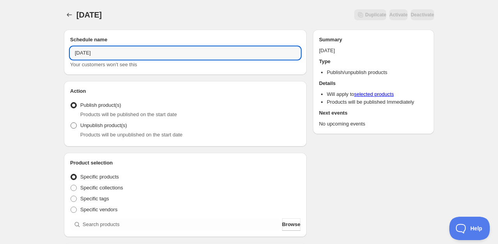
click at [71, 123] on input "Unpublish product(s)" at bounding box center [70, 122] width 0 height 0
radio input "true"
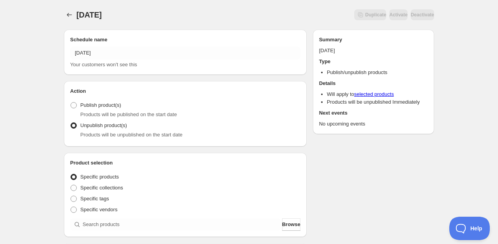
scroll to position [117, 0]
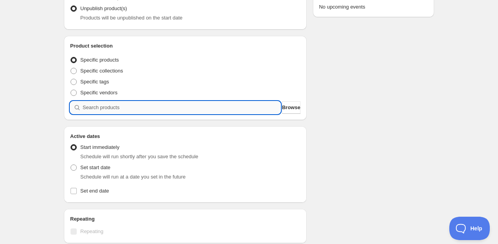
click at [109, 103] on input "search" at bounding box center [182, 107] width 198 height 12
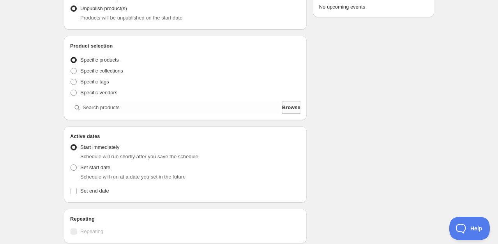
click at [282, 109] on span "Browse" at bounding box center [291, 108] width 18 height 8
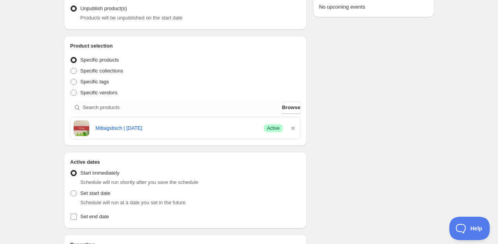
click at [95, 220] on label "Set end date" at bounding box center [185, 216] width 230 height 11
click at [77, 220] on input "Set end date" at bounding box center [73, 216] width 6 height 6
checkbox input "true"
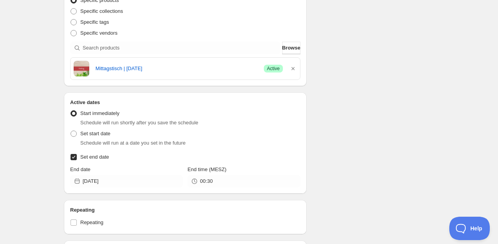
scroll to position [195, 0]
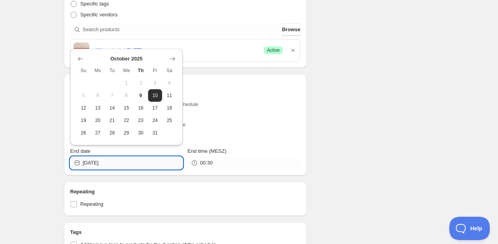
click at [122, 159] on input "[DATE]" at bounding box center [133, 163] width 100 height 12
click at [175, 54] on button "Show next month, November 2025" at bounding box center [172, 58] width 11 height 11
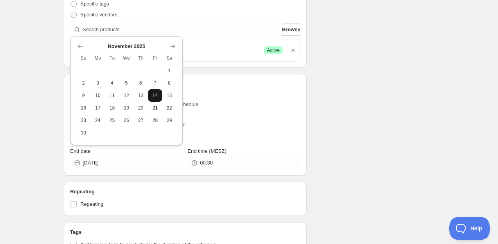
click at [156, 98] on span "14" at bounding box center [155, 95] width 8 height 6
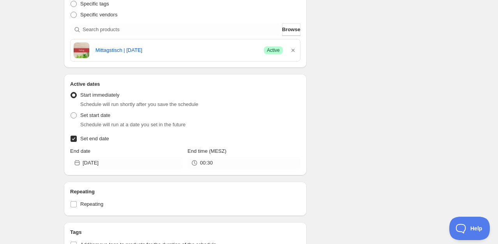
type input "[DATE]"
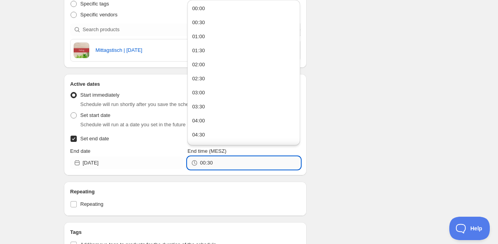
click at [220, 161] on input "00:30" at bounding box center [250, 163] width 100 height 12
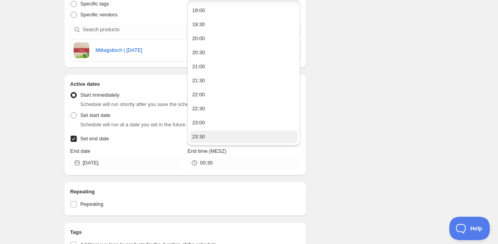
click at [207, 138] on button "23:30" at bounding box center [244, 136] width 108 height 12
type input "23:30"
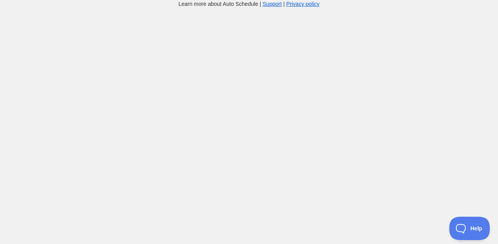
scroll to position [195, 0]
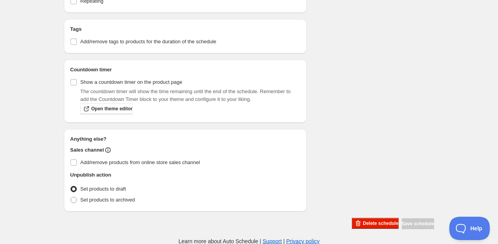
scroll to position [377, 0]
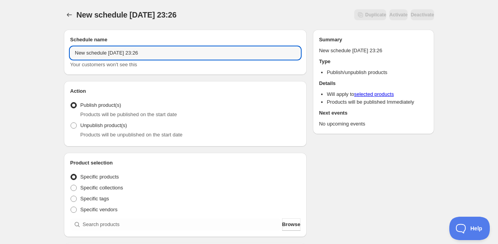
drag, startPoint x: 183, startPoint y: 51, endPoint x: 49, endPoint y: 57, distance: 133.7
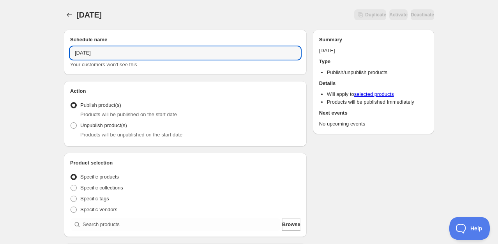
type input "[DATE]"
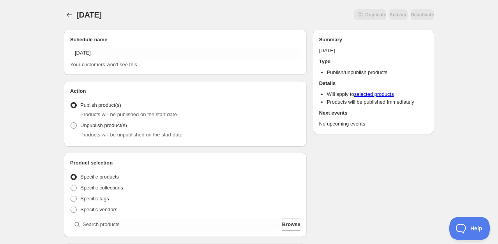
click at [115, 132] on span "Products will be unpublished on the start date" at bounding box center [131, 135] width 102 height 6
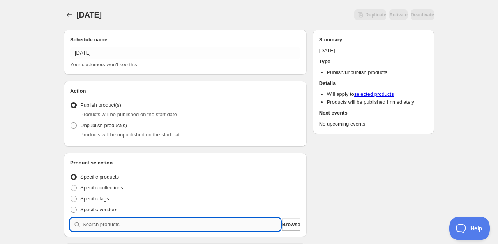
click at [118, 222] on input "search" at bounding box center [182, 224] width 198 height 12
click at [297, 224] on button "Browse" at bounding box center [291, 224] width 18 height 12
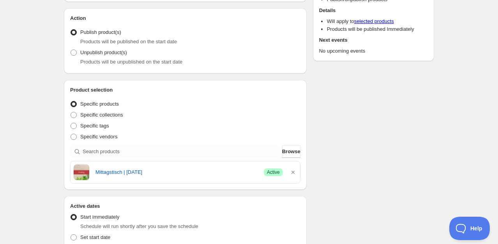
scroll to position [117, 0]
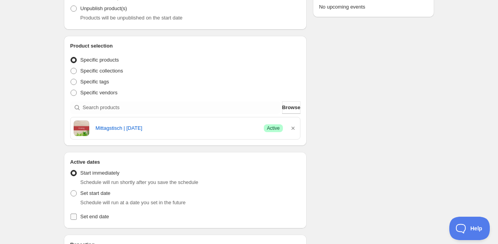
click at [97, 218] on span "Set end date" at bounding box center [94, 216] width 29 height 6
click at [77, 218] on input "Set end date" at bounding box center [73, 216] width 6 height 6
checkbox input "true"
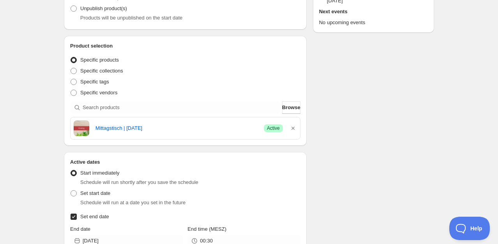
click at [104, 234] on div "End date [DATE]" at bounding box center [126, 236] width 113 height 22
click at [104, 237] on input "[DATE]" at bounding box center [133, 240] width 100 height 12
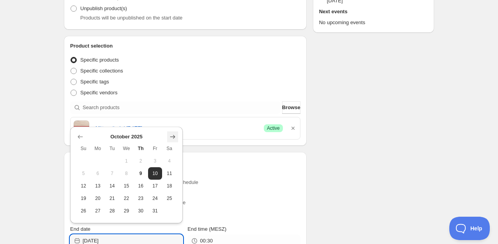
click at [172, 136] on icon "Show next month, November 2025" at bounding box center [172, 137] width 5 height 4
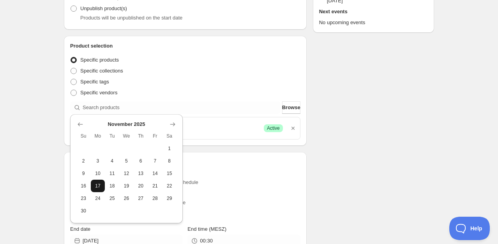
click at [99, 189] on button "17" at bounding box center [98, 186] width 14 height 12
type input "[DATE]"
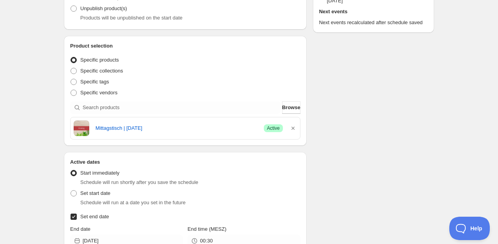
scroll to position [195, 0]
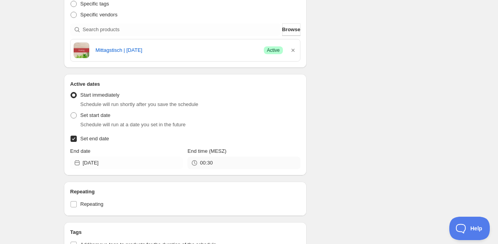
click at [199, 161] on div "00:30" at bounding box center [243, 163] width 113 height 12
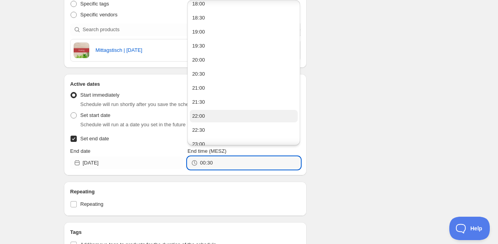
scroll to position [531, 0]
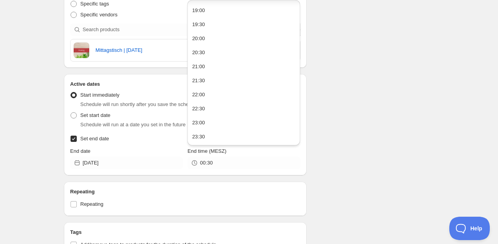
click at [206, 140] on button "23:30" at bounding box center [244, 136] width 108 height 12
type input "23:30"
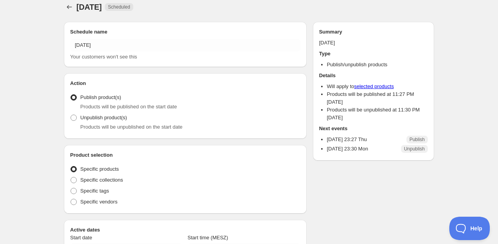
radio input "true"
checkbox input "true"
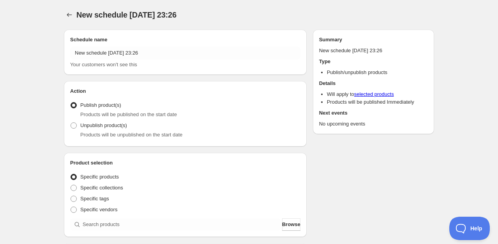
radio input "true"
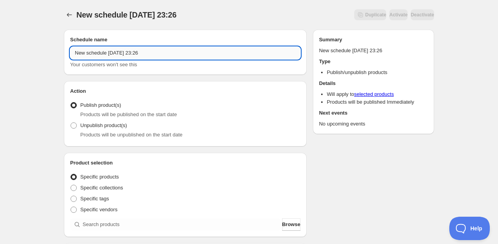
click at [112, 51] on input "New schedule [DATE] 23:26" at bounding box center [185, 53] width 230 height 12
drag, startPoint x: 160, startPoint y: 51, endPoint x: 41, endPoint y: 49, distance: 118.8
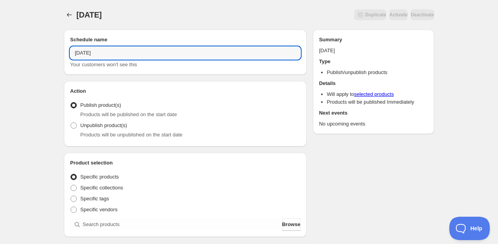
type input "[DATE]"
click at [100, 137] on span "Products will be unpublished on the start date" at bounding box center [131, 135] width 102 height 6
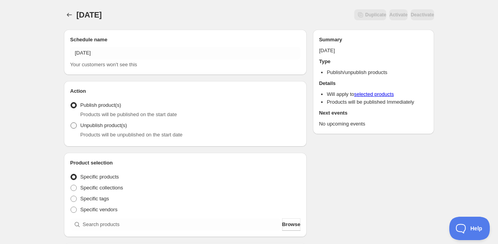
click at [86, 128] on span "Unpublish product(s)" at bounding box center [103, 125] width 47 height 6
click at [71, 123] on input "Unpublish product(s)" at bounding box center [70, 122] width 0 height 0
radio input "true"
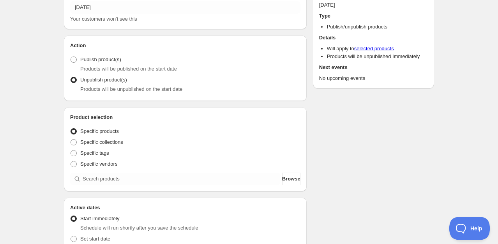
scroll to position [78, 0]
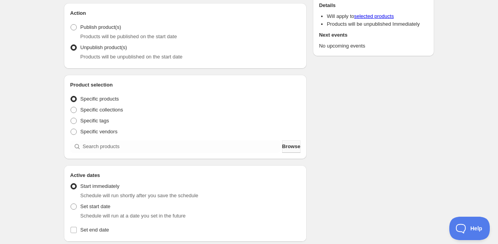
click at [282, 150] on button "Browse" at bounding box center [291, 146] width 18 height 12
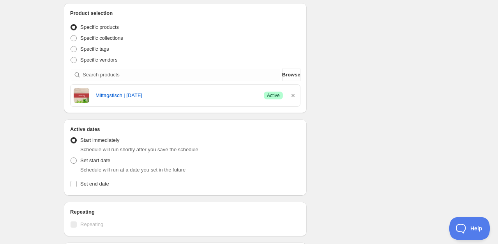
scroll to position [195, 0]
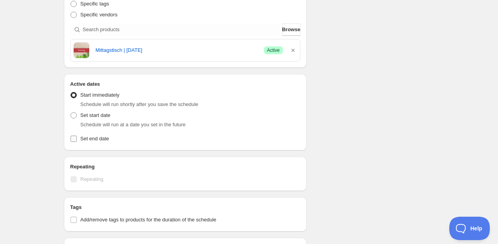
click at [87, 140] on span "Set end date" at bounding box center [94, 139] width 29 height 6
click at [77, 140] on input "Set end date" at bounding box center [73, 139] width 6 height 6
checkbox input "true"
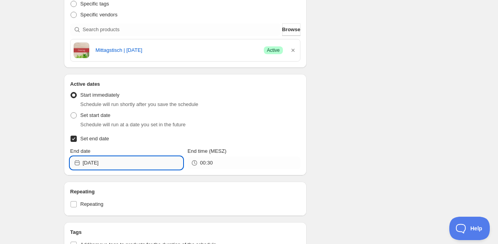
click at [133, 163] on input "[DATE]" at bounding box center [133, 163] width 100 height 12
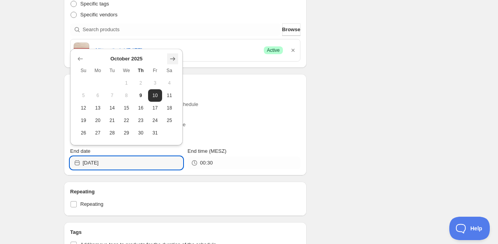
click at [173, 59] on icon "Show next month, November 2025" at bounding box center [173, 59] width 8 height 8
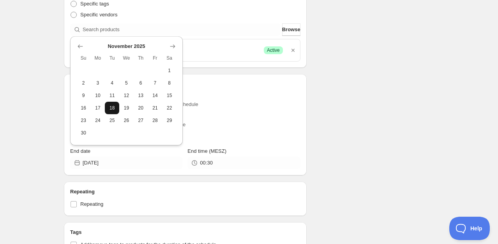
click at [112, 110] on span "18" at bounding box center [112, 108] width 8 height 6
type input "[DATE]"
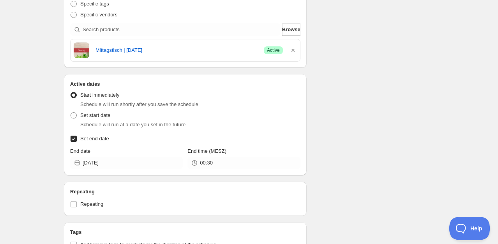
click at [197, 165] on icon at bounding box center [194, 163] width 8 height 8
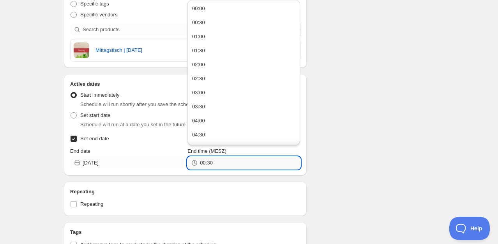
click at [202, 160] on input "00:30" at bounding box center [250, 163] width 100 height 12
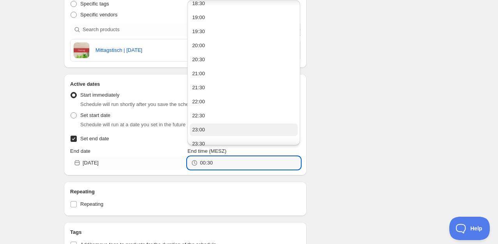
scroll to position [531, 0]
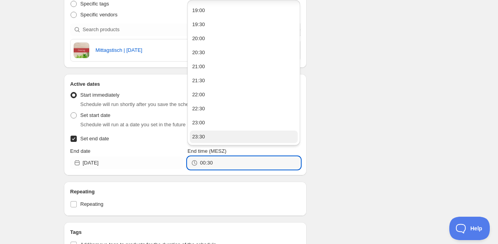
click at [204, 133] on div "23:30" at bounding box center [198, 137] width 13 height 8
type input "23:30"
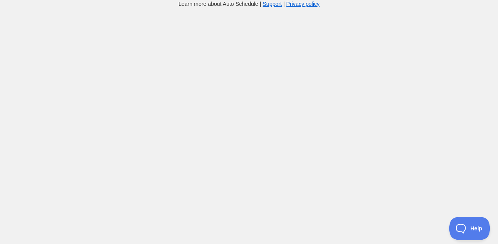
scroll to position [195, 0]
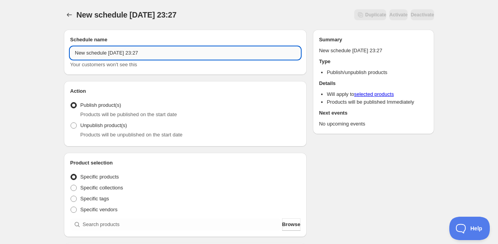
click at [157, 53] on input "New schedule [DATE] 23:27" at bounding box center [185, 53] width 230 height 12
drag, startPoint x: 157, startPoint y: 53, endPoint x: 58, endPoint y: 55, distance: 98.9
type input "[DATE]"
click at [90, 131] on div "Products will be unpublished on the start date" at bounding box center [190, 135] width 220 height 8
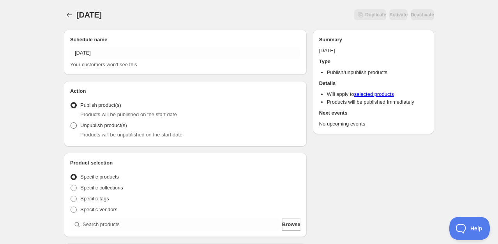
click at [84, 127] on span "Unpublish product(s)" at bounding box center [103, 125] width 47 height 6
click at [71, 123] on input "Unpublish product(s)" at bounding box center [70, 122] width 0 height 0
radio input "true"
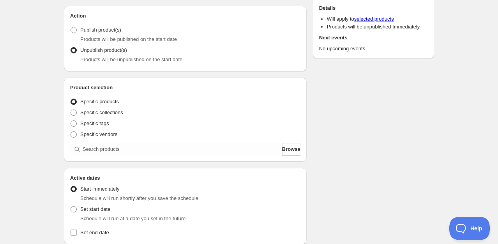
scroll to position [117, 0]
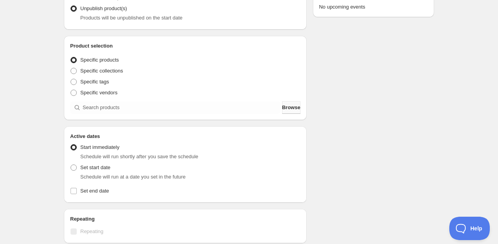
click at [285, 107] on span "Browse" at bounding box center [291, 108] width 18 height 8
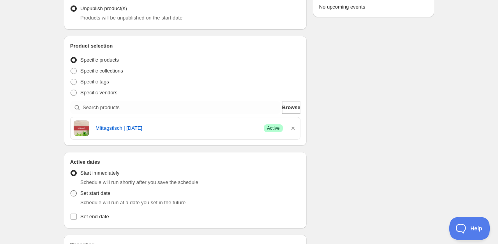
scroll to position [156, 0]
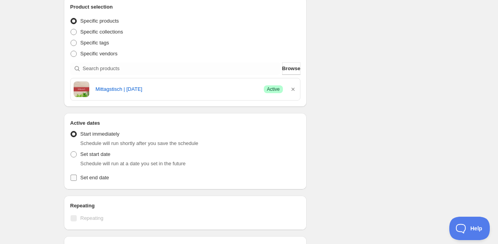
click at [103, 177] on span "Set end date" at bounding box center [94, 177] width 29 height 6
click at [77, 177] on input "Set end date" at bounding box center [73, 177] width 6 height 6
checkbox input "true"
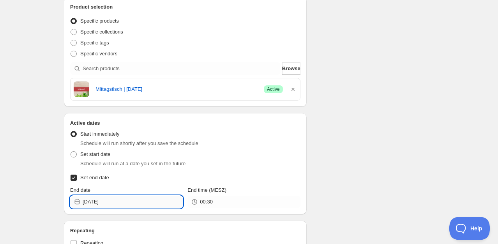
click at [128, 202] on input "[DATE]" at bounding box center [133, 201] width 100 height 12
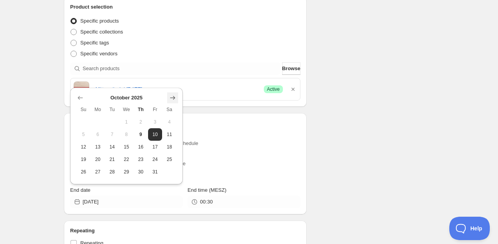
click at [172, 99] on icon "Show next month, November 2025" at bounding box center [173, 98] width 8 height 8
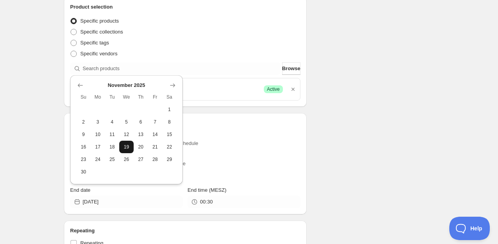
click at [126, 150] on button "19" at bounding box center [126, 147] width 14 height 12
type input "[DATE]"
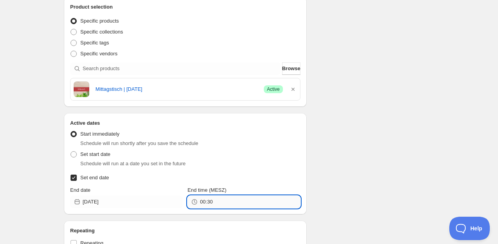
click at [210, 203] on input "00:30" at bounding box center [250, 201] width 100 height 12
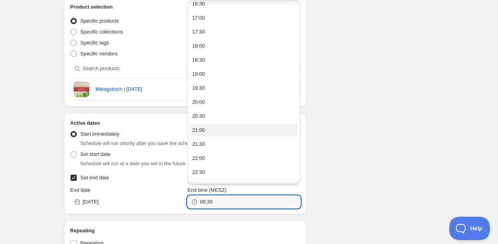
scroll to position [492, 0]
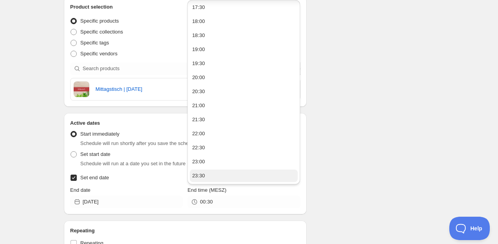
click at [202, 180] on button "23:30" at bounding box center [244, 175] width 108 height 12
type input "23:30"
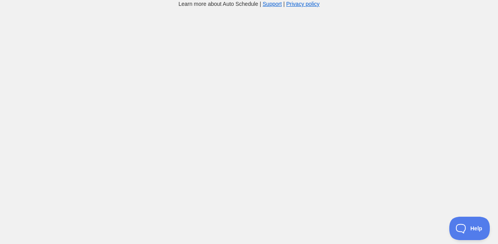
scroll to position [156, 0]
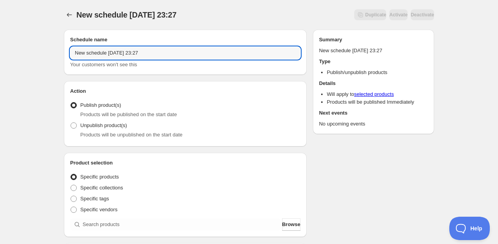
drag, startPoint x: 159, startPoint y: 52, endPoint x: 56, endPoint y: 55, distance: 103.2
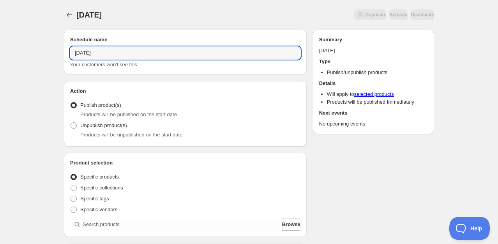
type input "[DATE]"
click at [104, 133] on span "Products will be unpublished on the start date" at bounding box center [131, 135] width 102 height 6
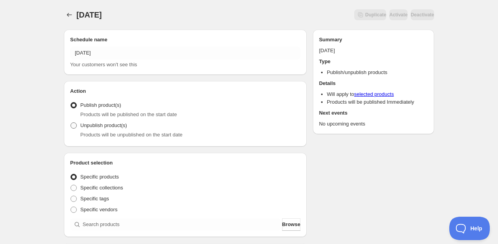
click at [94, 128] on span "Unpublish product(s)" at bounding box center [103, 125] width 47 height 8
click at [71, 123] on input "Unpublish product(s)" at bounding box center [70, 122] width 0 height 0
radio input "true"
click at [283, 224] on span "Browse" at bounding box center [291, 224] width 18 height 8
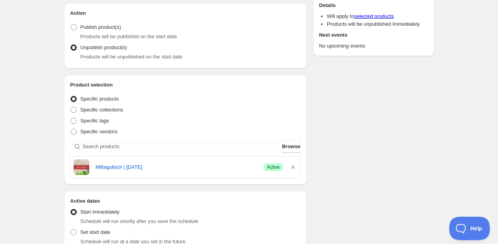
scroll to position [117, 0]
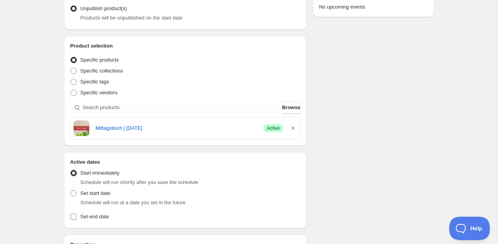
click at [90, 222] on div "Active dates Active Date Type Start immediately Schedule will run shortly after…" at bounding box center [185, 190] width 243 height 76
click at [92, 216] on span "Set end date" at bounding box center [94, 216] width 29 height 6
click at [77, 216] on input "Set end date" at bounding box center [73, 216] width 6 height 6
checkbox input "true"
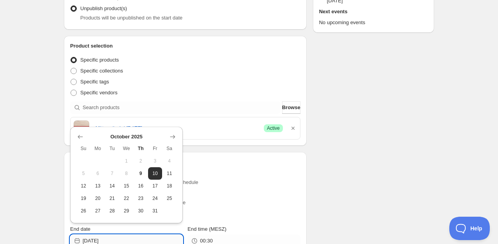
click at [111, 240] on input "[DATE]" at bounding box center [133, 240] width 100 height 12
click at [173, 136] on icon "Show next month, November 2025" at bounding box center [173, 137] width 8 height 8
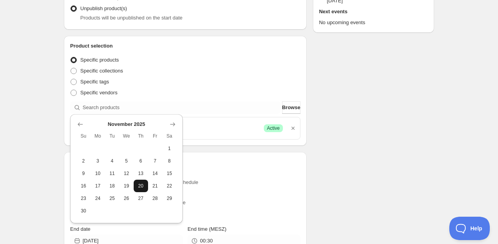
click at [141, 189] on button "20" at bounding box center [141, 186] width 14 height 12
type input "[DATE]"
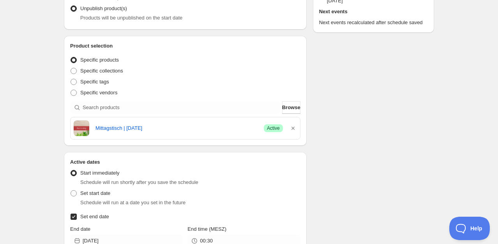
click at [195, 239] on icon at bounding box center [194, 241] width 8 height 8
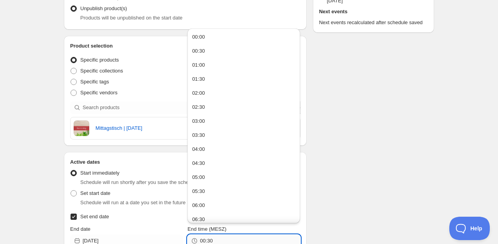
click at [204, 238] on input "00:30" at bounding box center [250, 240] width 100 height 12
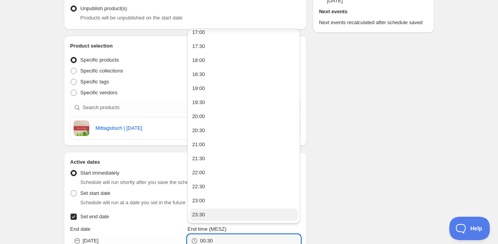
click at [215, 213] on button "23:30" at bounding box center [244, 214] width 108 height 12
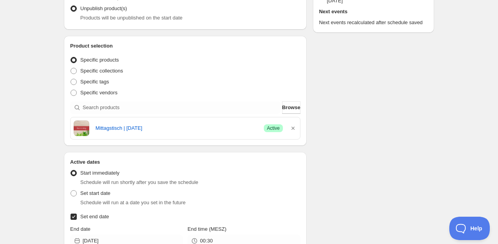
type input "23:30"
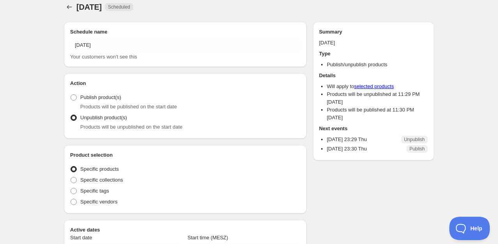
radio input "true"
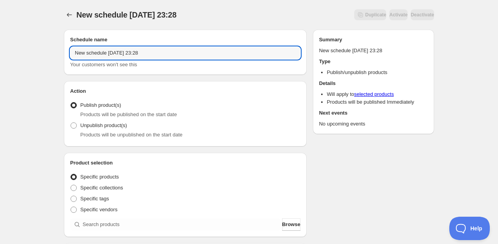
drag, startPoint x: 129, startPoint y: 57, endPoint x: 33, endPoint y: 58, distance: 96.2
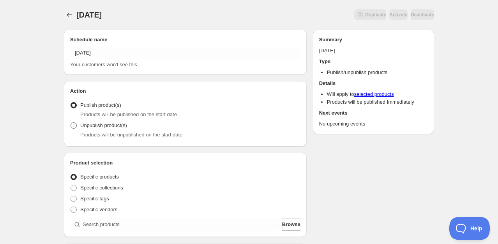
click at [107, 128] on span "Unpublish product(s)" at bounding box center [103, 125] width 47 height 6
click at [71, 123] on input "Unpublish product(s)" at bounding box center [70, 122] width 0 height 0
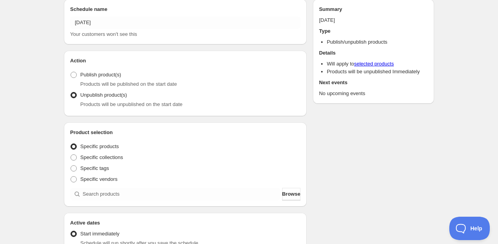
scroll to position [39, 0]
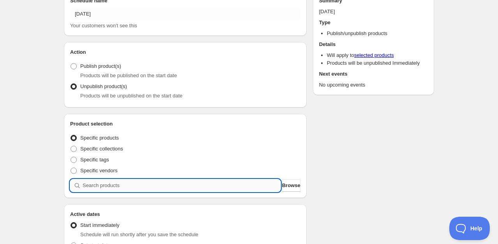
click at [116, 188] on input "search" at bounding box center [182, 185] width 198 height 12
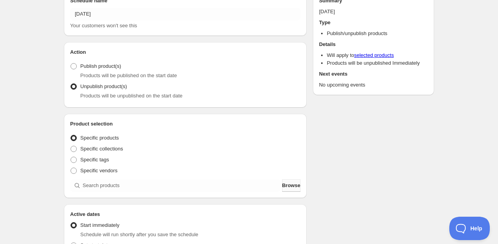
click at [287, 187] on span "Browse" at bounding box center [291, 185] width 18 height 8
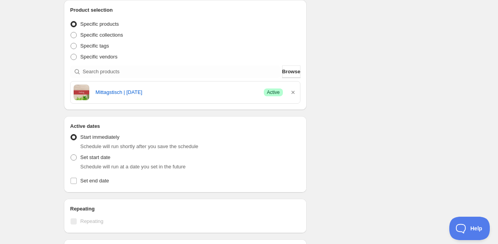
scroll to position [156, 0]
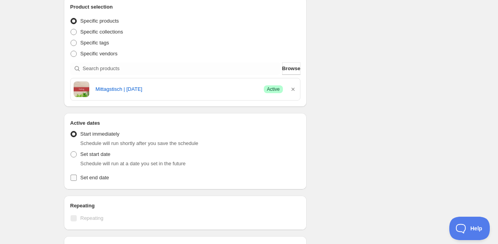
click at [102, 177] on span "Set end date" at bounding box center [94, 177] width 29 height 6
click at [77, 177] on input "Set end date" at bounding box center [73, 177] width 6 height 6
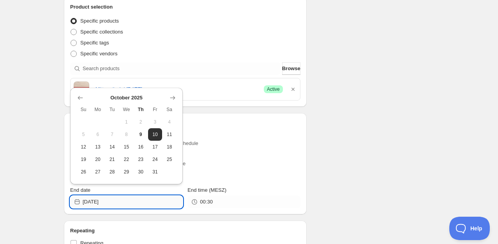
click at [123, 199] on input "[DATE]" at bounding box center [133, 201] width 100 height 12
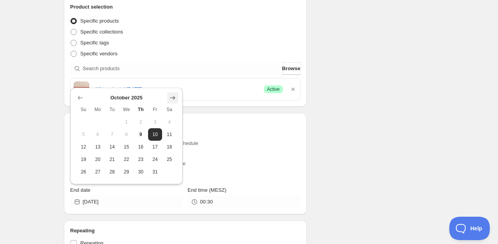
click at [172, 95] on icon "Show next month, November 2025" at bounding box center [173, 98] width 8 height 8
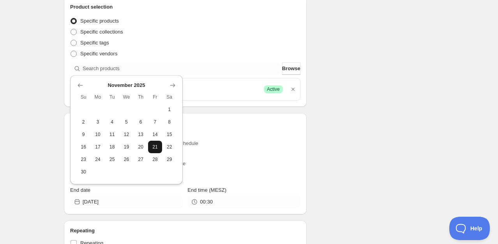
click at [157, 148] on span "21" at bounding box center [155, 147] width 8 height 6
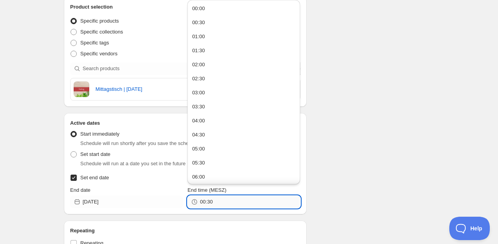
click at [225, 205] on input "00:30" at bounding box center [250, 201] width 100 height 12
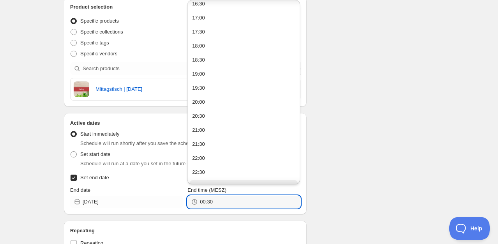
scroll to position [492, 0]
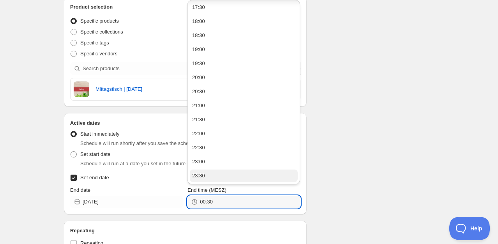
click at [200, 176] on div "23:30" at bounding box center [198, 176] width 13 height 8
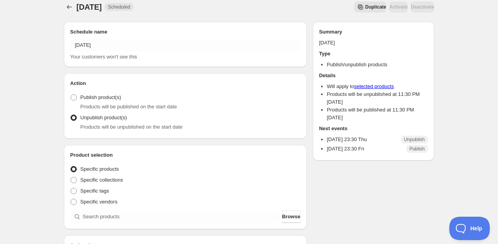
scroll to position [156, 0]
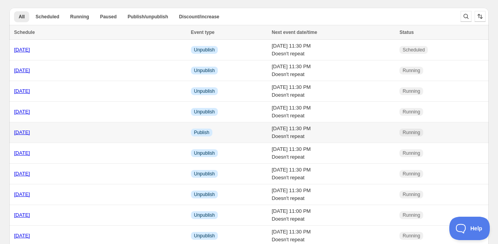
click at [30, 134] on link "[DATE]" at bounding box center [22, 132] width 16 height 6
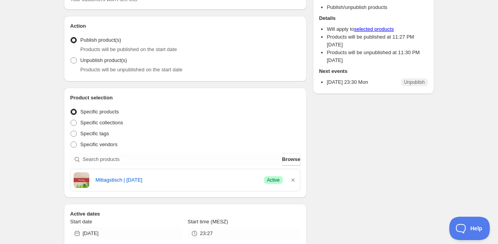
scroll to position [117, 0]
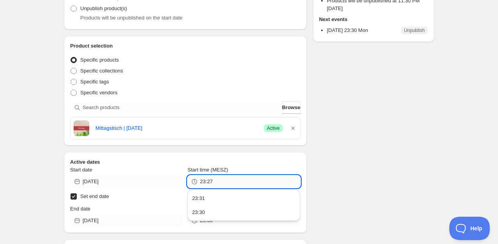
click at [209, 183] on input "23:27" at bounding box center [250, 181] width 100 height 12
drag, startPoint x: 213, startPoint y: 181, endPoint x: 200, endPoint y: 185, distance: 13.8
click at [200, 185] on input "23:27" at bounding box center [250, 181] width 100 height 12
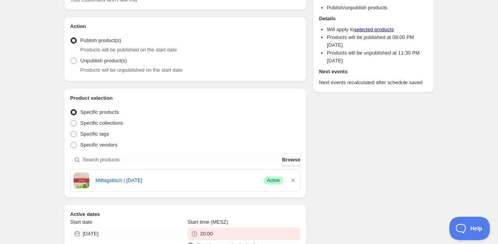
scroll to position [169, 0]
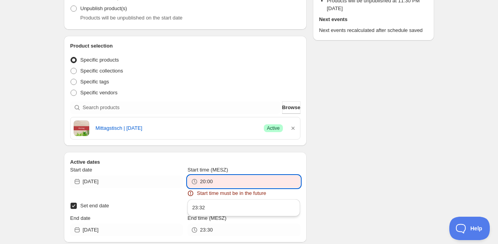
drag, startPoint x: 205, startPoint y: 182, endPoint x: 201, endPoint y: 183, distance: 4.1
click at [201, 183] on input "20:00" at bounding box center [250, 181] width 100 height 12
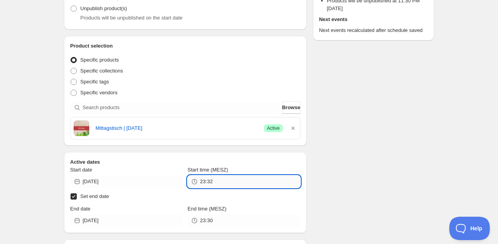
click at [213, 181] on input "23:32" at bounding box center [250, 181] width 100 height 12
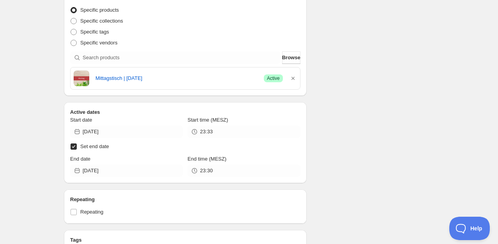
scroll to position [286, 0]
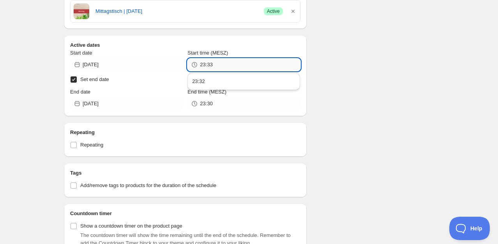
click at [229, 64] on input "23:33" at bounding box center [250, 64] width 100 height 12
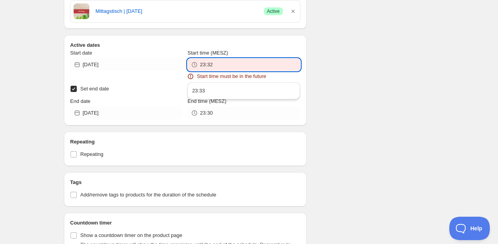
click at [225, 61] on input "23:32" at bounding box center [250, 64] width 100 height 12
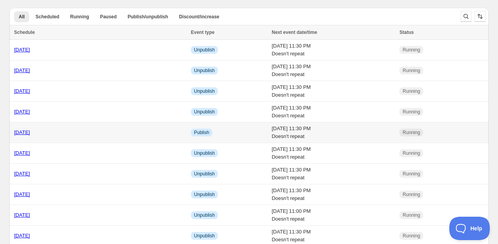
click at [25, 130] on link "[DATE]" at bounding box center [22, 132] width 16 height 6
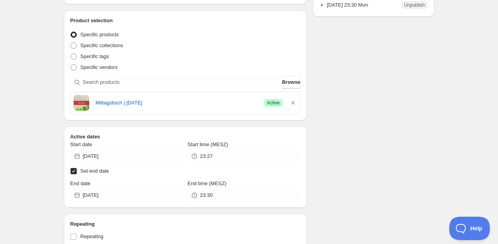
scroll to position [156, 0]
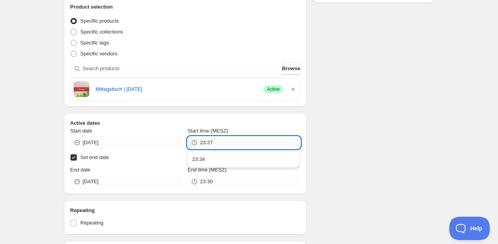
drag, startPoint x: 218, startPoint y: 140, endPoint x: 207, endPoint y: 144, distance: 11.6
click at [207, 144] on input "23:27" at bounding box center [250, 142] width 100 height 12
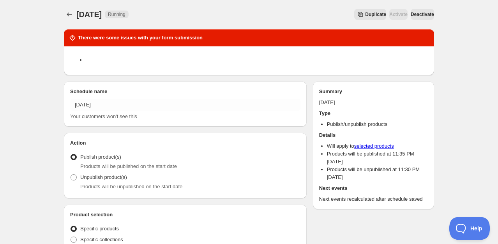
scroll to position [0, 0]
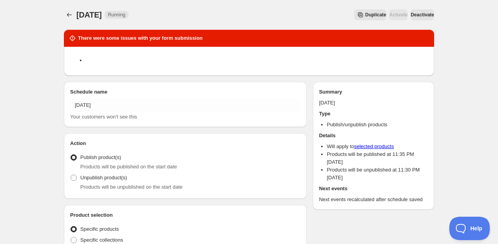
click at [419, 16] on span "Deactivate" at bounding box center [421, 15] width 23 height 6
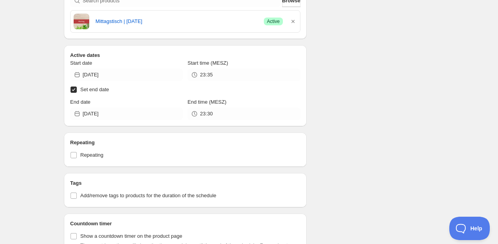
scroll to position [273, 0]
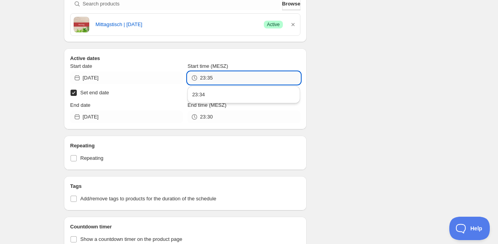
click at [222, 79] on input "23:35" at bounding box center [250, 78] width 100 height 12
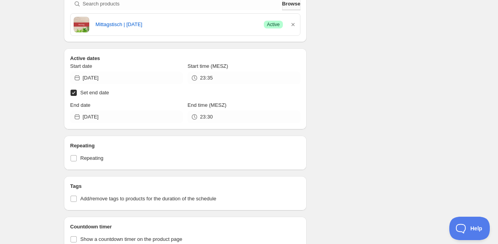
scroll to position [220, 0]
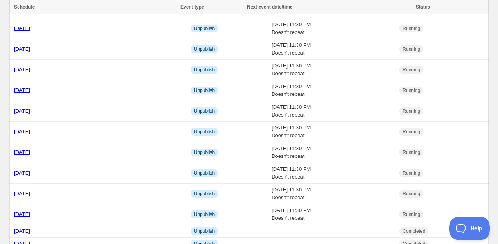
scroll to position [350, 0]
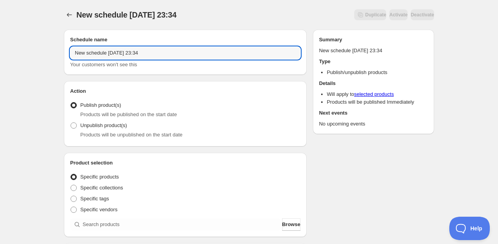
drag, startPoint x: 184, startPoint y: 58, endPoint x: 51, endPoint y: 58, distance: 132.8
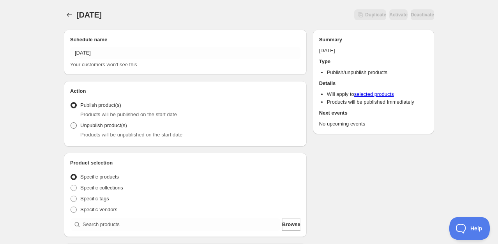
click at [92, 123] on span "Unpublish product(s)" at bounding box center [103, 125] width 47 height 6
click at [71, 123] on input "Unpublish product(s)" at bounding box center [70, 122] width 0 height 0
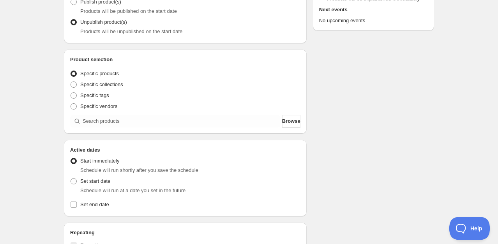
scroll to position [117, 0]
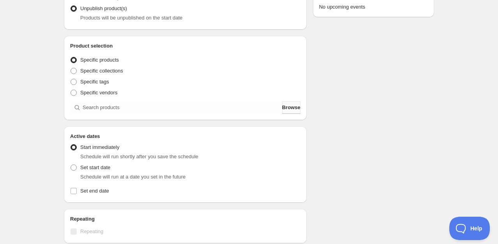
click at [282, 108] on span "Browse" at bounding box center [291, 108] width 18 height 8
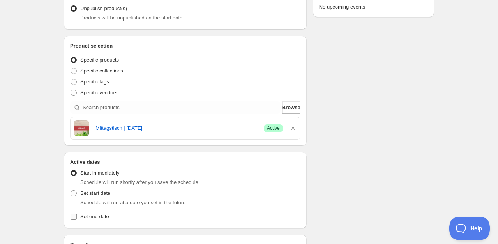
click at [91, 216] on span "Set end date" at bounding box center [94, 216] width 29 height 6
click at [77, 216] on input "Set end date" at bounding box center [73, 216] width 6 height 6
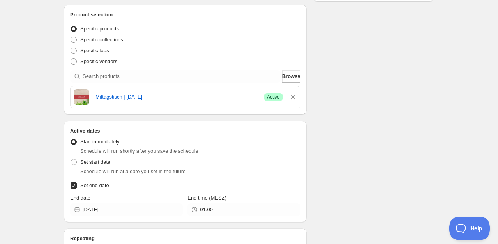
scroll to position [195, 0]
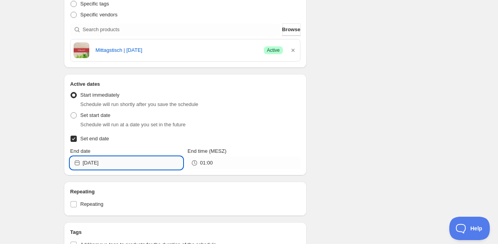
click at [109, 162] on input "[DATE]" at bounding box center [133, 163] width 100 height 12
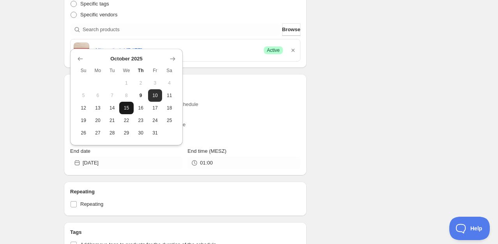
click at [125, 111] on button "15" at bounding box center [126, 108] width 14 height 12
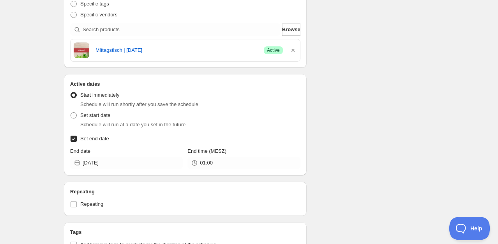
click at [195, 166] on icon at bounding box center [194, 163] width 8 height 8
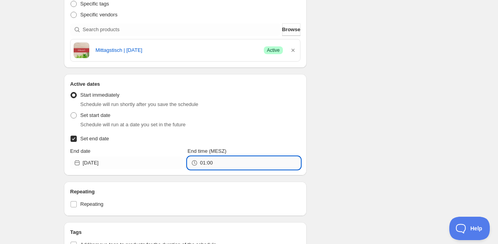
click at [202, 161] on input "01:00" at bounding box center [250, 163] width 100 height 12
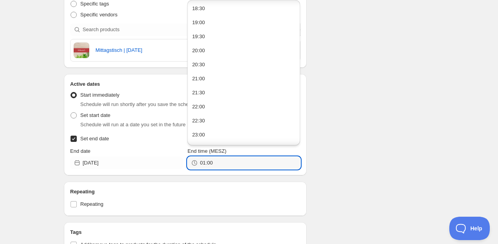
scroll to position [531, 0]
click at [222, 136] on button "23:30" at bounding box center [244, 136] width 108 height 12
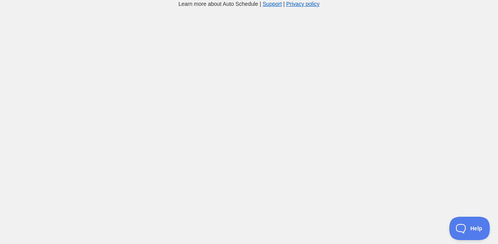
scroll to position [195, 0]
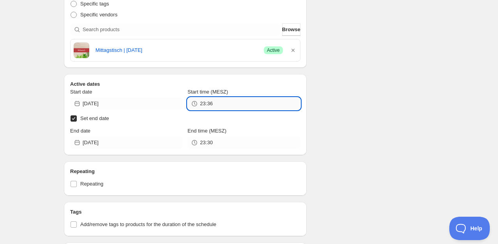
click at [215, 104] on input "23:36" at bounding box center [250, 103] width 100 height 12
drag, startPoint x: 215, startPoint y: 104, endPoint x: 209, endPoint y: 107, distance: 6.8
click at [209, 107] on input "23:36" at bounding box center [250, 103] width 100 height 12
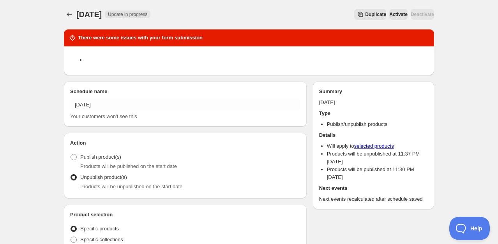
scroll to position [0, 0]
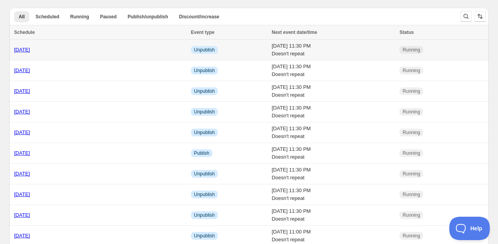
click at [30, 51] on link "[DATE]" at bounding box center [22, 50] width 16 height 6
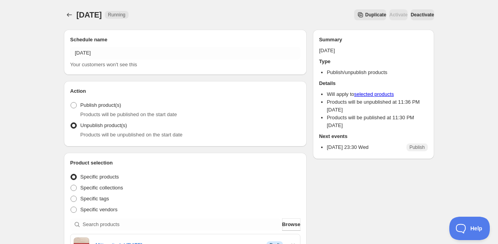
click at [414, 14] on span "Deactivate" at bounding box center [421, 15] width 23 height 6
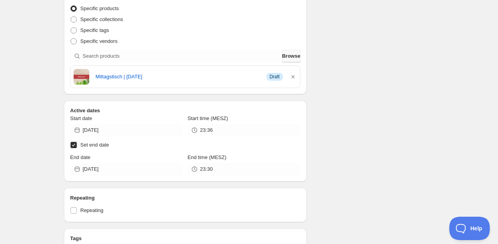
scroll to position [195, 0]
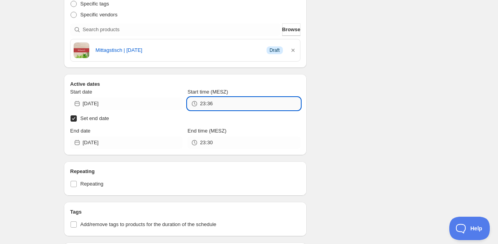
click at [214, 102] on input "23:36" at bounding box center [250, 103] width 100 height 12
click at [219, 102] on input "23:37" at bounding box center [250, 103] width 100 height 12
drag, startPoint x: 222, startPoint y: 105, endPoint x: 209, endPoint y: 107, distance: 13.0
click at [209, 107] on input "23:37" at bounding box center [250, 103] width 100 height 12
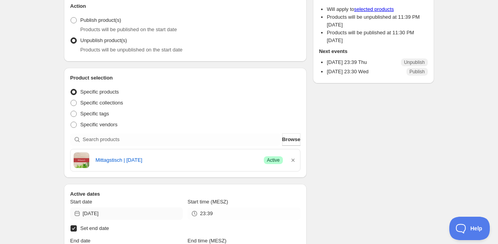
scroll to position [78, 0]
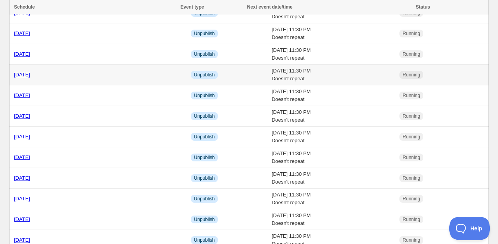
scroll to position [312, 0]
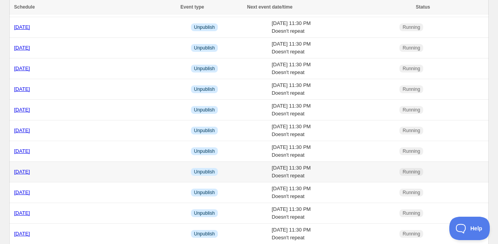
click at [23, 169] on link "[DATE]" at bounding box center [22, 172] width 16 height 6
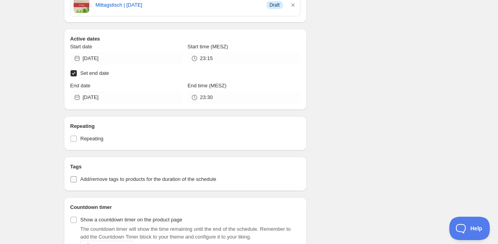
scroll to position [234, 0]
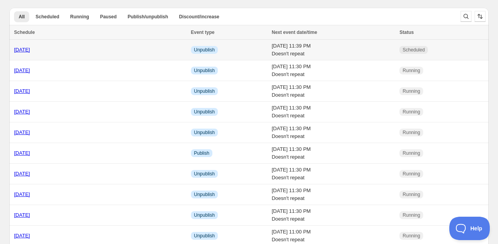
click at [30, 50] on link "[DATE]" at bounding box center [22, 50] width 16 height 6
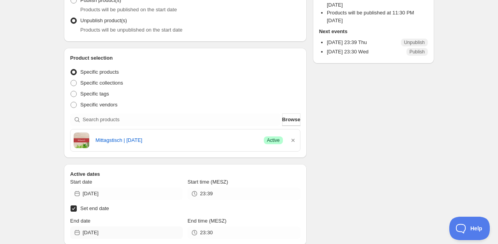
scroll to position [117, 0]
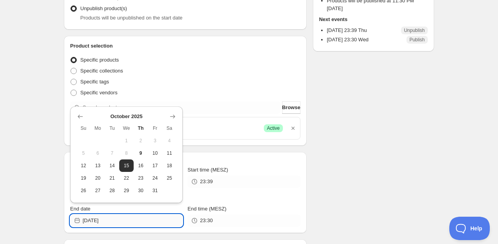
click at [114, 220] on input "[DATE]" at bounding box center [133, 220] width 100 height 12
click at [128, 166] on span "15" at bounding box center [126, 165] width 8 height 6
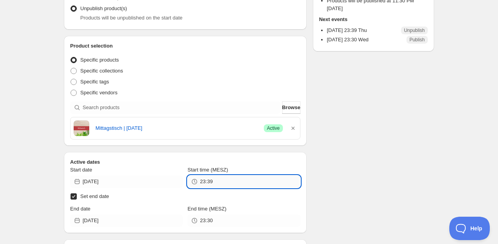
click at [220, 183] on input "23:39" at bounding box center [250, 181] width 100 height 12
drag, startPoint x: 220, startPoint y: 183, endPoint x: 208, endPoint y: 181, distance: 12.0
click at [208, 181] on input "23:39" at bounding box center [250, 181] width 100 height 12
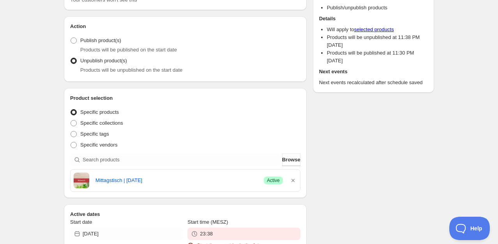
scroll to position [169, 0]
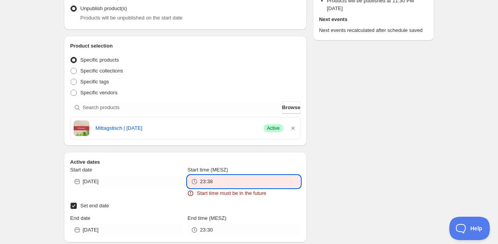
click at [216, 184] on input "23:38" at bounding box center [250, 181] width 100 height 12
click at [219, 180] on input "23:39" at bounding box center [250, 181] width 100 height 12
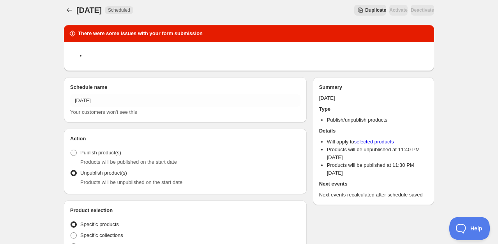
scroll to position [0, 0]
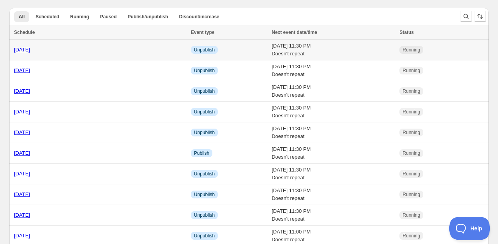
click at [25, 51] on link "[DATE]" at bounding box center [22, 50] width 16 height 6
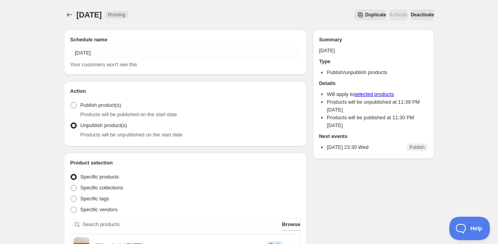
click at [412, 15] on span "Deactivate" at bounding box center [421, 15] width 23 height 6
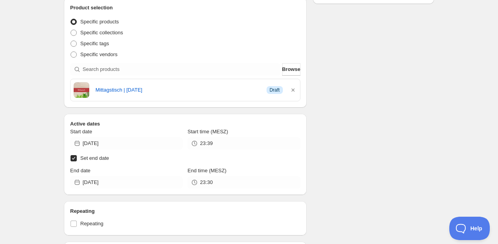
scroll to position [195, 0]
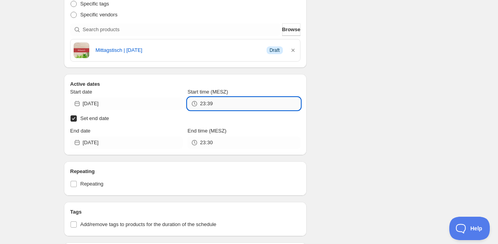
click at [220, 106] on input "23:39" at bounding box center [250, 103] width 100 height 12
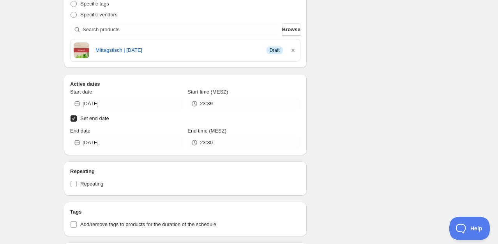
scroll to position [247, 0]
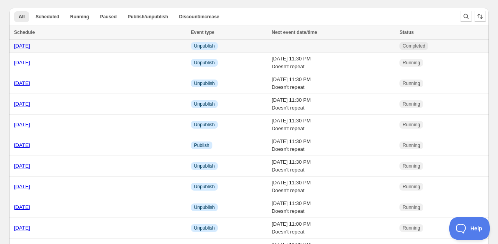
click at [28, 48] on link "[DATE]" at bounding box center [22, 46] width 16 height 6
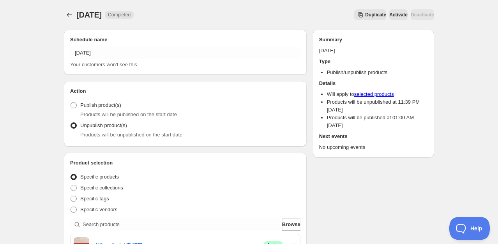
click at [389, 14] on span "Activate" at bounding box center [398, 15] width 18 height 6
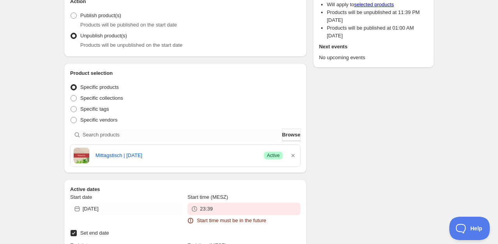
scroll to position [156, 0]
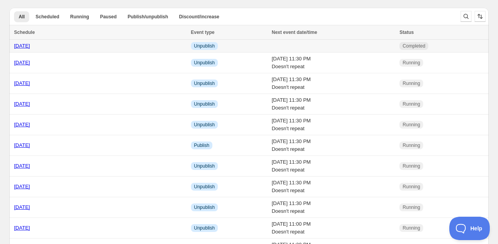
drag, startPoint x: 24, startPoint y: 48, endPoint x: 21, endPoint y: 43, distance: 5.9
click at [21, 43] on link "[DATE]" at bounding box center [22, 46] width 16 height 6
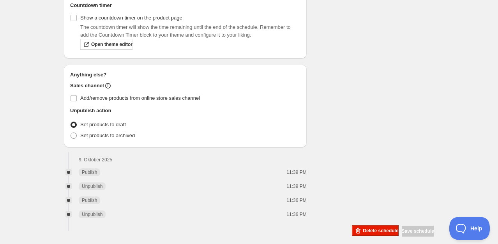
scroll to position [449, 0]
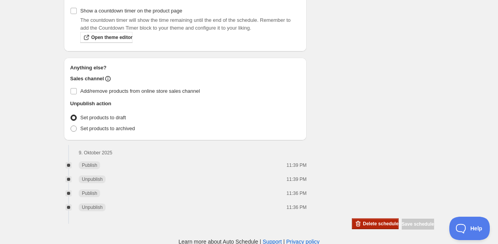
click at [368, 222] on span "Delete schedule" at bounding box center [380, 223] width 35 height 6
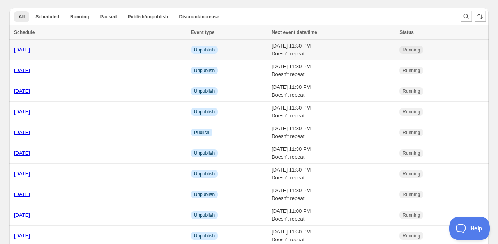
click at [26, 51] on link "[DATE]" at bounding box center [22, 50] width 16 height 6
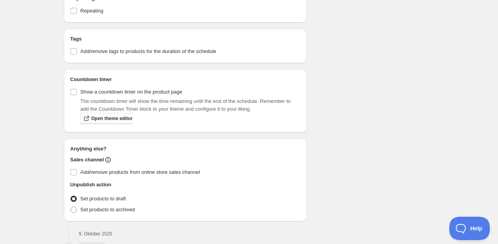
scroll to position [407, 0]
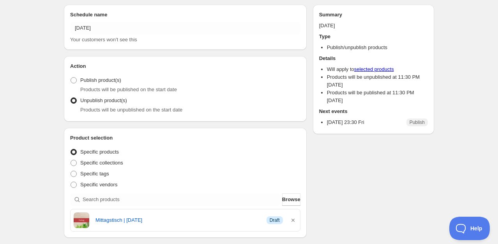
scroll to position [0, 0]
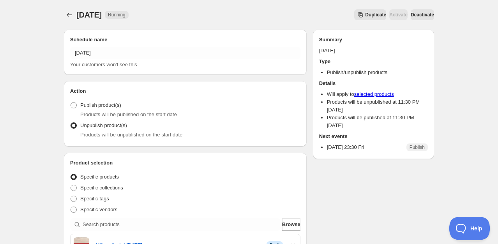
click at [424, 17] on span "Deactivate" at bounding box center [421, 15] width 23 height 6
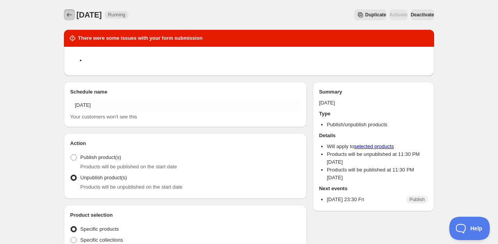
click at [67, 13] on icon "Schedules" at bounding box center [69, 15] width 8 height 8
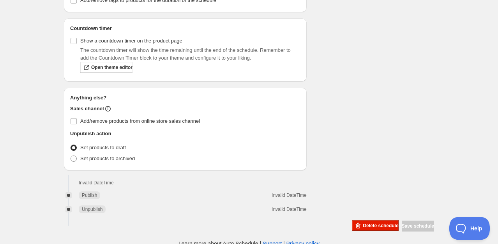
scroll to position [473, 0]
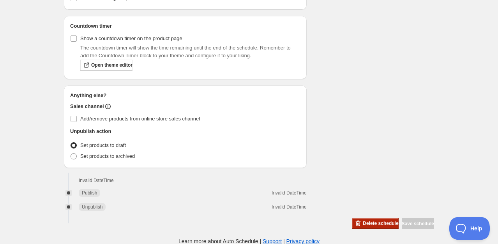
click at [373, 224] on span "Delete schedule" at bounding box center [380, 223] width 35 height 6
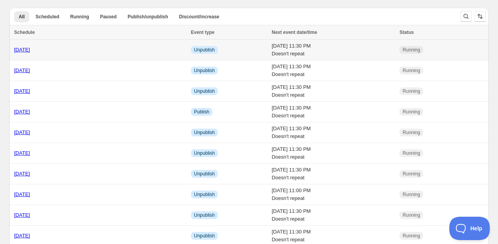
click at [21, 51] on link "[DATE]" at bounding box center [22, 50] width 16 height 6
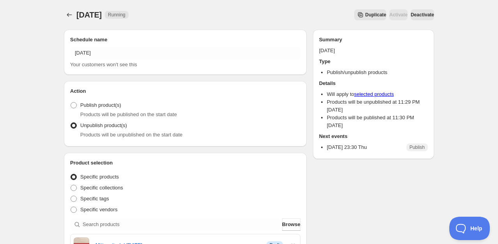
click at [414, 14] on span "Deactivate" at bounding box center [421, 15] width 23 height 6
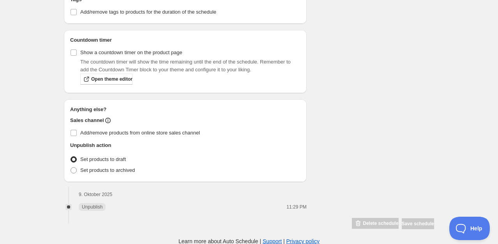
scroll to position [468, 0]
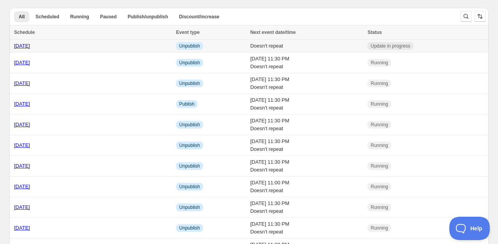
click at [22, 44] on link "[DATE]" at bounding box center [22, 46] width 16 height 6
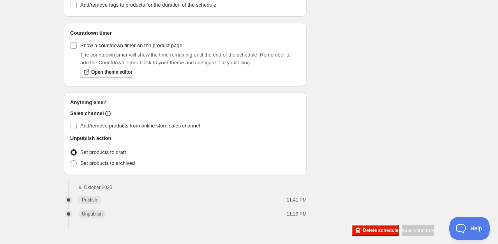
scroll to position [421, 0]
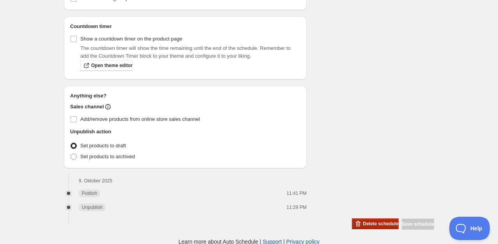
click at [375, 221] on span "Delete schedule" at bounding box center [380, 223] width 35 height 6
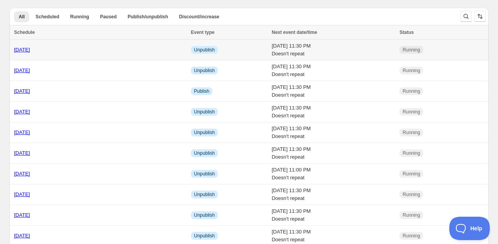
click at [21, 49] on link "[DATE]" at bounding box center [22, 50] width 16 height 6
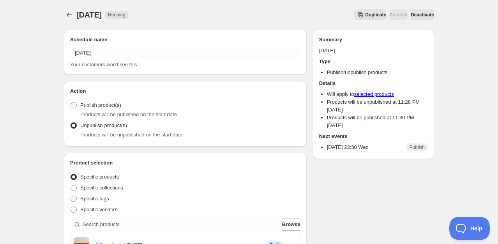
click at [417, 12] on span "Deactivate" at bounding box center [421, 15] width 23 height 6
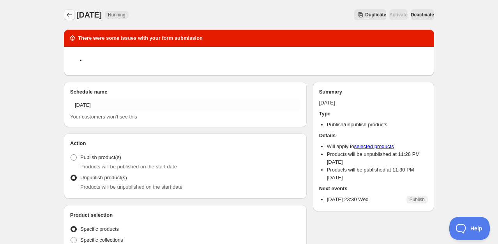
click at [72, 14] on icon "Schedules" at bounding box center [69, 15] width 8 height 8
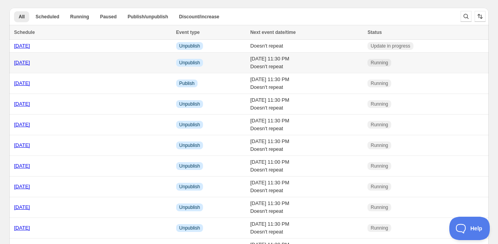
click at [26, 62] on link "[DATE]" at bounding box center [22, 63] width 16 height 6
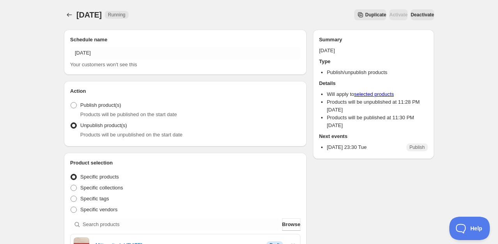
click at [425, 15] on span "Deactivate" at bounding box center [421, 15] width 23 height 6
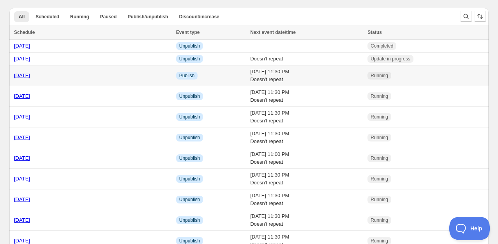
click at [24, 74] on link "[DATE]" at bounding box center [22, 75] width 16 height 6
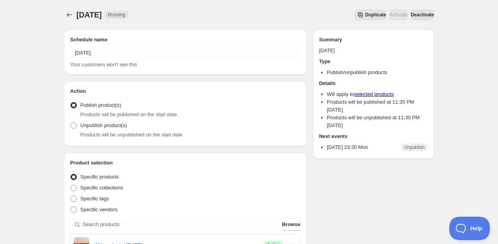
click at [410, 14] on span "Deactivate" at bounding box center [421, 15] width 23 height 6
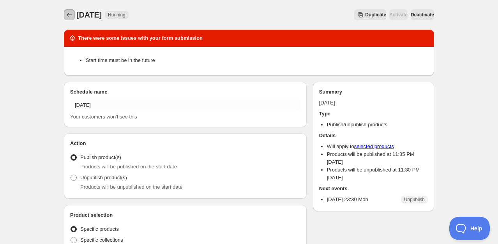
click at [70, 13] on icon "Schedules" at bounding box center [69, 15] width 8 height 8
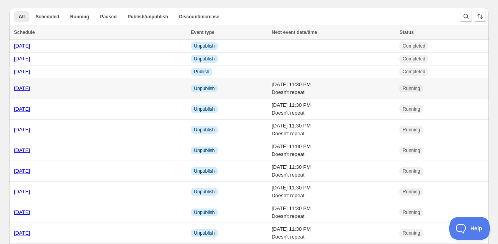
click at [24, 84] on td "[DATE]" at bounding box center [98, 88] width 179 height 21
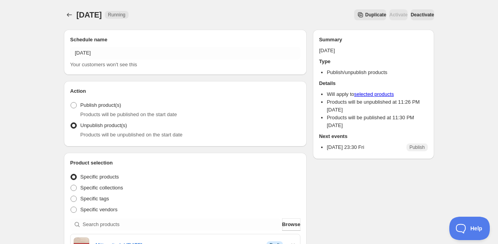
click at [423, 18] on button "Deactivate" at bounding box center [421, 14] width 23 height 11
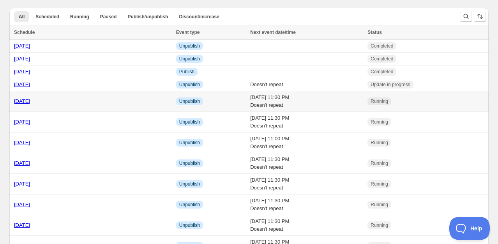
click at [25, 95] on td "[DATE]" at bounding box center [91, 101] width 164 height 21
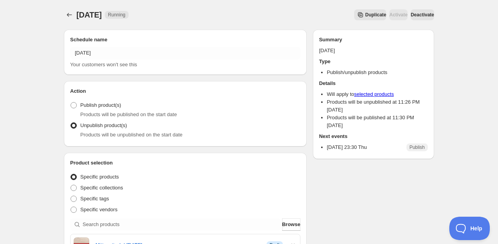
click at [420, 16] on span "Deactivate" at bounding box center [421, 15] width 23 height 6
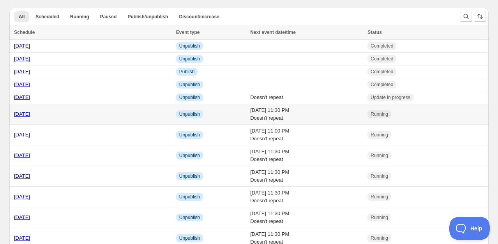
click at [30, 112] on link "[DATE]" at bounding box center [22, 114] width 16 height 6
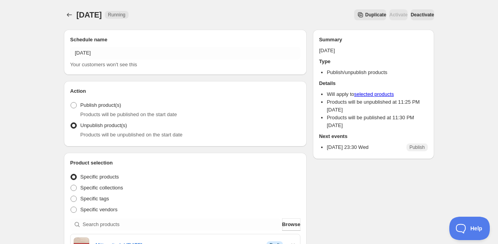
click at [427, 17] on span "Deactivate" at bounding box center [421, 15] width 23 height 6
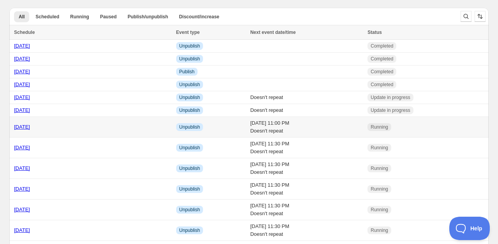
click at [28, 128] on link "[DATE]" at bounding box center [22, 127] width 16 height 6
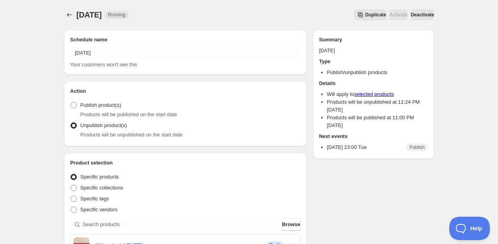
click at [414, 12] on span "Deactivate" at bounding box center [421, 15] width 23 height 6
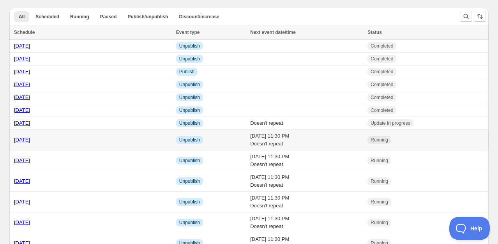
click at [24, 140] on link "[DATE]" at bounding box center [22, 140] width 16 height 6
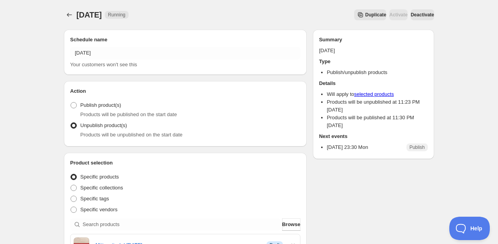
click at [416, 12] on span "Deactivate" at bounding box center [421, 15] width 23 height 6
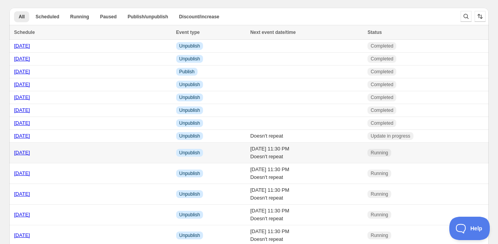
click at [28, 154] on link "[DATE]" at bounding box center [22, 153] width 16 height 6
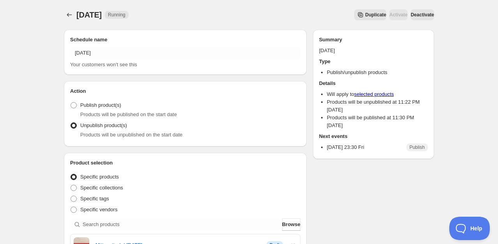
click at [410, 18] on span "Deactivate" at bounding box center [421, 15] width 23 height 6
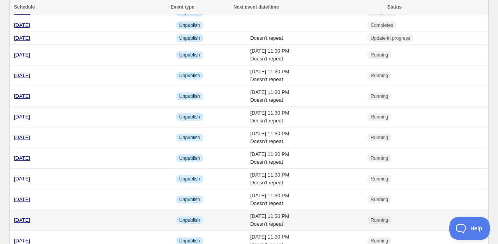
scroll to position [78, 0]
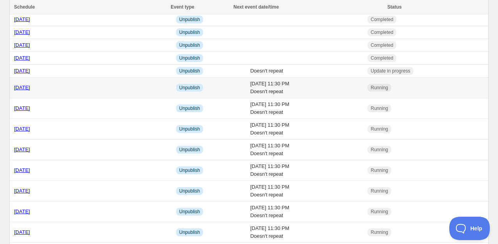
click at [29, 88] on link "[DATE]" at bounding box center [22, 87] width 16 height 6
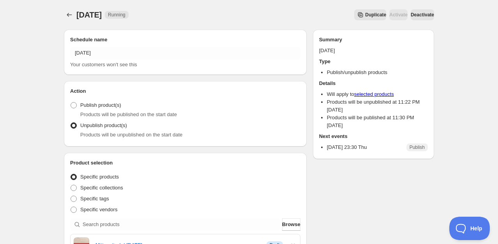
click at [424, 16] on span "Deactivate" at bounding box center [421, 15] width 23 height 6
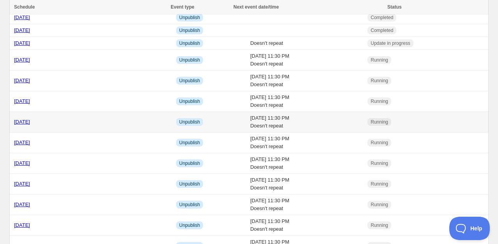
scroll to position [117, 0]
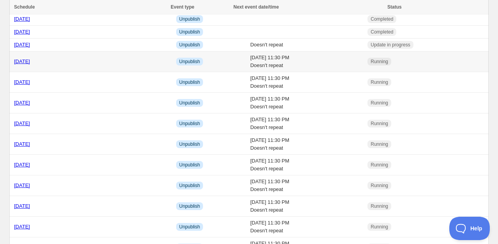
click at [21, 63] on link "[DATE]" at bounding box center [22, 61] width 16 height 6
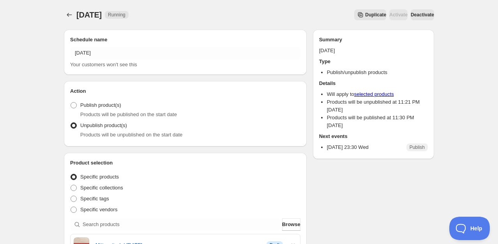
click at [423, 18] on button "Deactivate" at bounding box center [421, 14] width 23 height 11
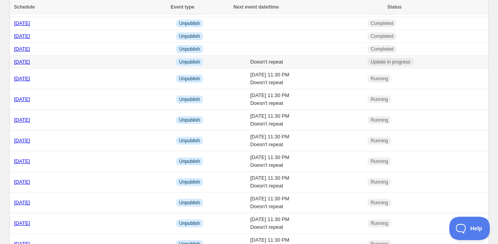
scroll to position [117, 0]
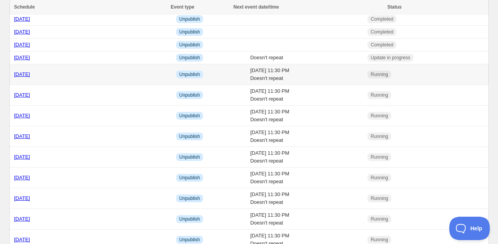
click at [27, 76] on link "[DATE]" at bounding box center [22, 74] width 16 height 6
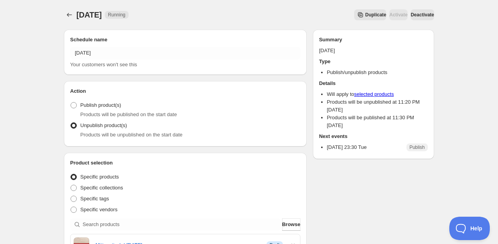
click at [412, 16] on span "Deactivate" at bounding box center [421, 15] width 23 height 6
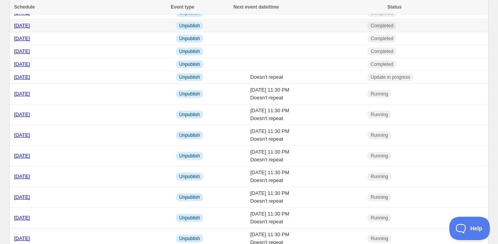
scroll to position [117, 0]
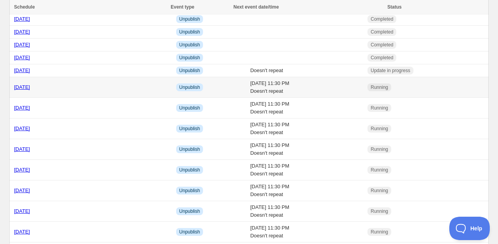
click at [25, 85] on link "[DATE]" at bounding box center [22, 87] width 16 height 6
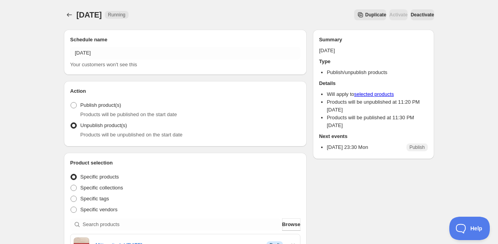
click at [411, 16] on span "Deactivate" at bounding box center [421, 15] width 23 height 6
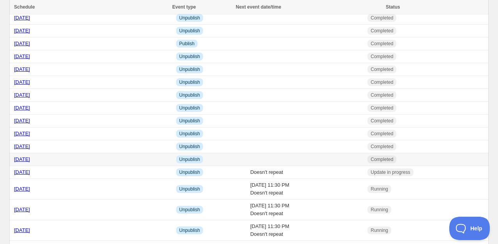
scroll to position [39, 0]
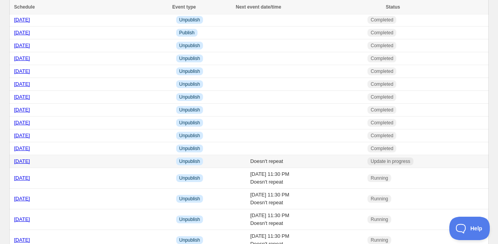
click at [30, 163] on link "[DATE]" at bounding box center [22, 161] width 16 height 6
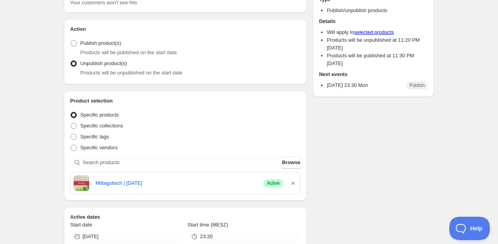
scroll to position [117, 0]
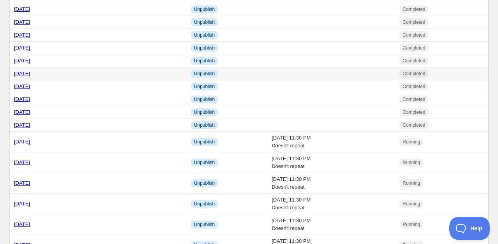
scroll to position [78, 0]
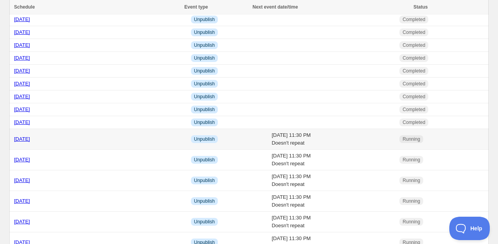
click at [21, 142] on link "[DATE]" at bounding box center [22, 139] width 16 height 6
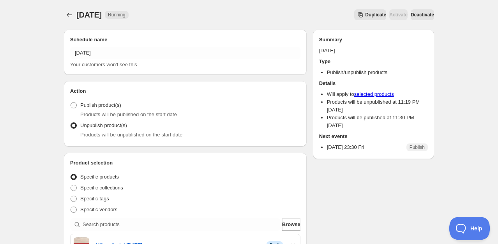
click at [411, 15] on span "Deactivate" at bounding box center [421, 15] width 23 height 6
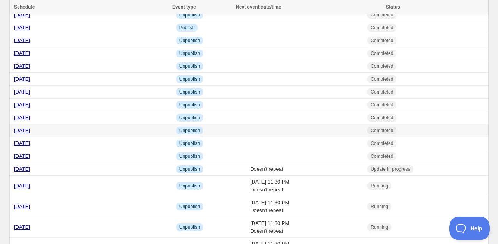
scroll to position [78, 0]
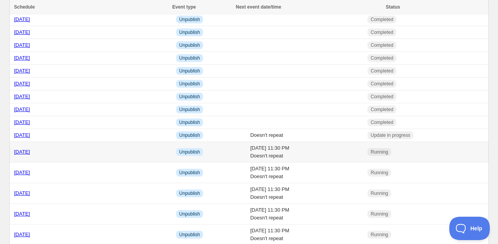
click at [30, 153] on link "[DATE]" at bounding box center [22, 152] width 16 height 6
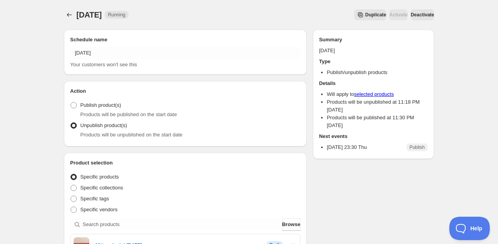
click at [419, 17] on span "Deactivate" at bounding box center [421, 15] width 23 height 6
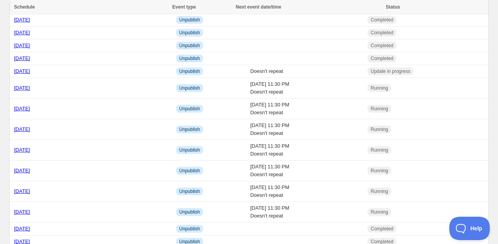
scroll to position [156, 0]
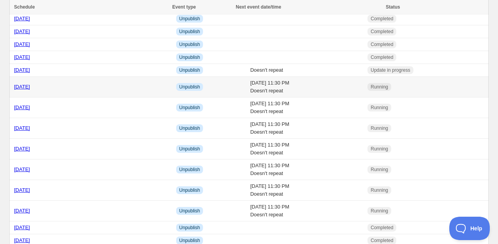
click at [30, 88] on link "[DATE]" at bounding box center [22, 87] width 16 height 6
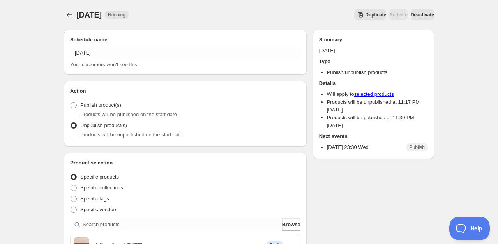
click at [413, 16] on span "Deactivate" at bounding box center [421, 15] width 23 height 6
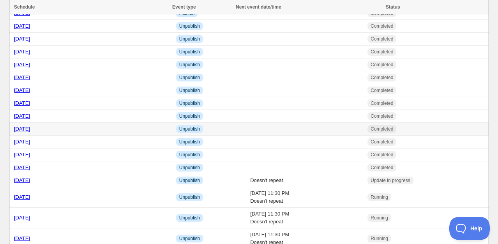
scroll to position [117, 0]
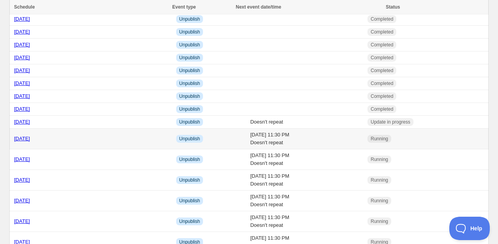
click at [30, 141] on link "[DATE]" at bounding box center [22, 139] width 16 height 6
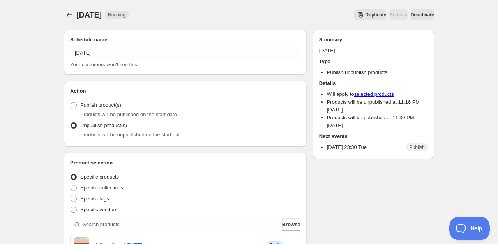
click at [410, 15] on span "Deactivate" at bounding box center [421, 15] width 23 height 6
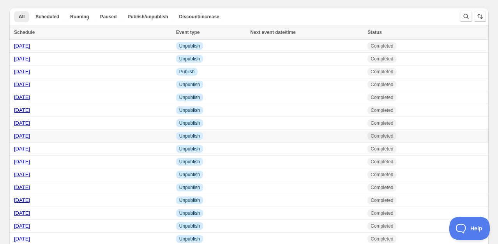
scroll to position [117, 0]
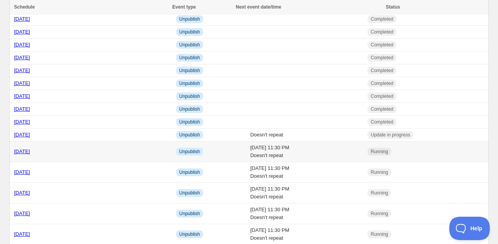
click at [30, 150] on link "[DATE]" at bounding box center [22, 151] width 16 height 6
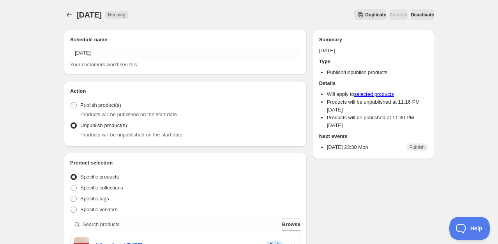
click at [425, 16] on span "Deactivate" at bounding box center [421, 15] width 23 height 6
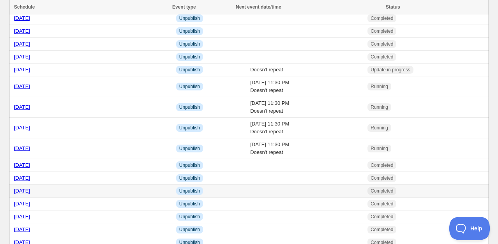
scroll to position [195, 0]
click at [30, 88] on link "[DATE]" at bounding box center [22, 86] width 16 height 6
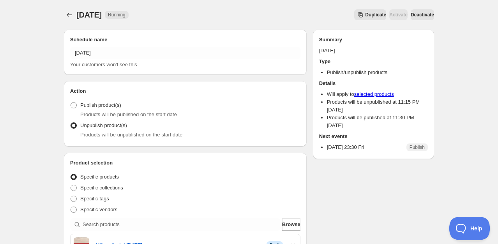
click at [417, 15] on span "Deactivate" at bounding box center [421, 15] width 23 height 6
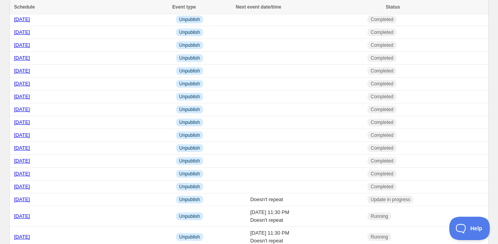
scroll to position [156, 0]
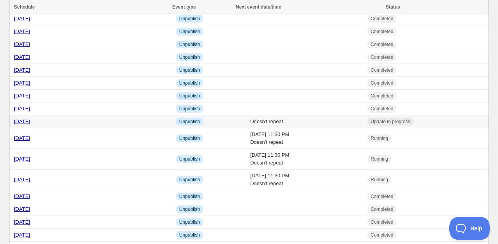
click at [22, 122] on link "[DATE]" at bounding box center [22, 121] width 16 height 6
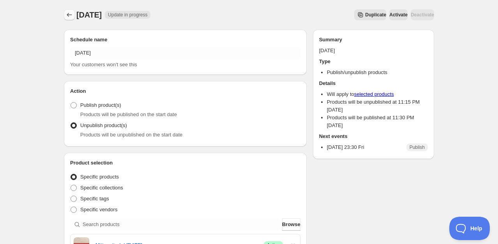
click at [74, 18] on button "Schedules" at bounding box center [69, 14] width 11 height 11
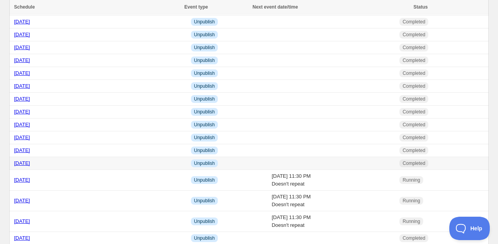
scroll to position [156, 0]
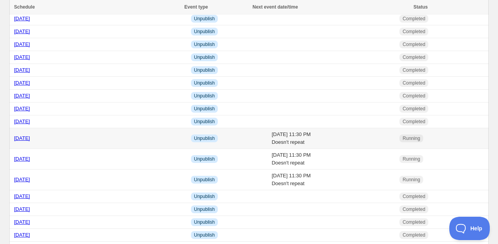
click at [29, 138] on link "[DATE]" at bounding box center [22, 138] width 16 height 6
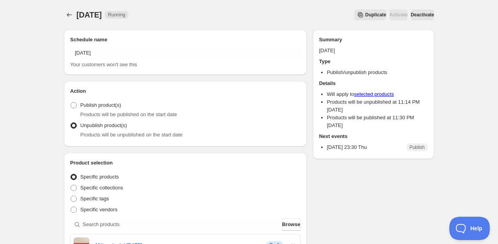
click at [423, 17] on span "Deactivate" at bounding box center [421, 15] width 23 height 6
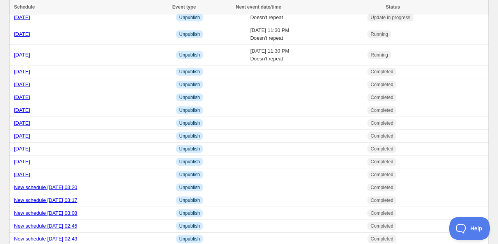
scroll to position [234, 0]
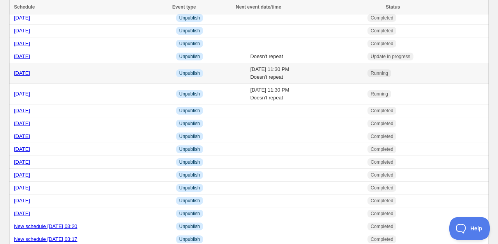
click at [30, 71] on link "[DATE]" at bounding box center [22, 73] width 16 height 6
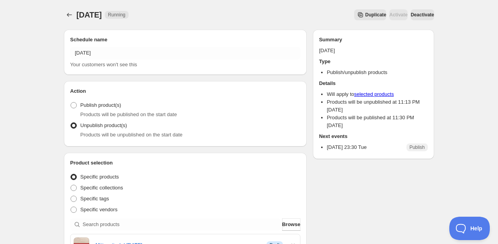
click at [417, 10] on button "Deactivate" at bounding box center [421, 14] width 23 height 11
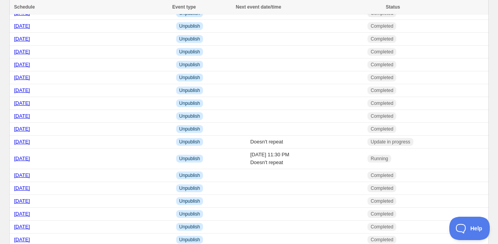
scroll to position [195, 0]
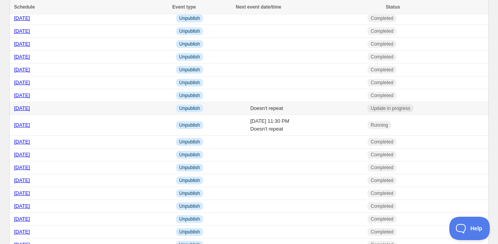
click at [24, 111] on link "[DATE]" at bounding box center [22, 108] width 16 height 6
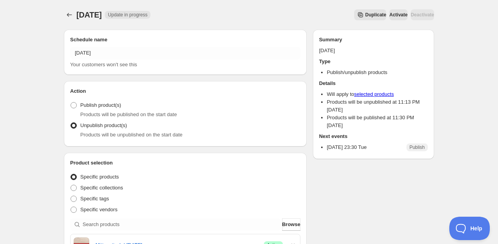
click at [389, 18] on button "Activate" at bounding box center [398, 14] width 18 height 11
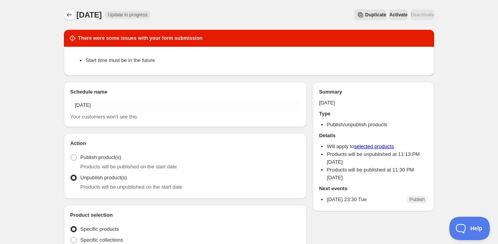
click at [70, 16] on icon "Schedules" at bounding box center [69, 15] width 8 height 8
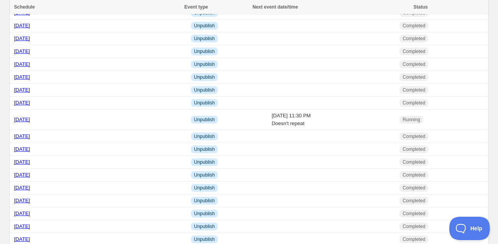
scroll to position [234, 0]
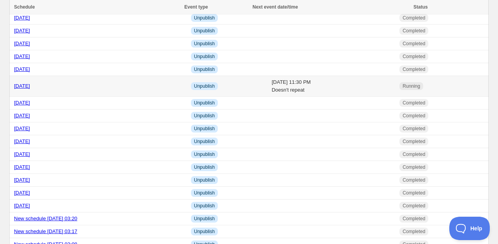
click at [30, 88] on link "[DATE]" at bounding box center [22, 86] width 16 height 6
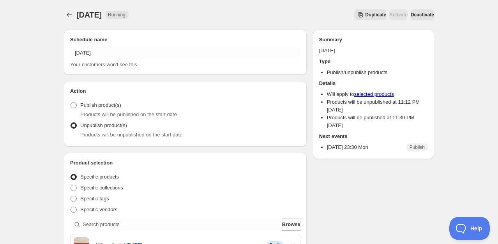
click at [417, 18] on button "Deactivate" at bounding box center [421, 14] width 23 height 11
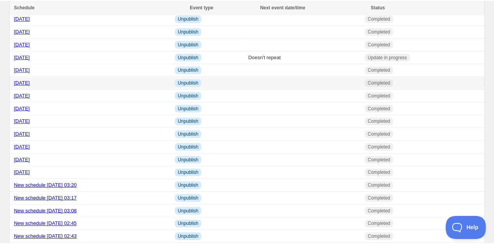
scroll to position [273, 0]
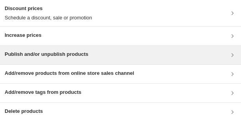
click at [69, 55] on h3 "Publish and/or unpublish products" at bounding box center [47, 55] width 84 height 8
click at [35, 59] on div "Publish and/or unpublish products" at bounding box center [47, 55] width 84 height 9
click at [30, 58] on h3 "Publish and/or unpublish products" at bounding box center [47, 55] width 84 height 8
click at [33, 54] on h3 "Publish and/or unpublish products" at bounding box center [47, 55] width 84 height 8
click at [37, 57] on h3 "Publish and/or unpublish products" at bounding box center [47, 55] width 84 height 8
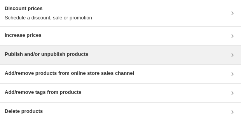
click at [43, 54] on h3 "Publish and/or unpublish products" at bounding box center [47, 55] width 84 height 8
click at [32, 59] on div "Publish and/or unpublish products" at bounding box center [47, 55] width 84 height 9
click at [52, 56] on h3 "Publish and/or unpublish products" at bounding box center [47, 55] width 84 height 8
click at [35, 56] on h3 "Publish and/or unpublish products" at bounding box center [47, 55] width 84 height 8
click at [43, 56] on h3 "Publish and/or unpublish products" at bounding box center [47, 55] width 84 height 8
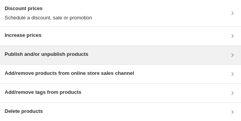
click at [64, 52] on h3 "Publish and/or unpublish products" at bounding box center [47, 55] width 84 height 8
click at [30, 54] on h3 "Publish and/or unpublish products" at bounding box center [47, 55] width 84 height 8
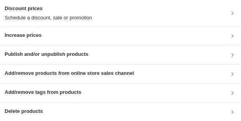
click at [36, 55] on h3 "Publish and/or unpublish products" at bounding box center [47, 55] width 84 height 8
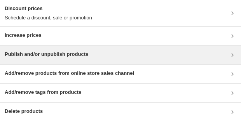
click at [33, 56] on h3 "Publish and/or unpublish products" at bounding box center [47, 55] width 84 height 8
click at [26, 59] on div "Publish and/or unpublish products" at bounding box center [47, 55] width 84 height 9
click at [43, 54] on h3 "Publish and/or unpublish products" at bounding box center [47, 55] width 84 height 8
click at [37, 54] on h3 "Publish and/or unpublish products" at bounding box center [47, 55] width 84 height 8
click at [37, 57] on h3 "Publish and/or unpublish products" at bounding box center [47, 55] width 84 height 8
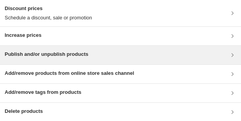
click at [61, 54] on h3 "Publish and/or unpublish products" at bounding box center [47, 55] width 84 height 8
click at [64, 57] on h3 "Publish and/or unpublish products" at bounding box center [47, 55] width 84 height 8
click at [58, 57] on h3 "Publish and/or unpublish products" at bounding box center [47, 55] width 84 height 8
click at [35, 60] on div "Publish and/or unpublish products" at bounding box center [120, 55] width 241 height 19
click at [80, 56] on h3 "Publish and/or unpublish products" at bounding box center [47, 55] width 84 height 8
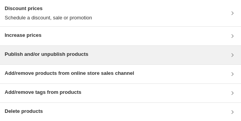
click at [23, 57] on h3 "Publish and/or unpublish products" at bounding box center [47, 55] width 84 height 8
click at [36, 56] on h3 "Publish and/or unpublish products" at bounding box center [47, 55] width 84 height 8
click at [32, 56] on h3 "Publish and/or unpublish products" at bounding box center [47, 55] width 84 height 8
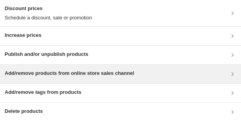
click at [32, 70] on h3 "Add/remove products from online store sales channel" at bounding box center [70, 74] width 130 height 8
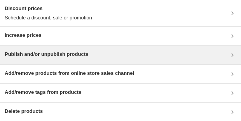
click at [16, 52] on h3 "Publish and/or unpublish products" at bounding box center [47, 55] width 84 height 8
click at [32, 56] on h3 "Publish and/or unpublish products" at bounding box center [47, 55] width 84 height 8
click at [64, 55] on h3 "Publish and/or unpublish products" at bounding box center [47, 55] width 84 height 8
click at [19, 57] on h3 "Publish and/or unpublish products" at bounding box center [47, 55] width 84 height 8
click at [21, 57] on h3 "Publish and/or unpublish products" at bounding box center [47, 55] width 84 height 8
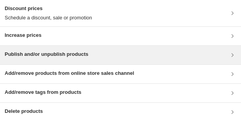
click at [55, 56] on h3 "Publish and/or unpublish products" at bounding box center [47, 55] width 84 height 8
